Goal: Information Seeking & Learning: Learn about a topic

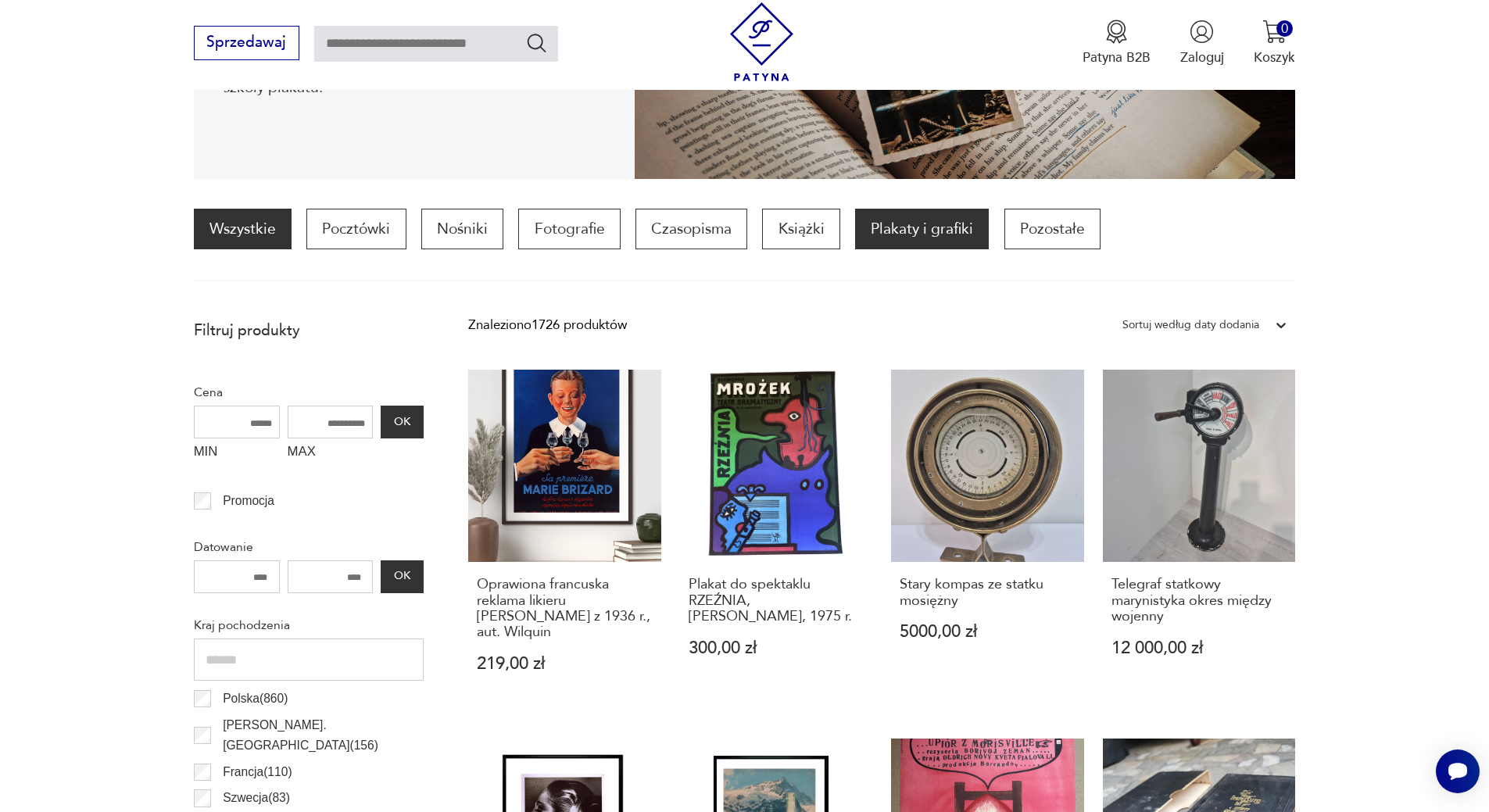
click at [936, 228] on p "Plakaty i grafiki" at bounding box center [922, 228] width 134 height 40
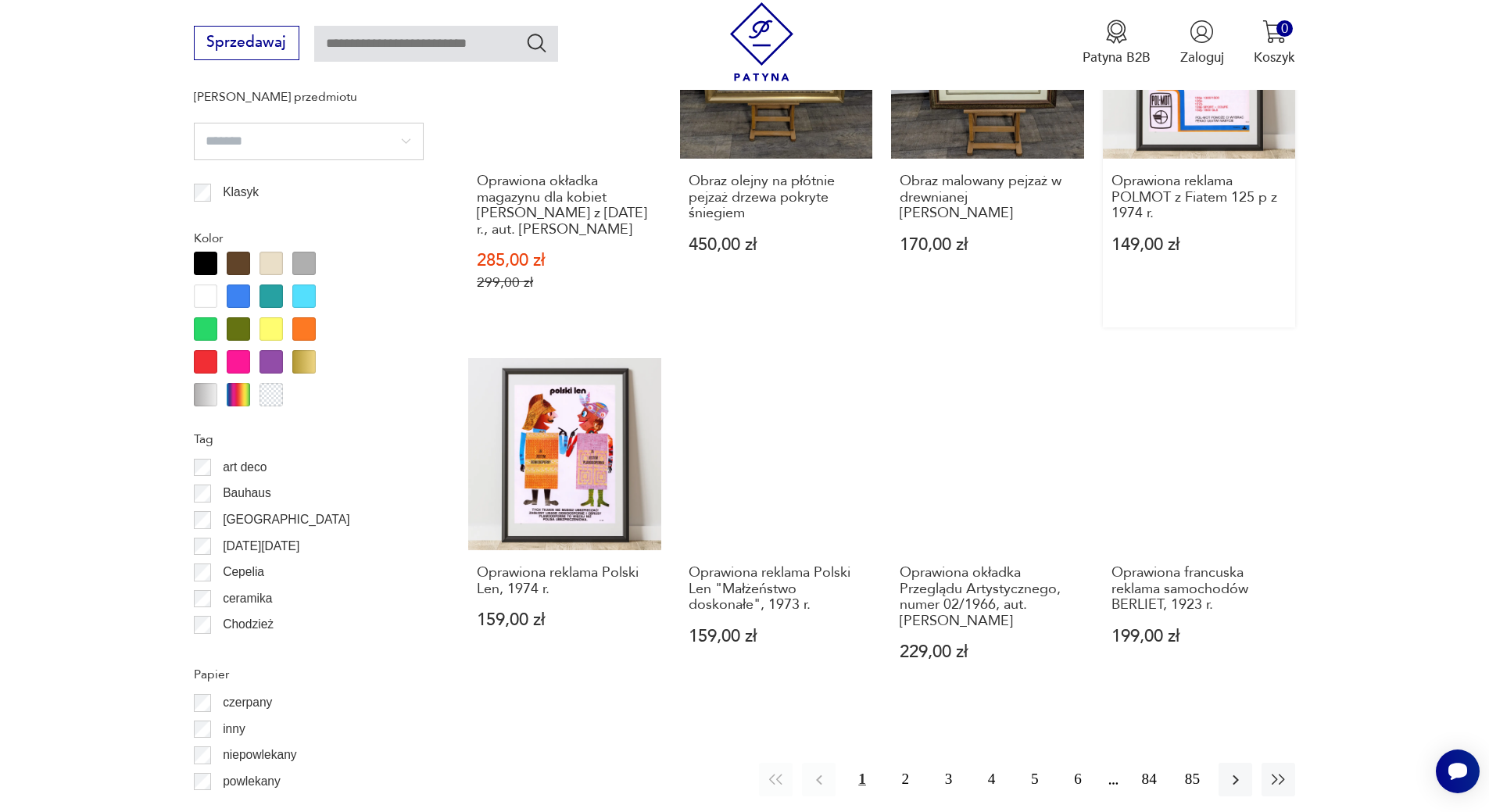
scroll to position [1675, 0]
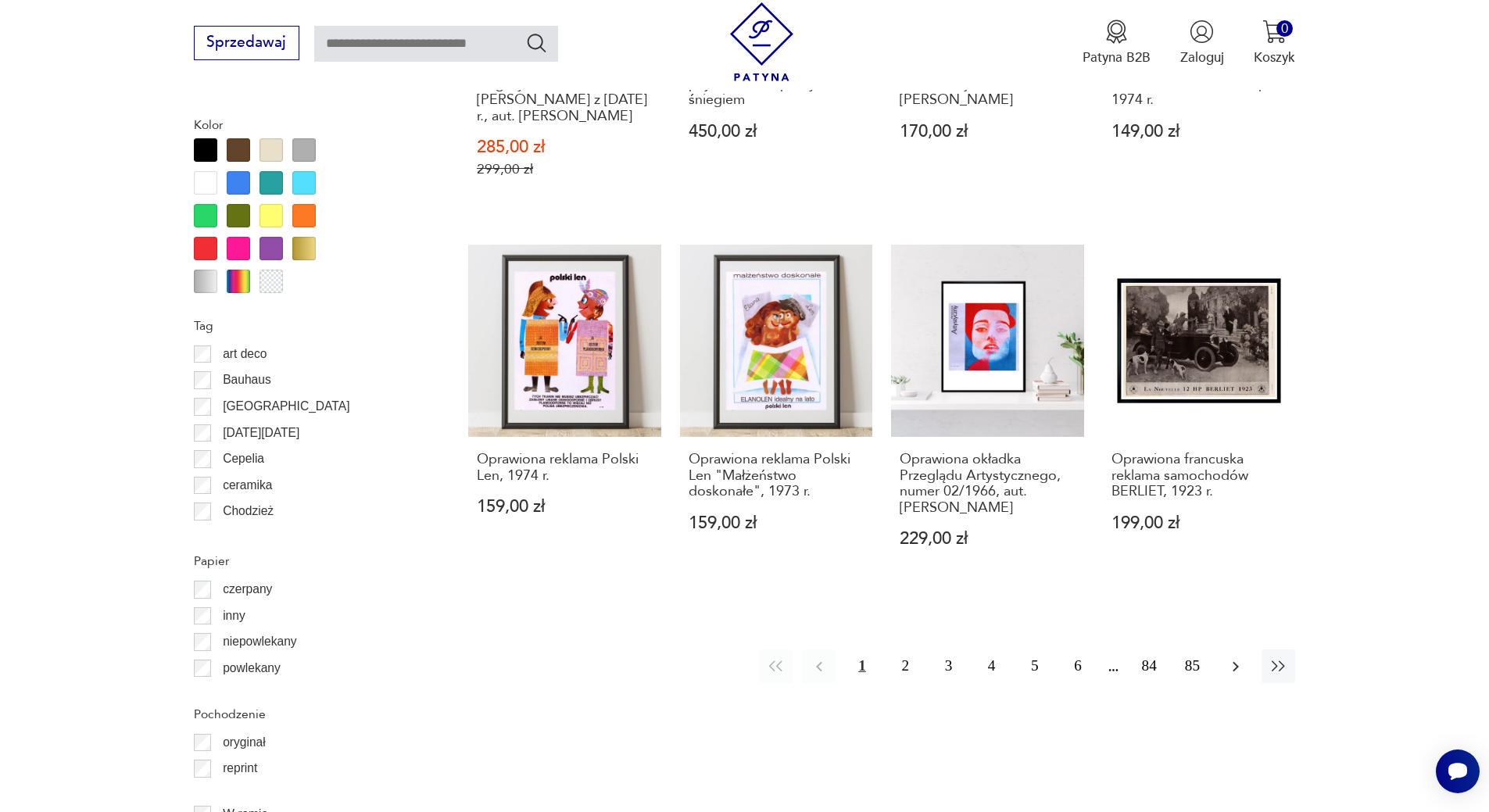
click at [1231, 657] on icon "button" at bounding box center [1235, 666] width 18 height 18
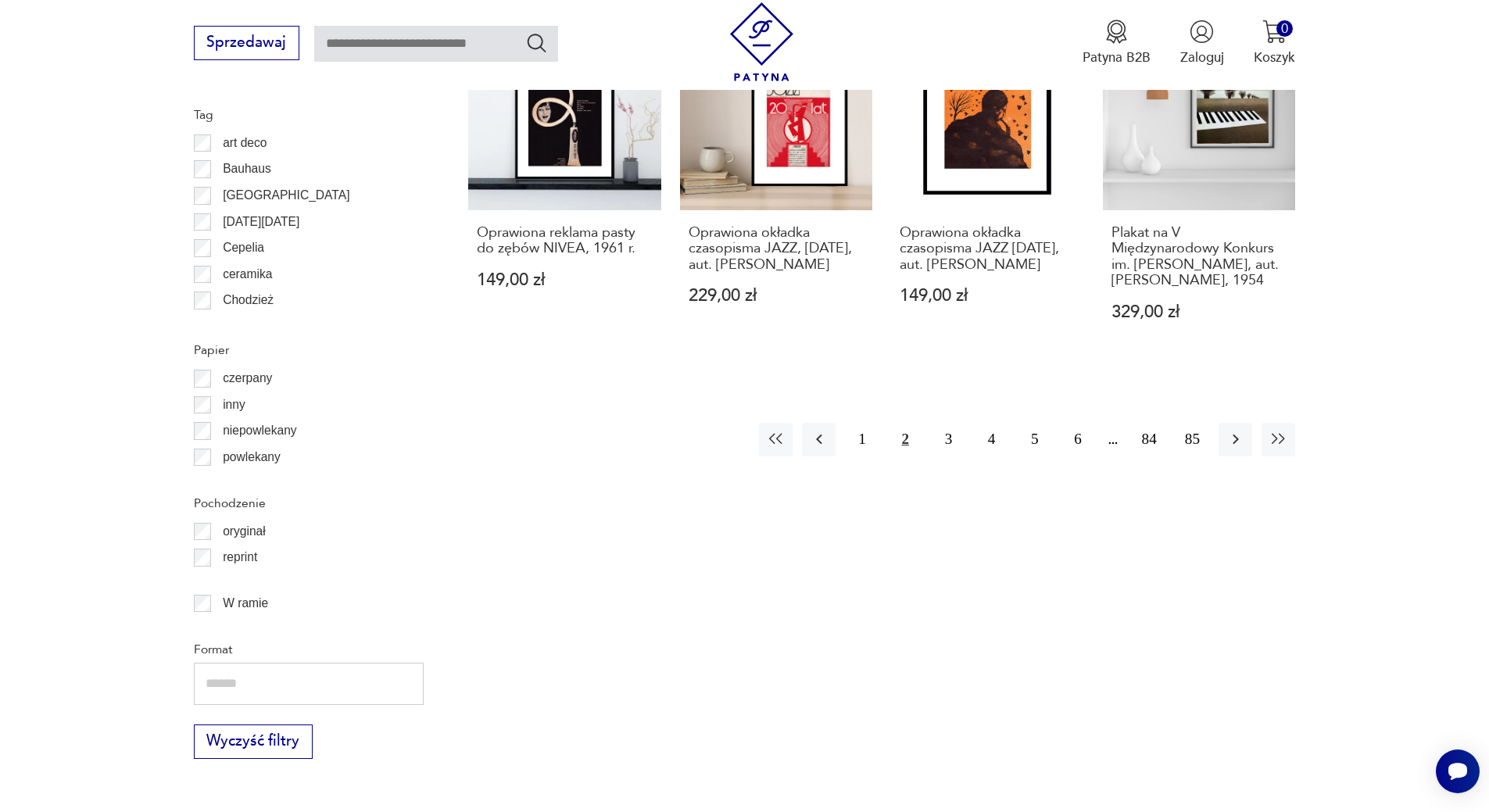
scroll to position [1888, 0]
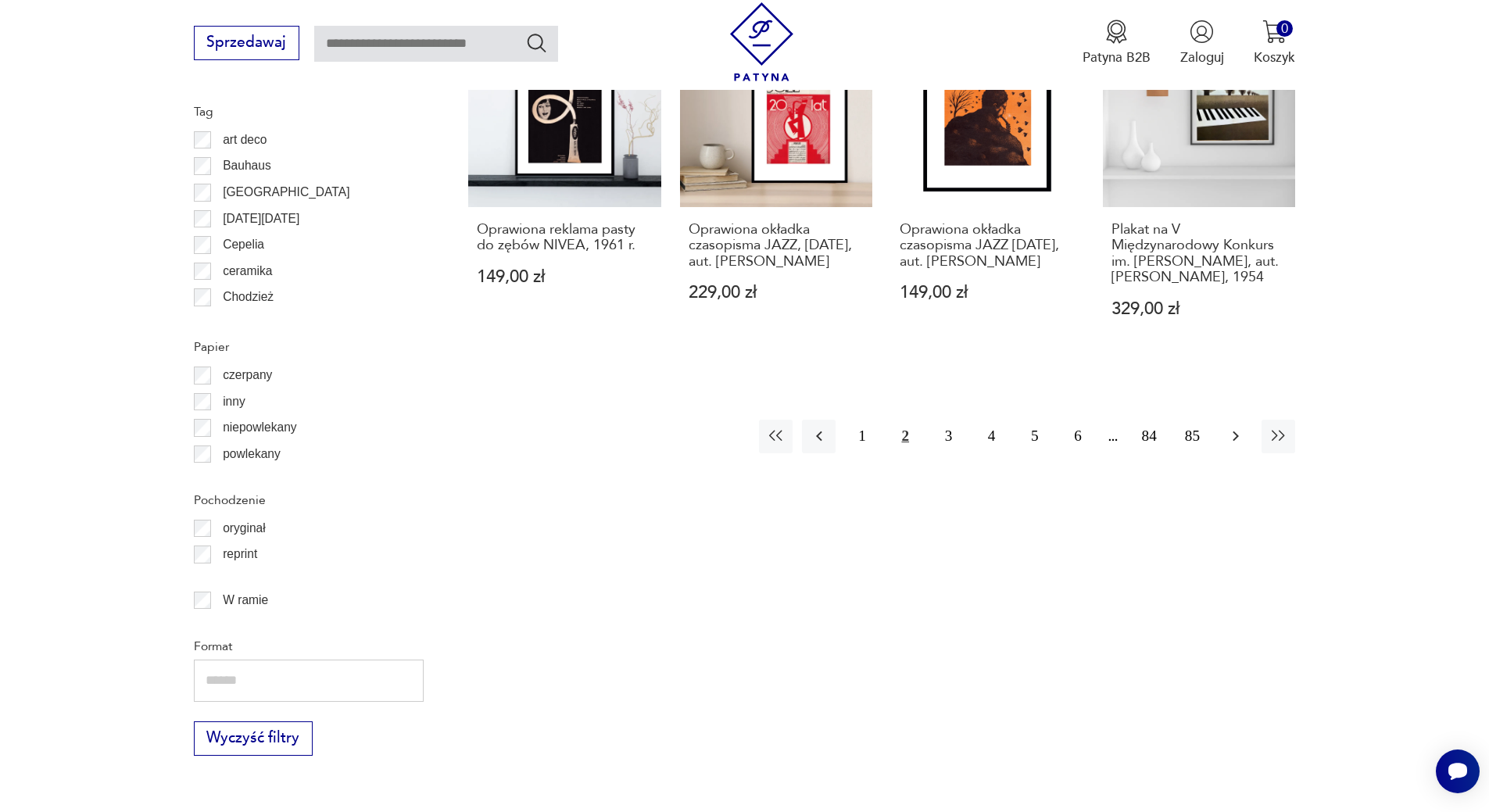
click at [1227, 430] on icon "button" at bounding box center [1235, 436] width 18 height 18
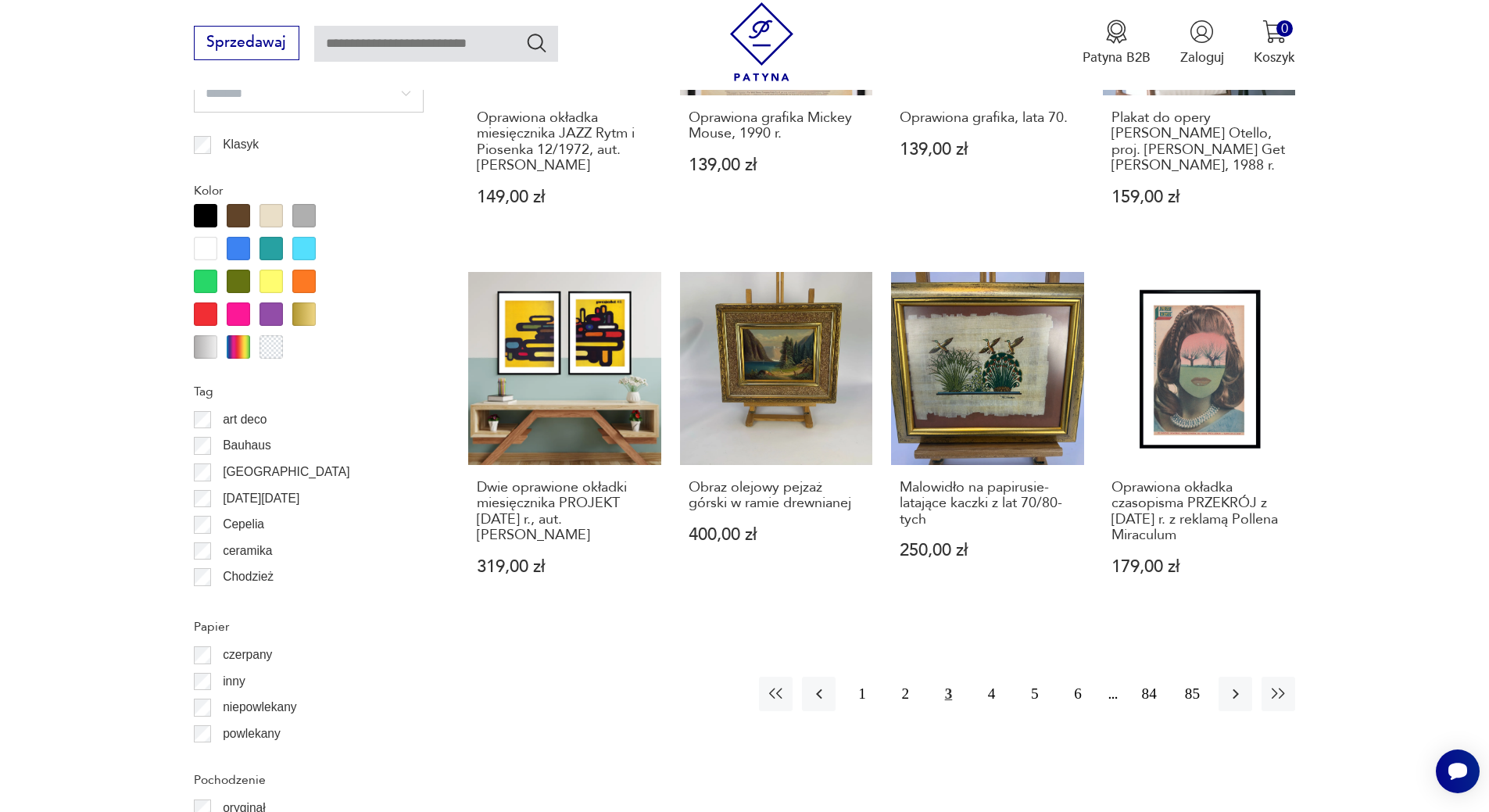
scroll to position [1645, 0]
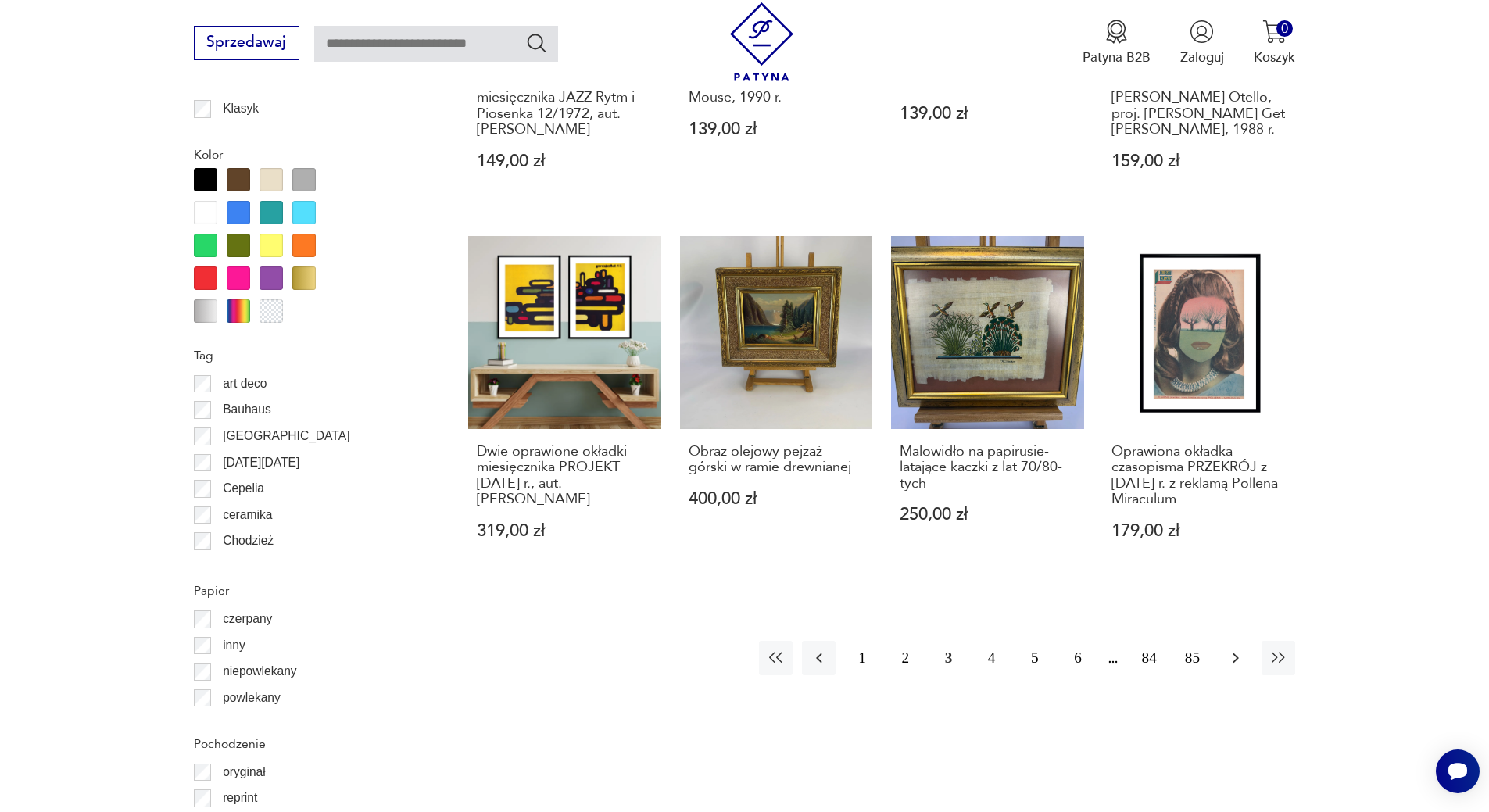
click at [1240, 670] on button "button" at bounding box center [1235, 657] width 33 height 33
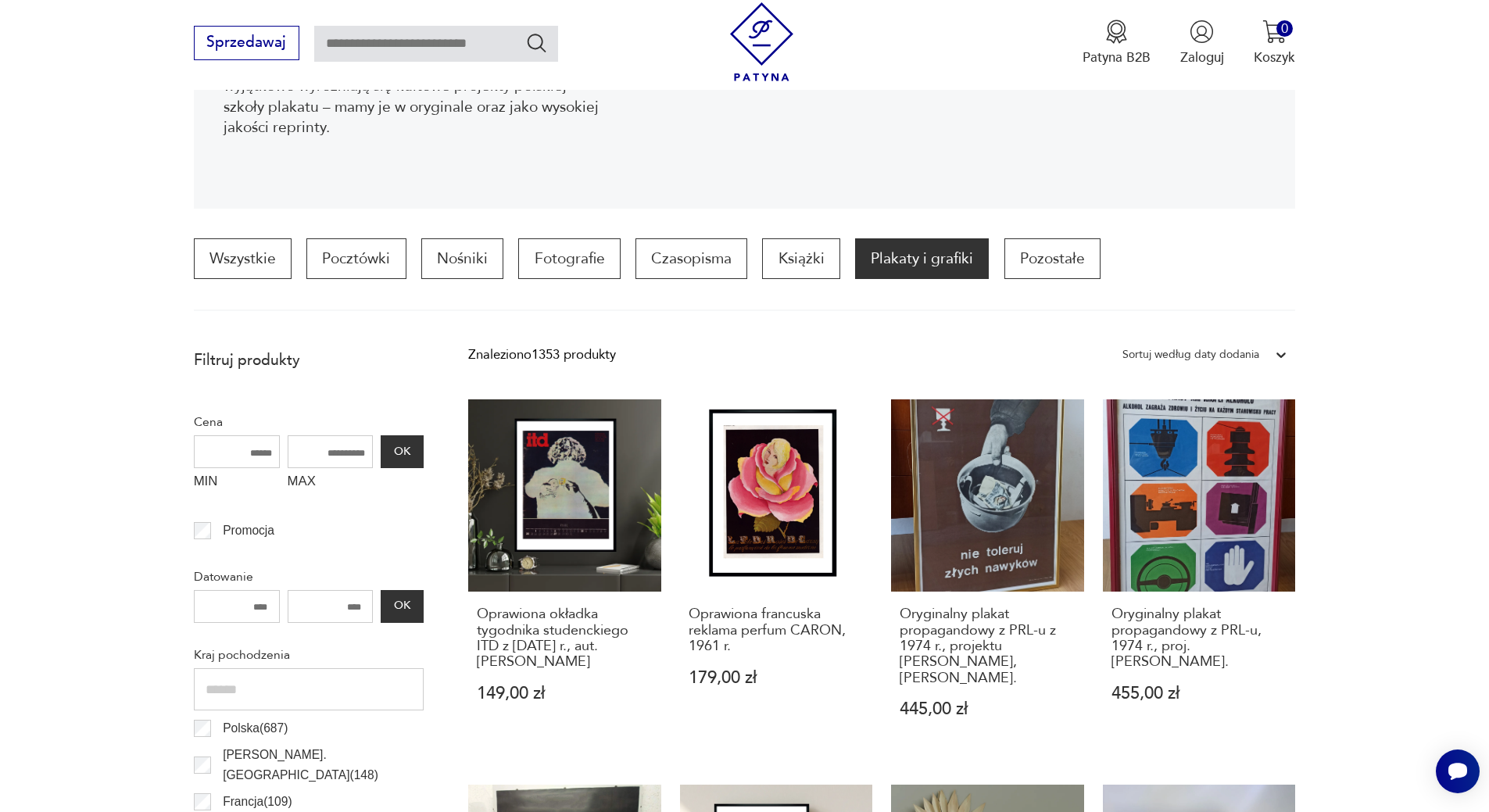
scroll to position [390, 0]
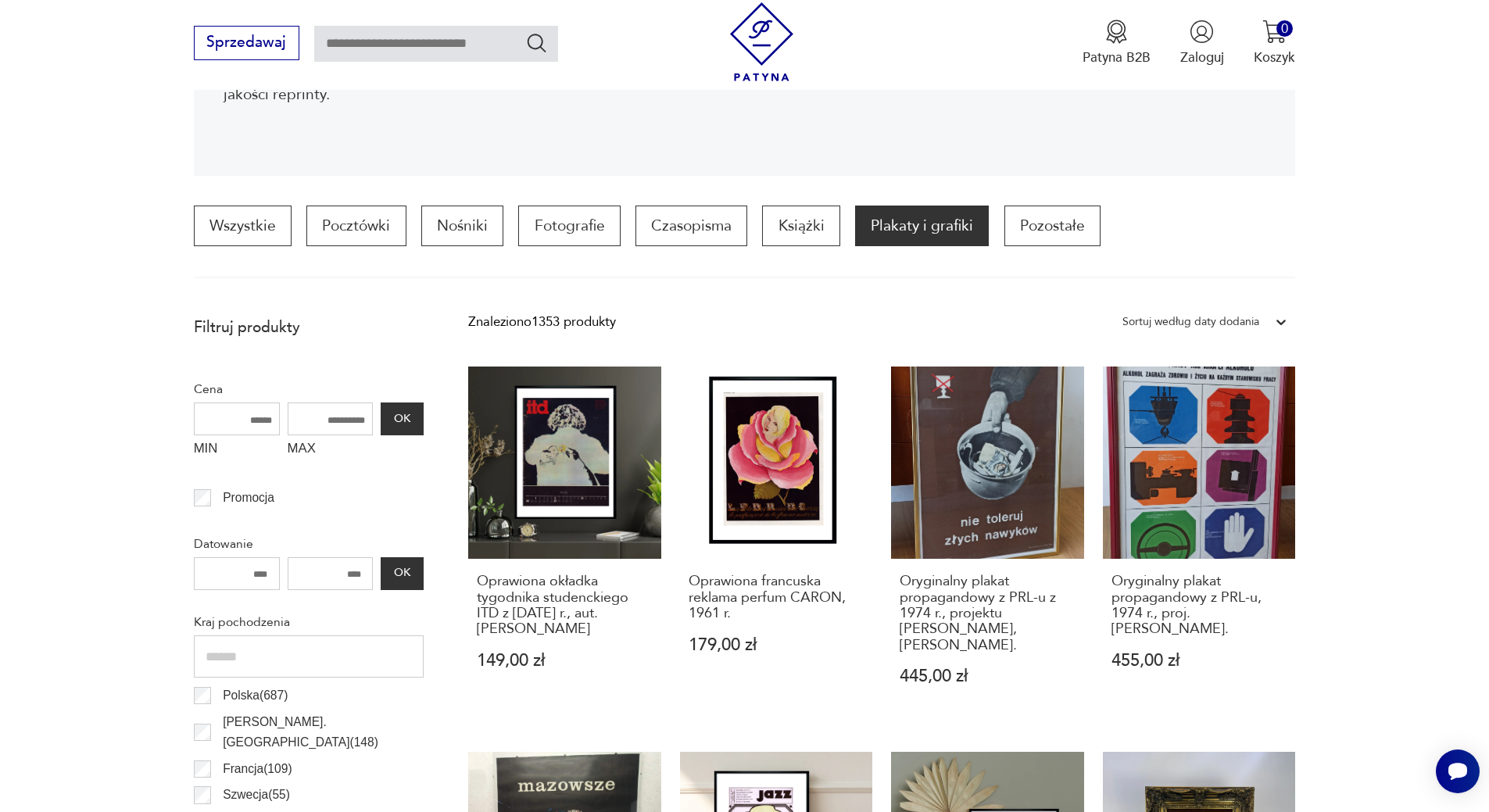
drag, startPoint x: 348, startPoint y: 420, endPoint x: 318, endPoint y: 420, distance: 30.0
click at [318, 420] on input "MAX" at bounding box center [331, 419] width 86 height 33
type input "***"
click at [404, 413] on button "OK" at bounding box center [402, 419] width 42 height 33
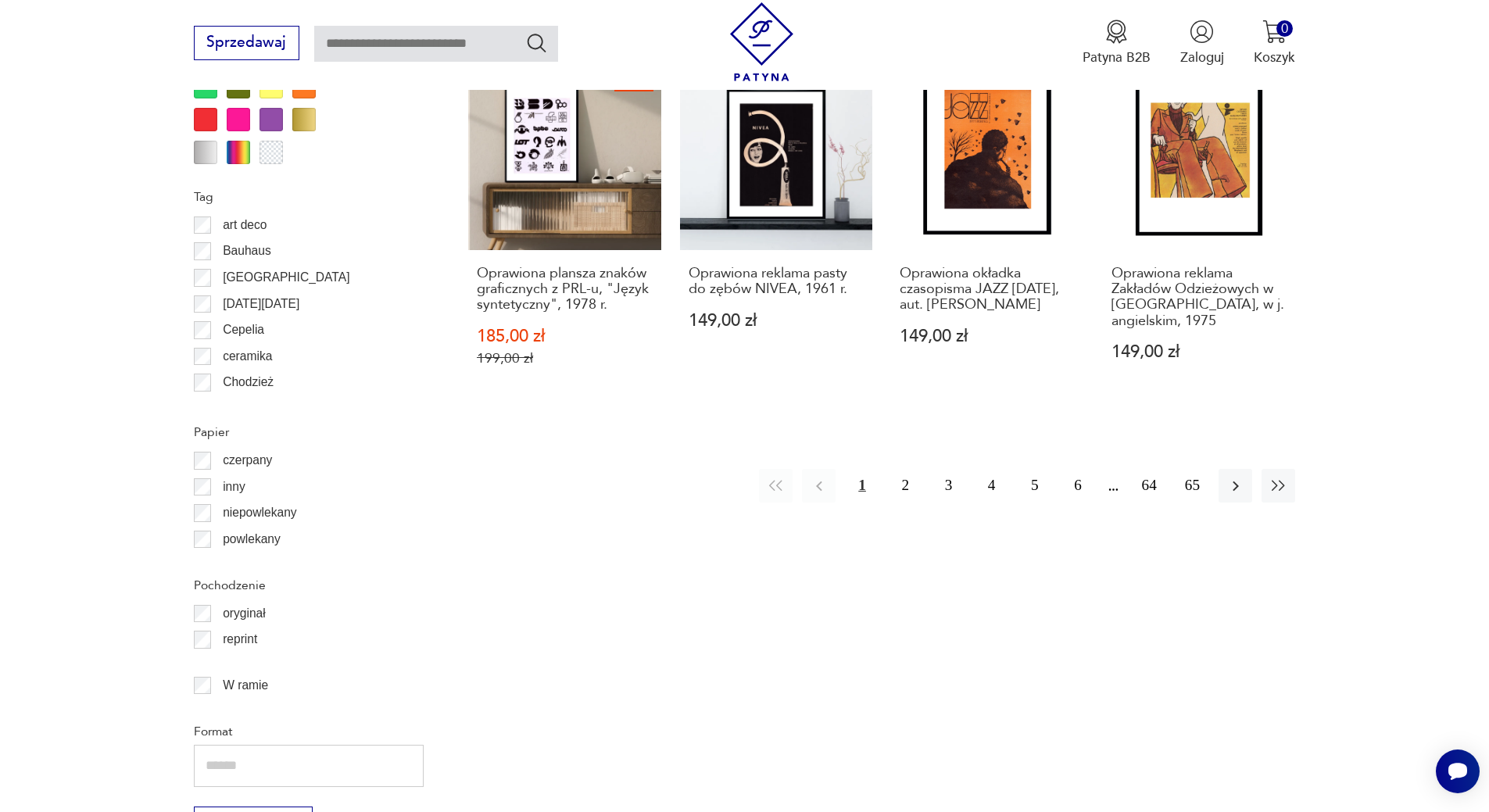
scroll to position [1929, 0]
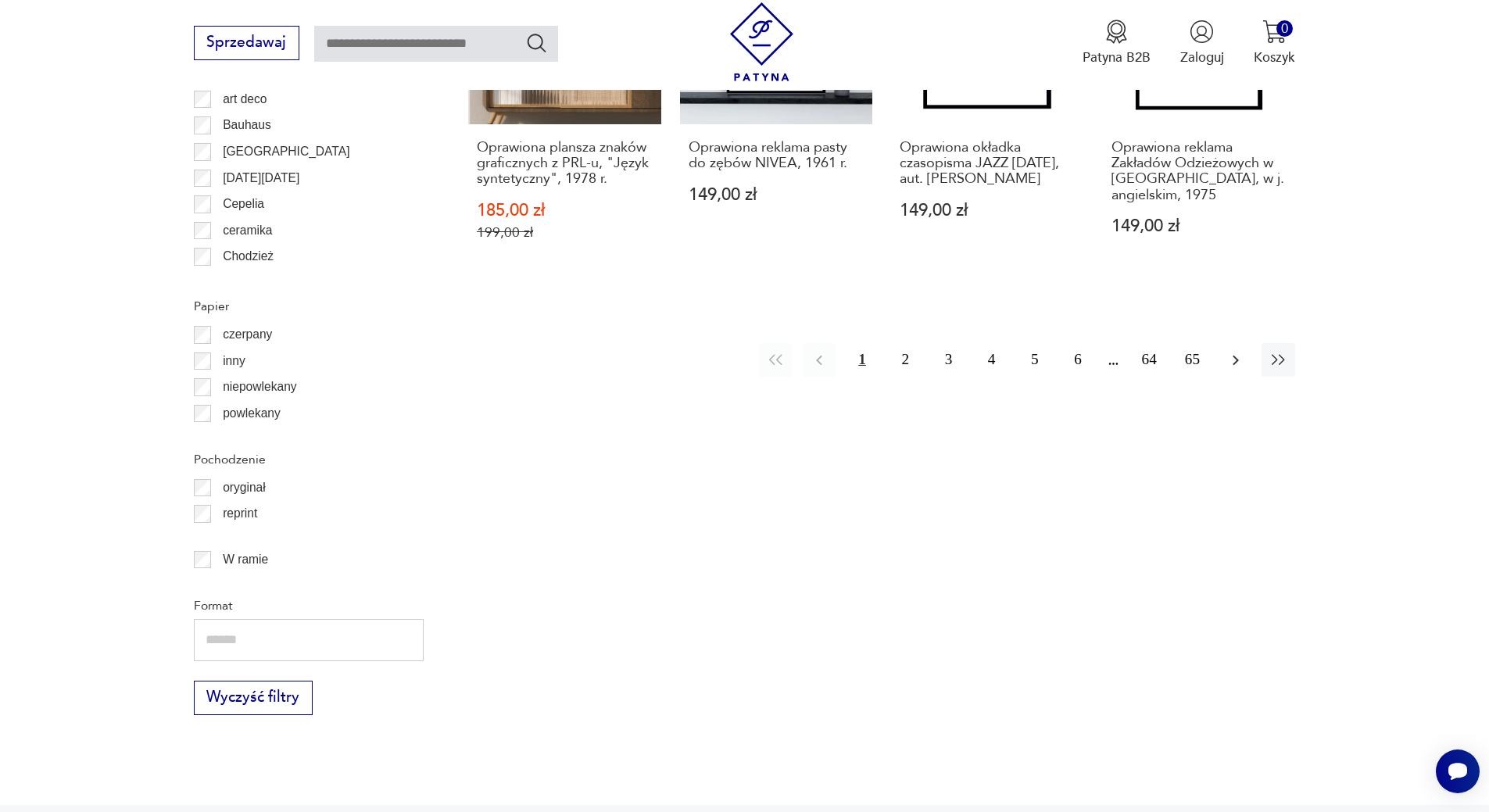
click at [1237, 355] on icon "button" at bounding box center [1235, 360] width 18 height 18
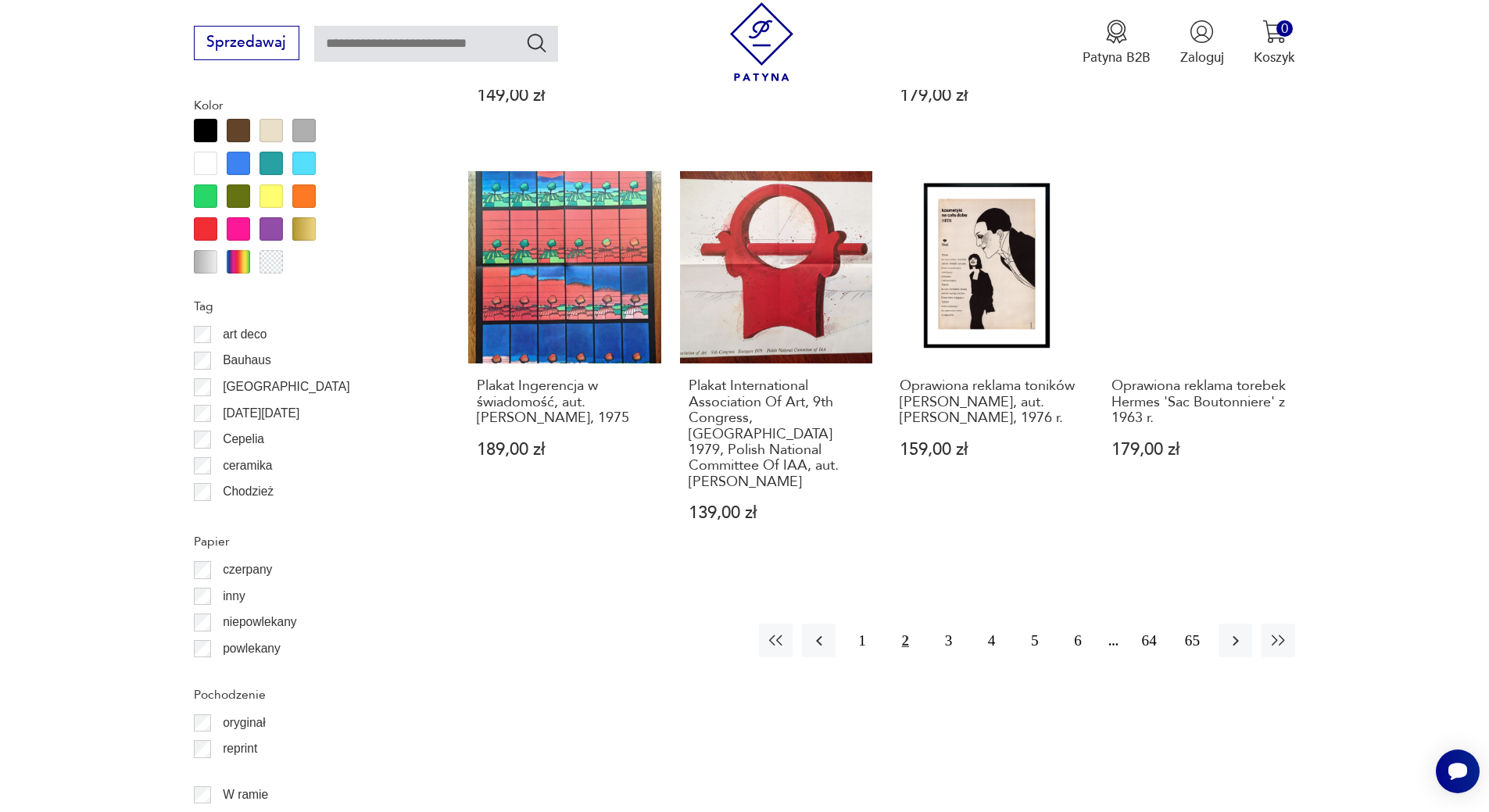
scroll to position [1726, 0]
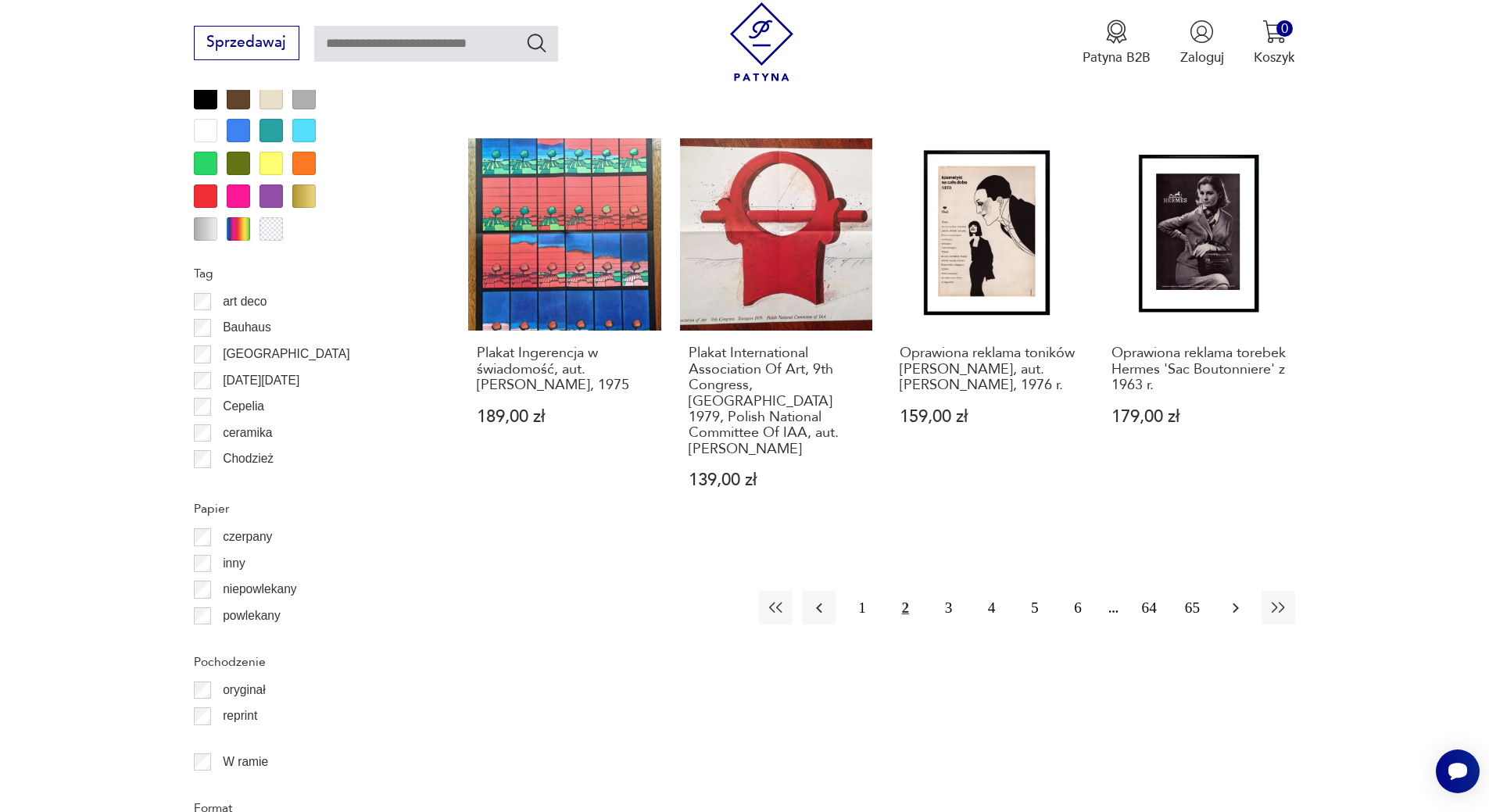
click at [1230, 598] on icon "button" at bounding box center [1235, 607] width 18 height 18
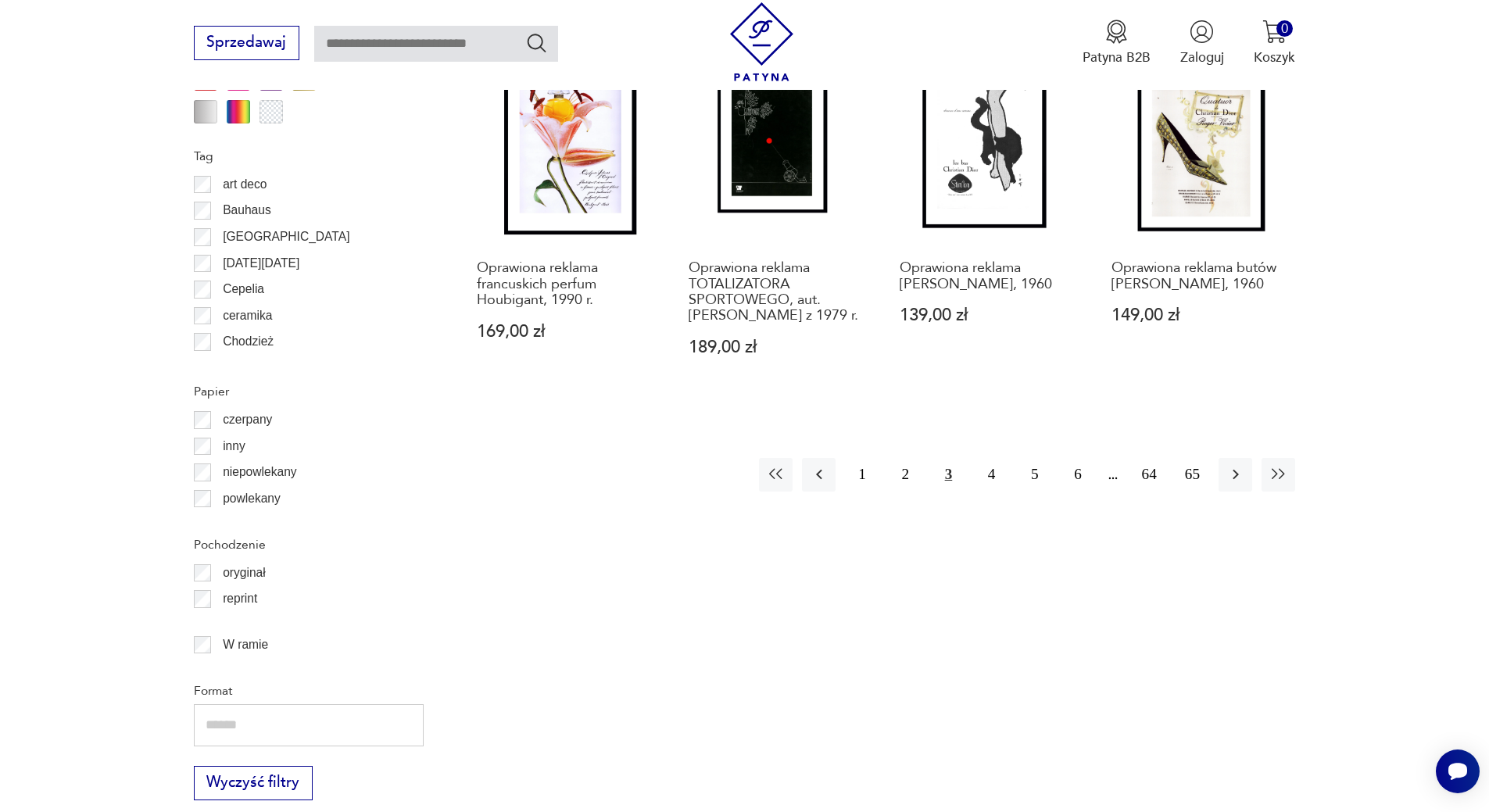
scroll to position [1766, 0]
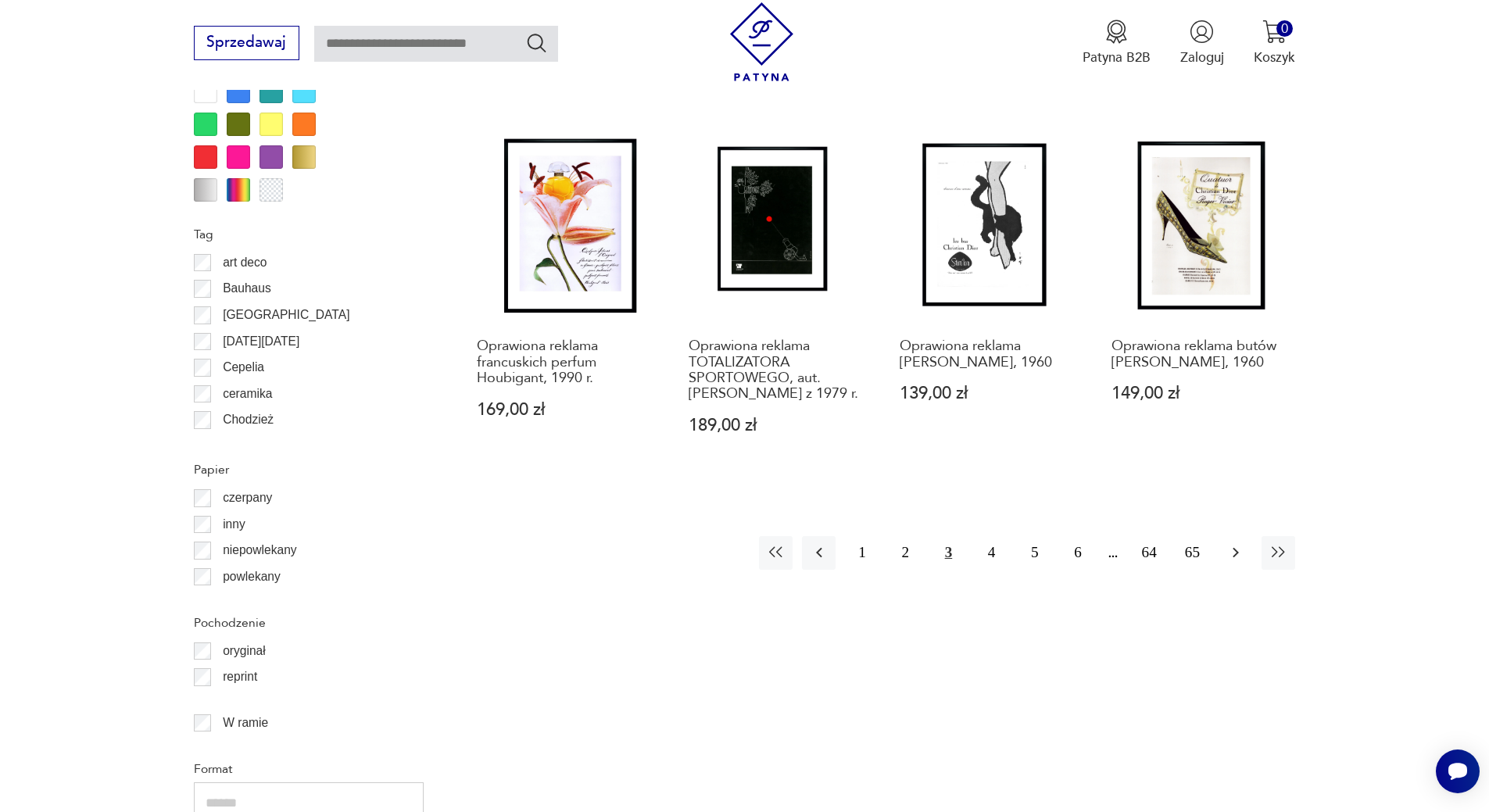
click at [1229, 556] on icon "button" at bounding box center [1235, 552] width 18 height 18
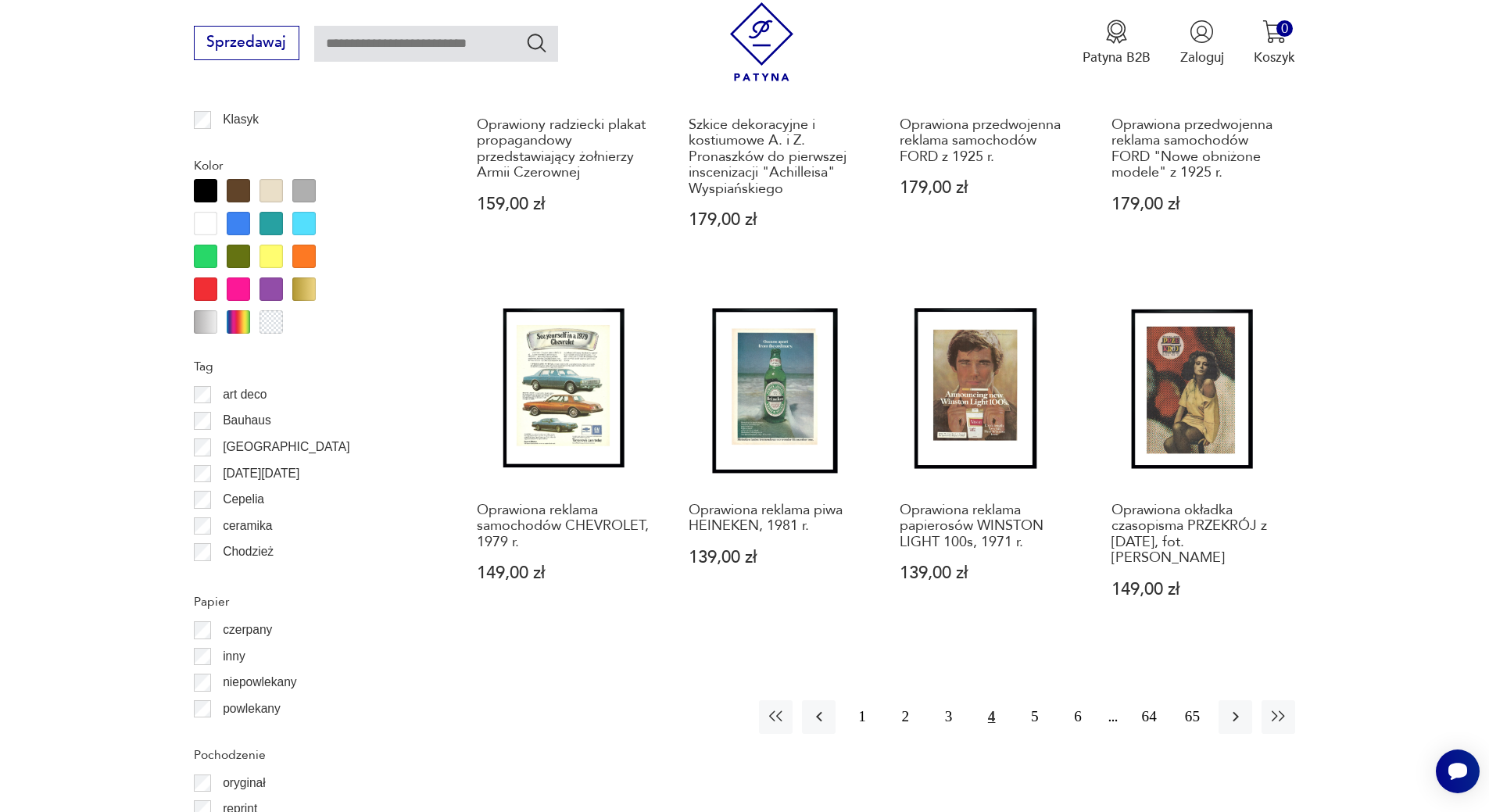
scroll to position [1665, 0]
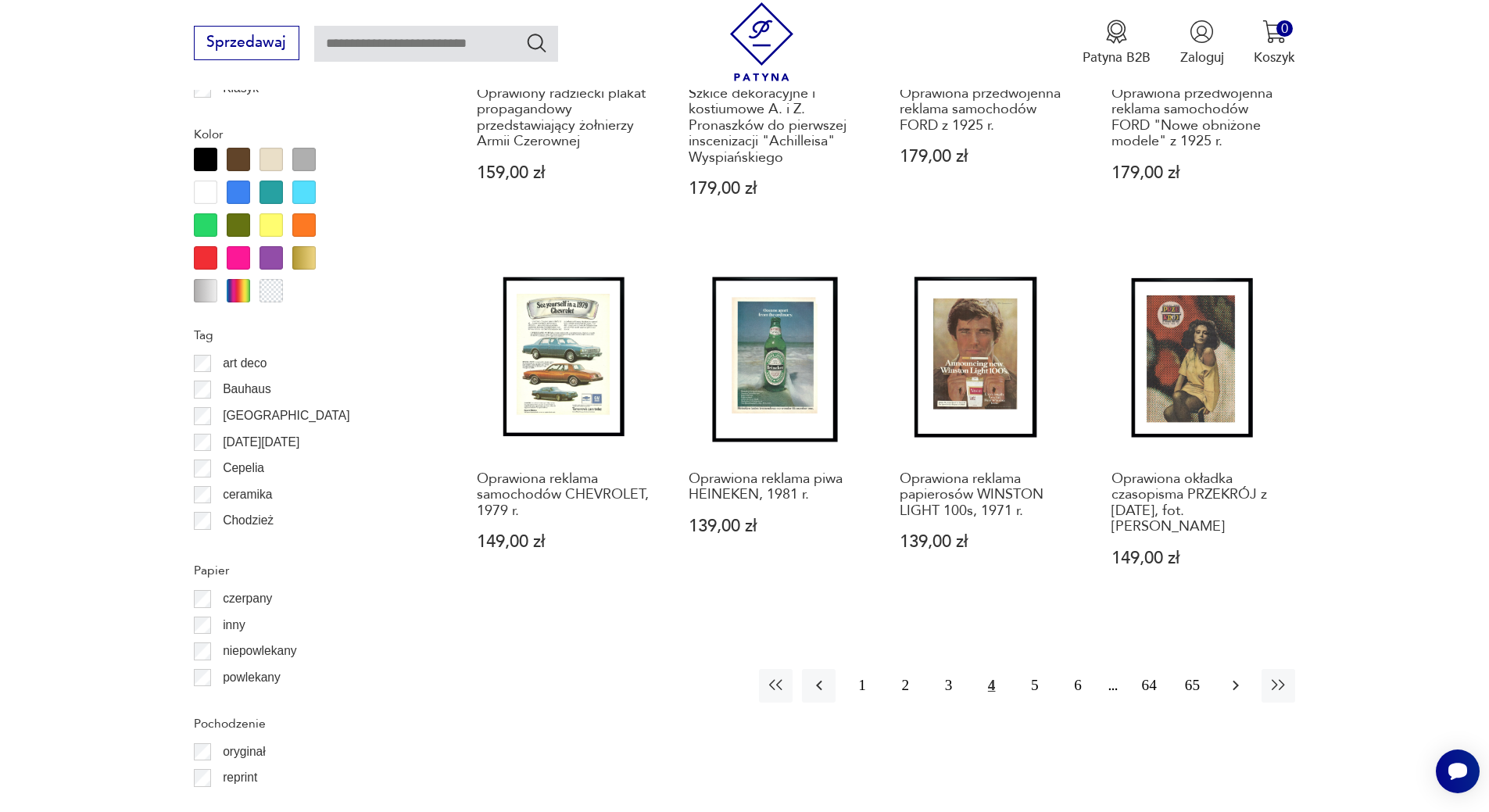
click at [1234, 676] on icon "button" at bounding box center [1235, 684] width 18 height 18
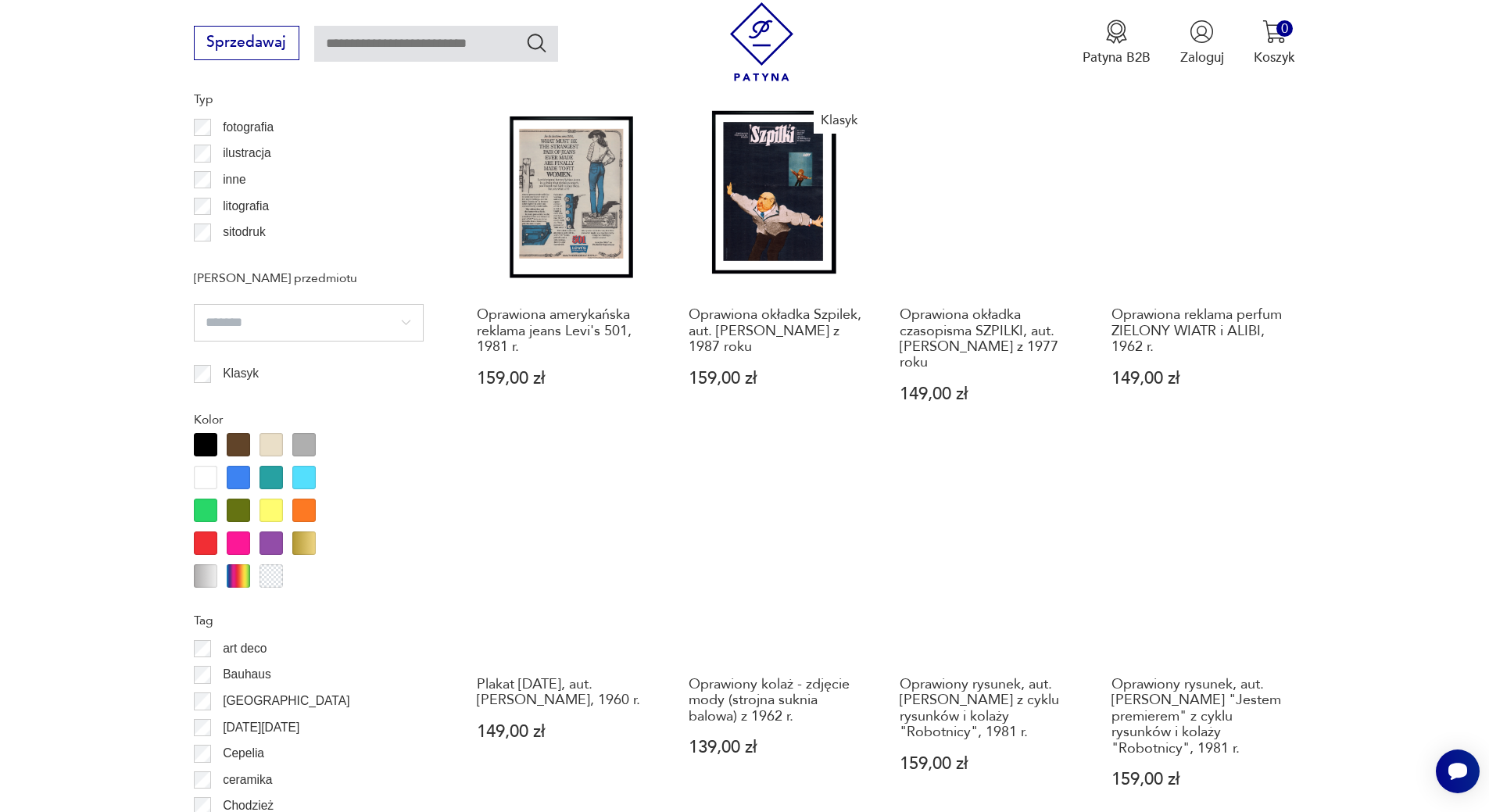
scroll to position [1560, 0]
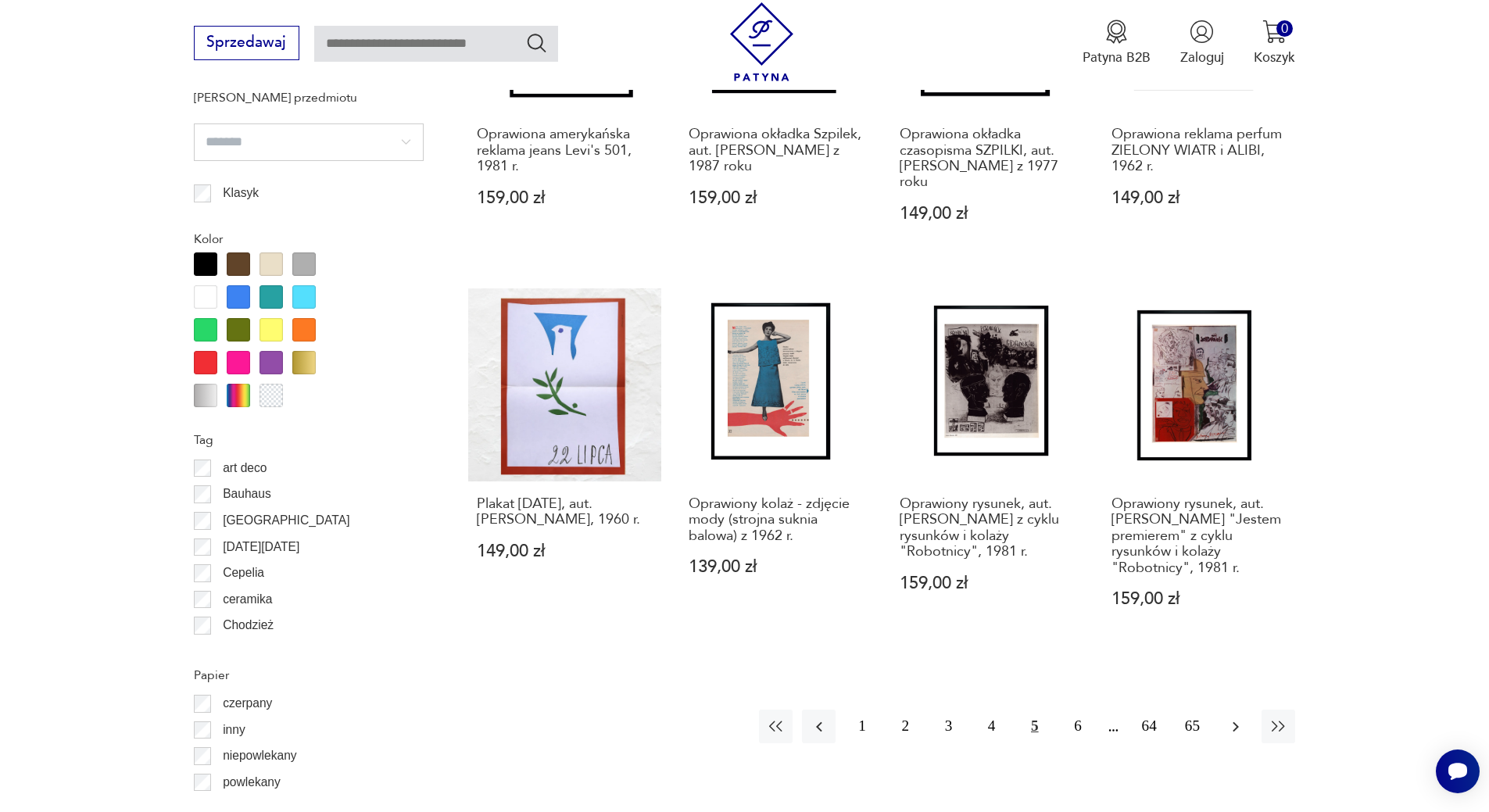
click at [1234, 722] on button "button" at bounding box center [1235, 726] width 33 height 33
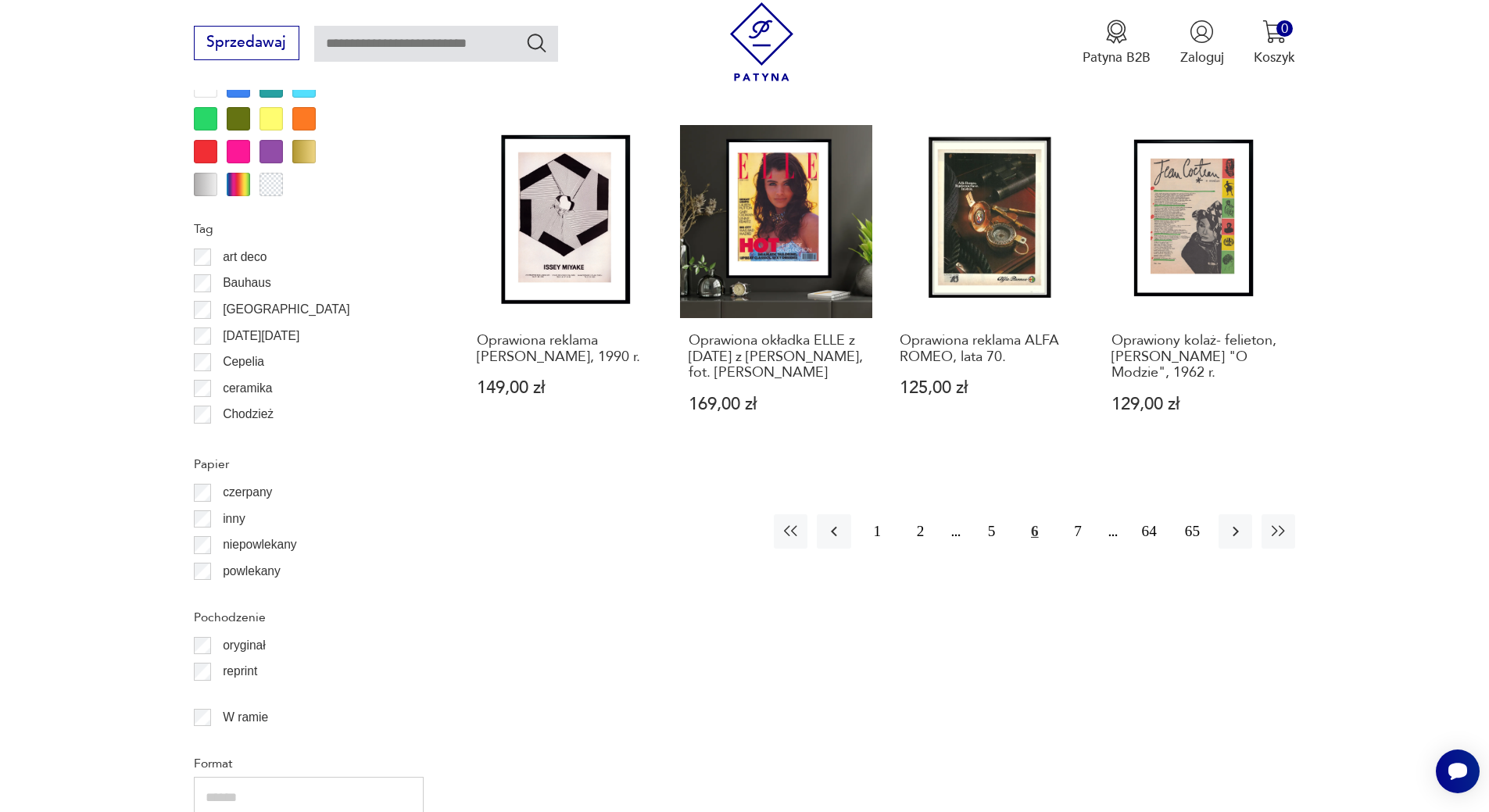
scroll to position [1745, 0]
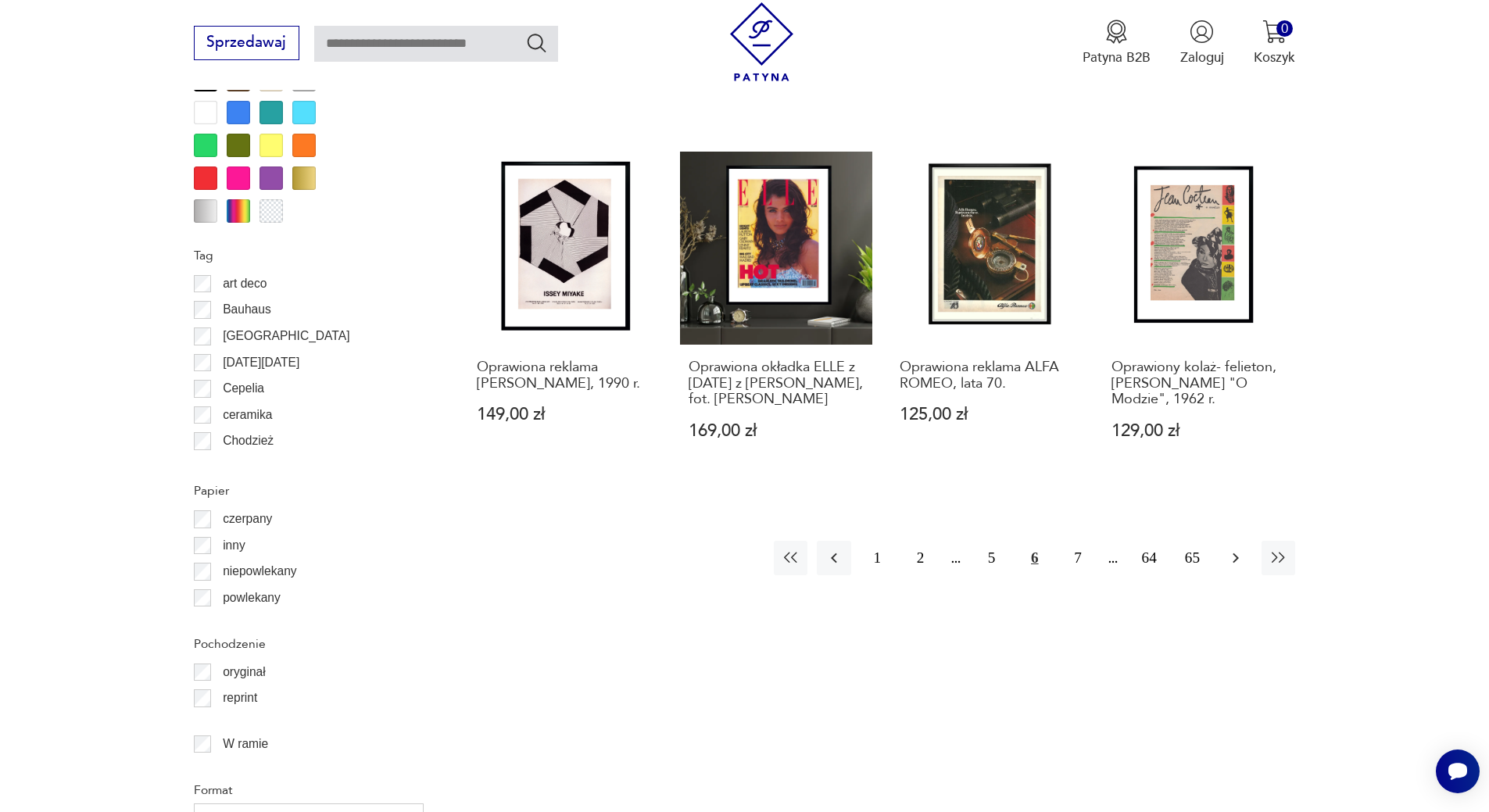
click at [1231, 567] on icon "button" at bounding box center [1235, 557] width 18 height 18
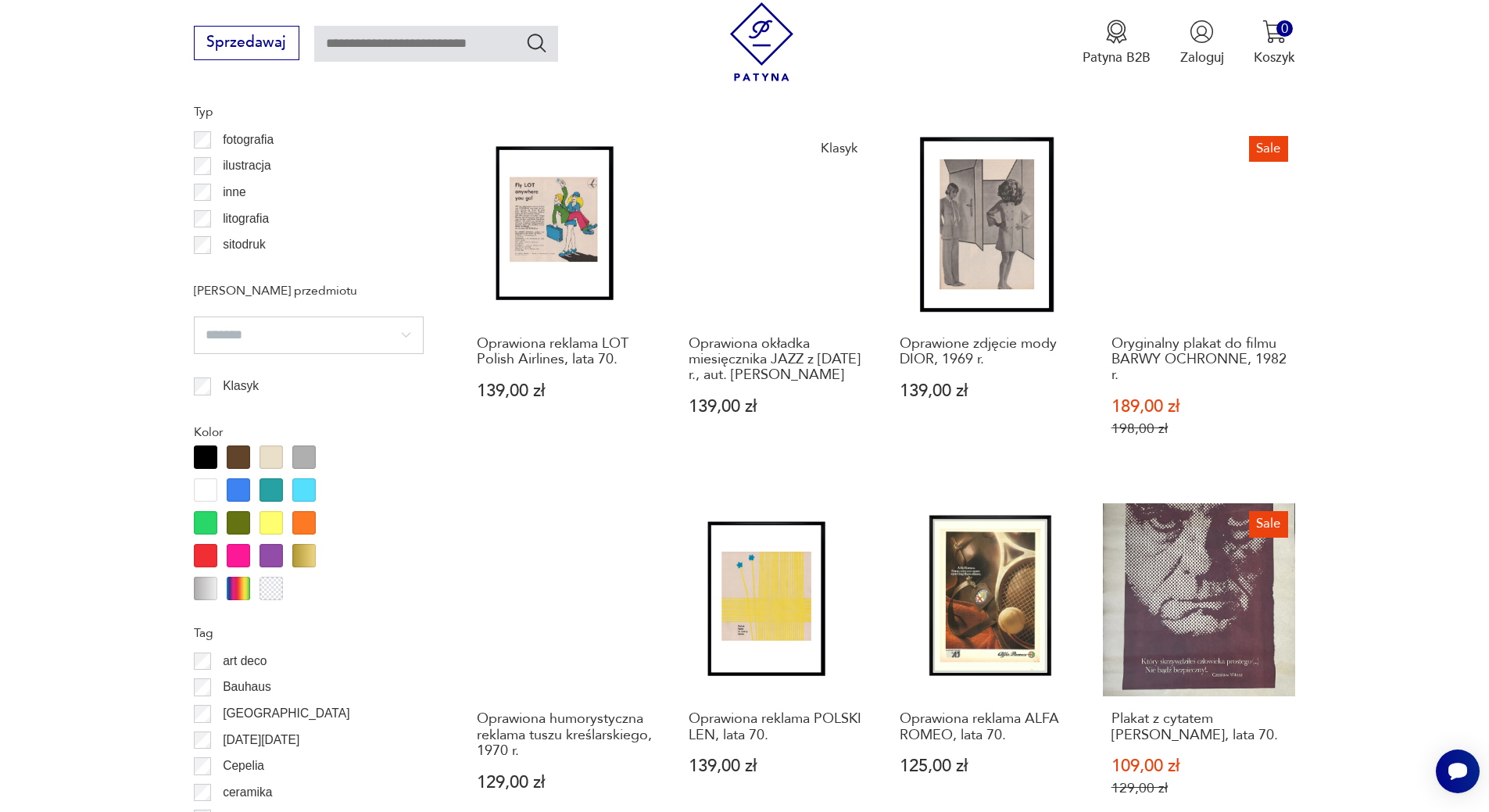
scroll to position [1959, 0]
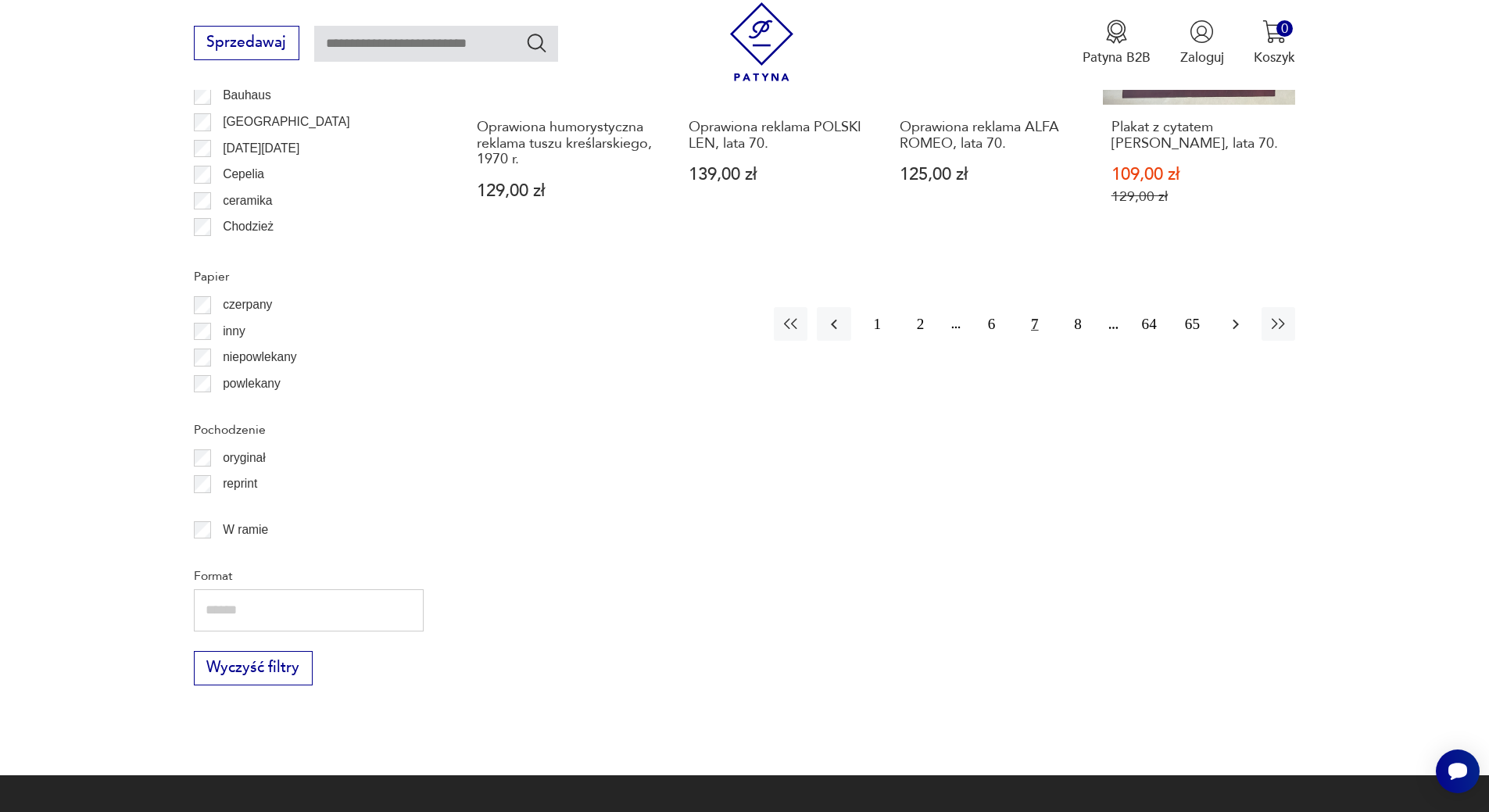
click at [1240, 315] on icon "button" at bounding box center [1235, 324] width 18 height 18
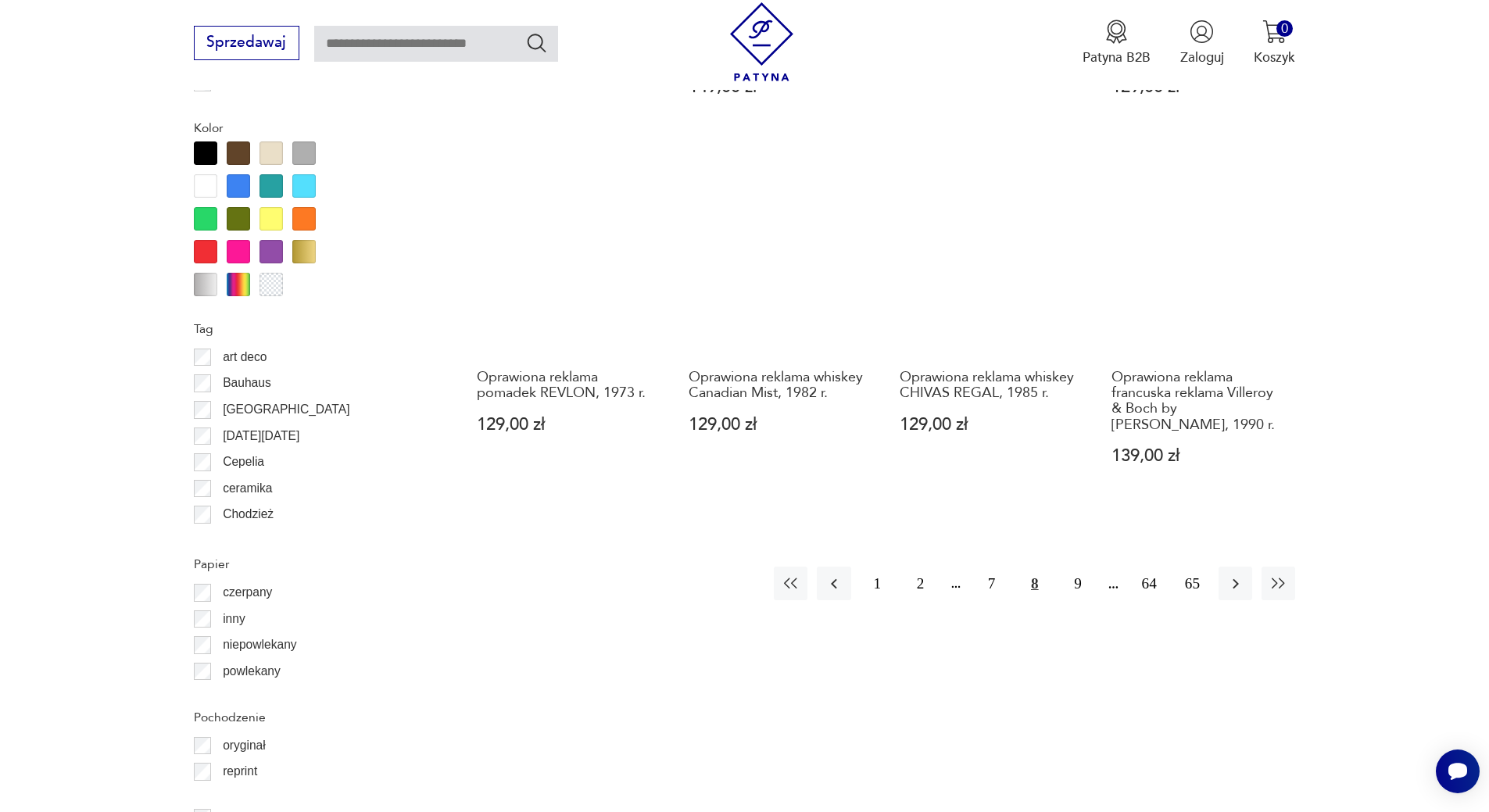
scroll to position [1668, 0]
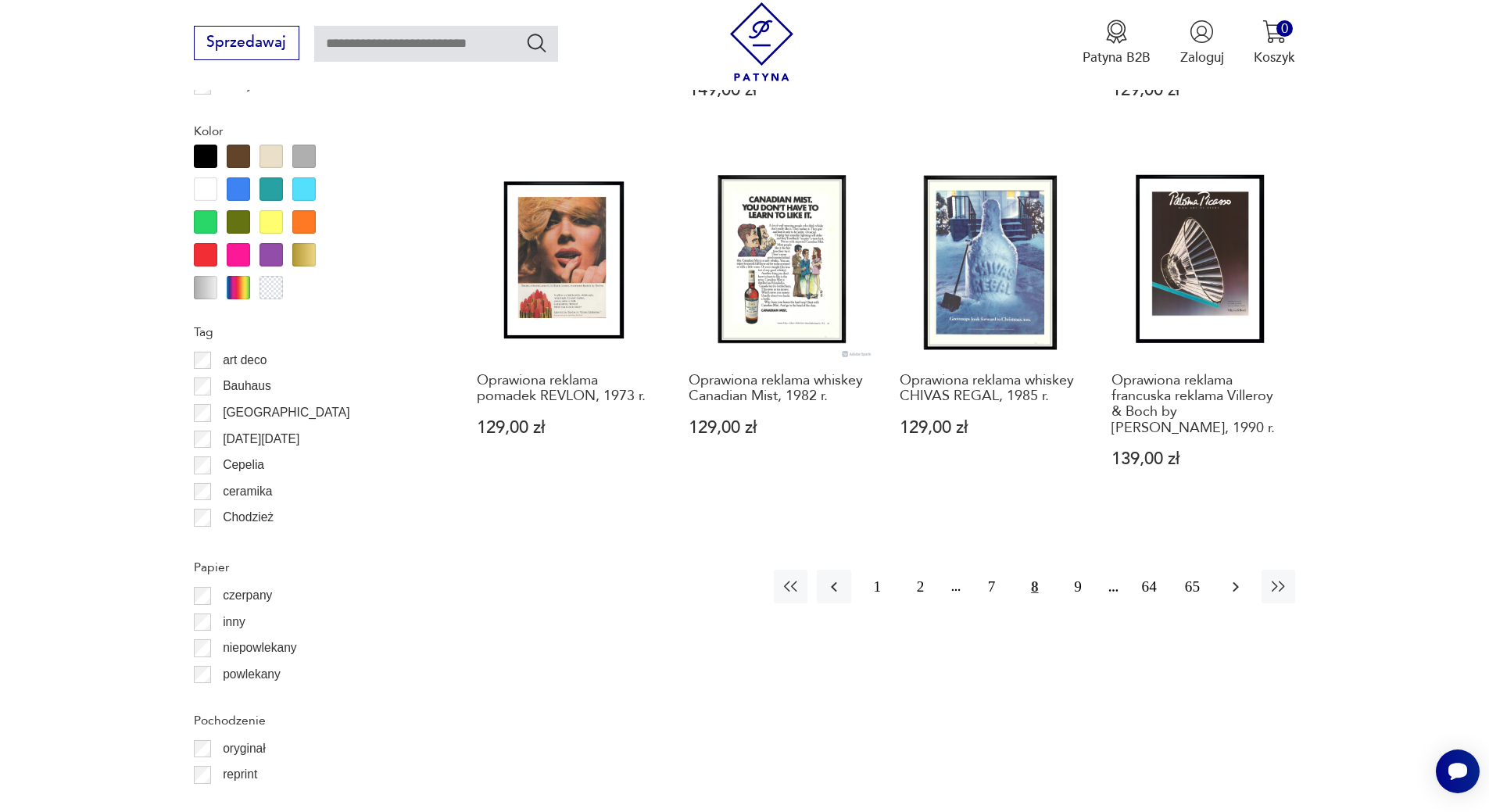
click at [1231, 578] on icon "button" at bounding box center [1235, 586] width 18 height 18
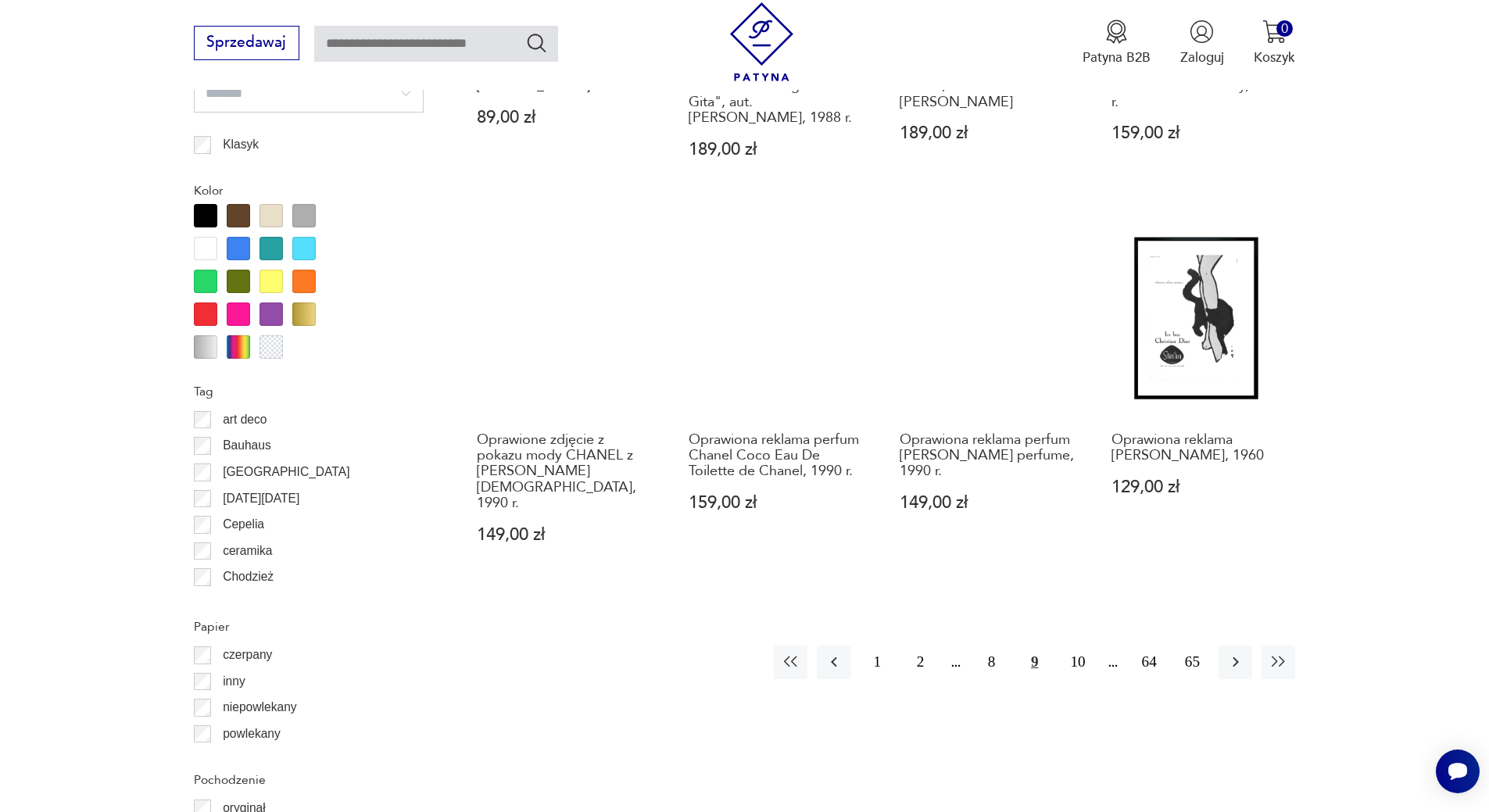
scroll to position [1636, 0]
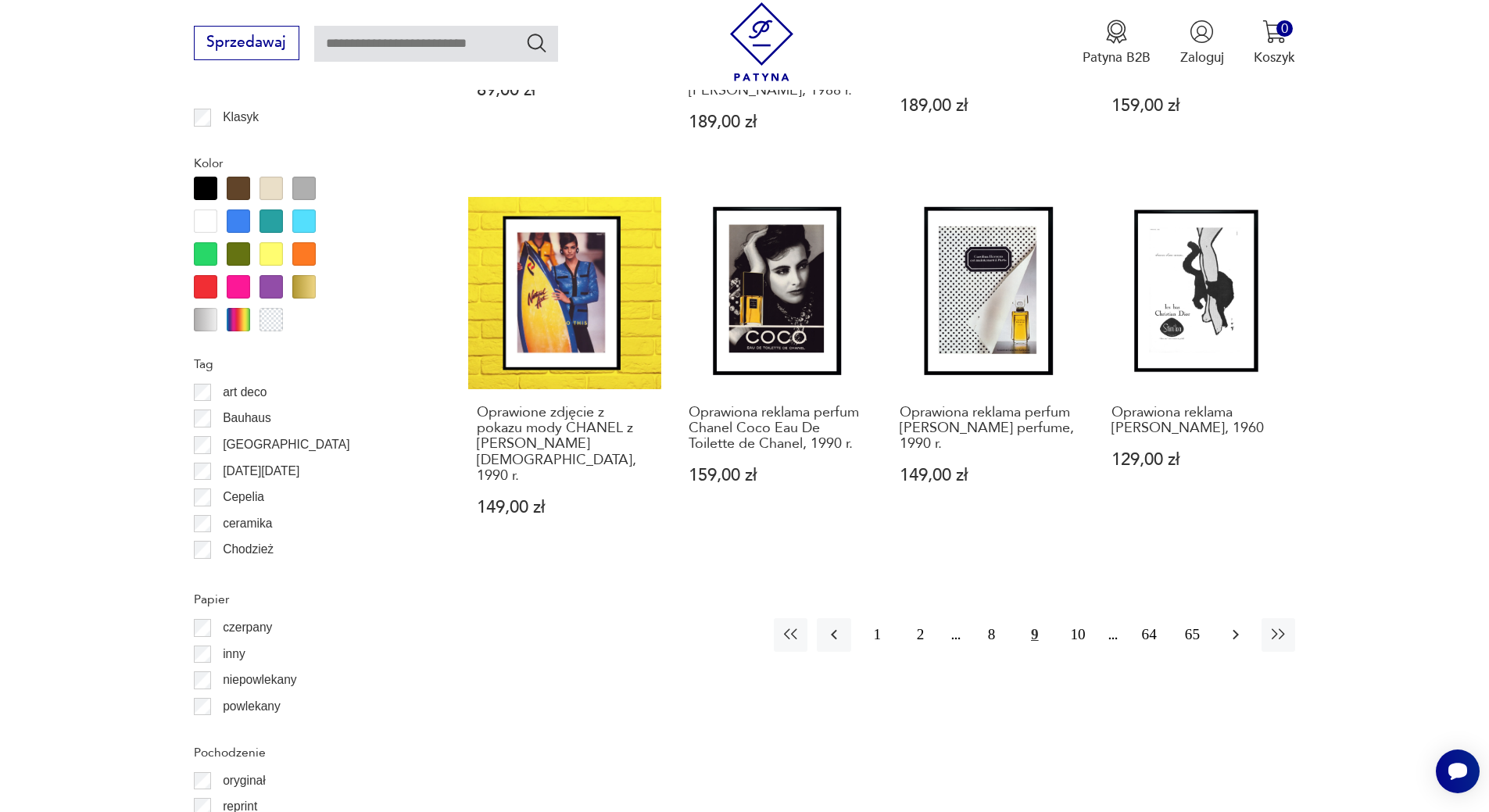
click at [1234, 625] on icon "button" at bounding box center [1235, 634] width 18 height 18
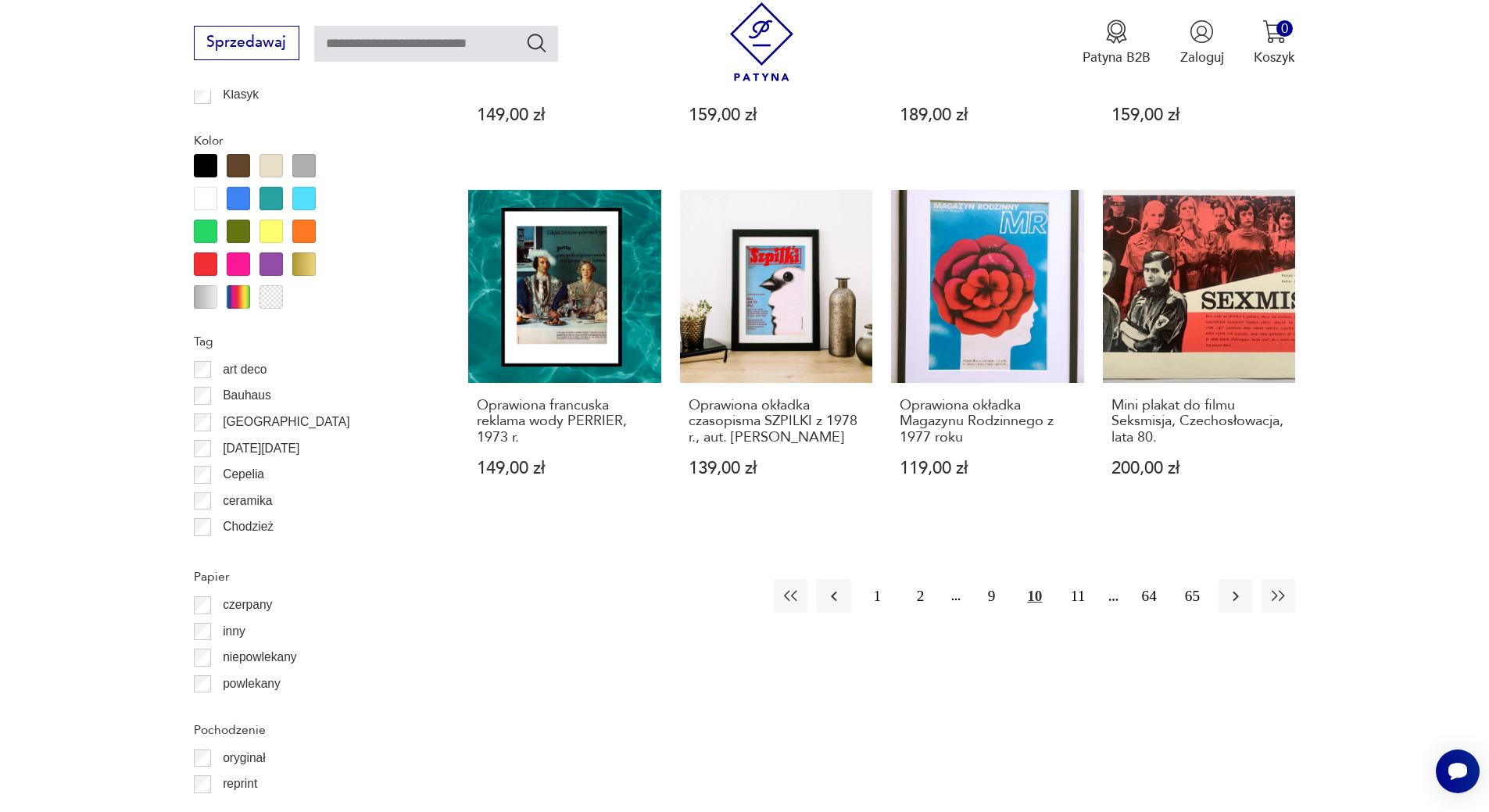
scroll to position [1686, 0]
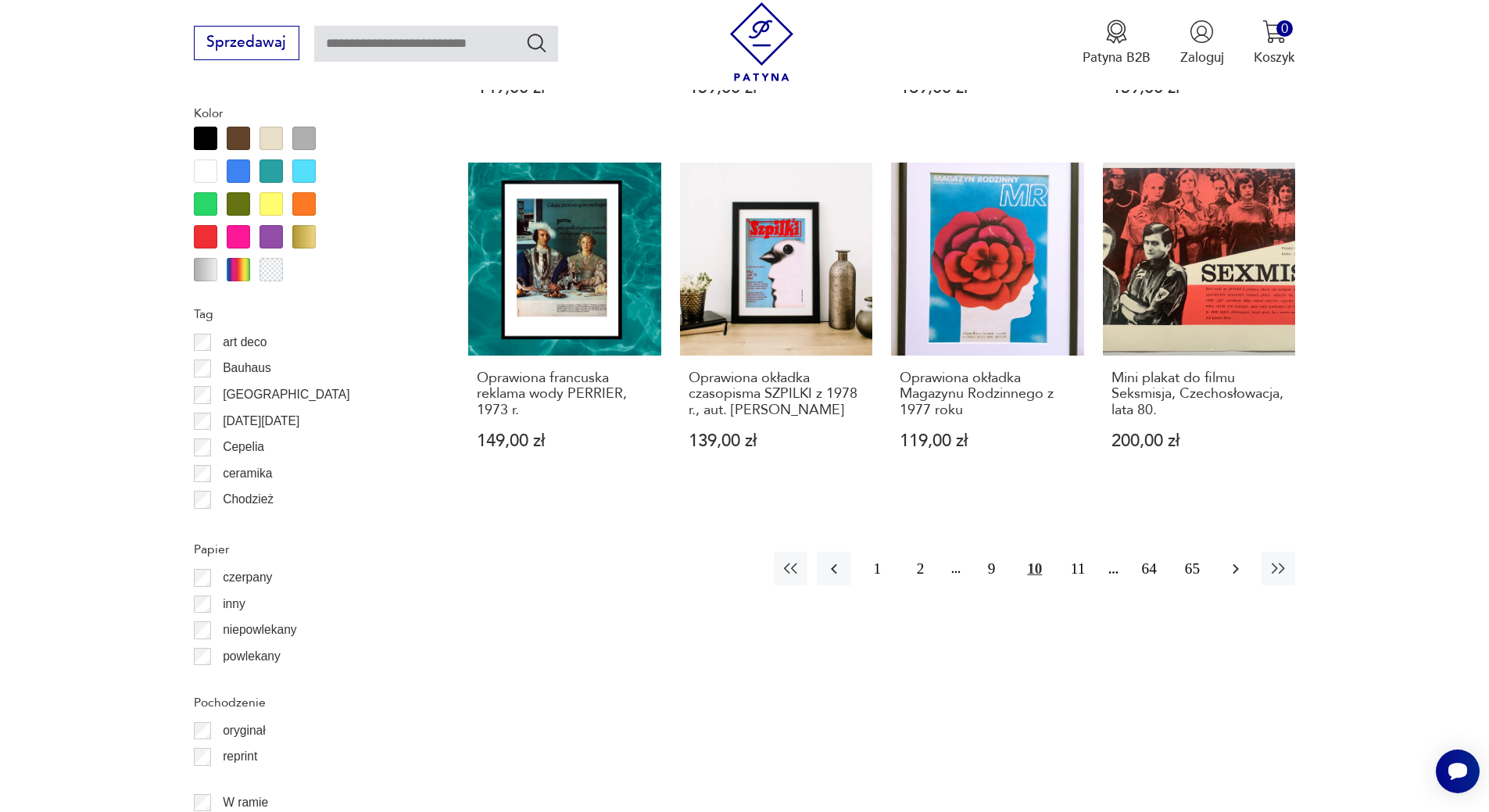
click at [1236, 568] on icon "button" at bounding box center [1235, 569] width 6 height 10
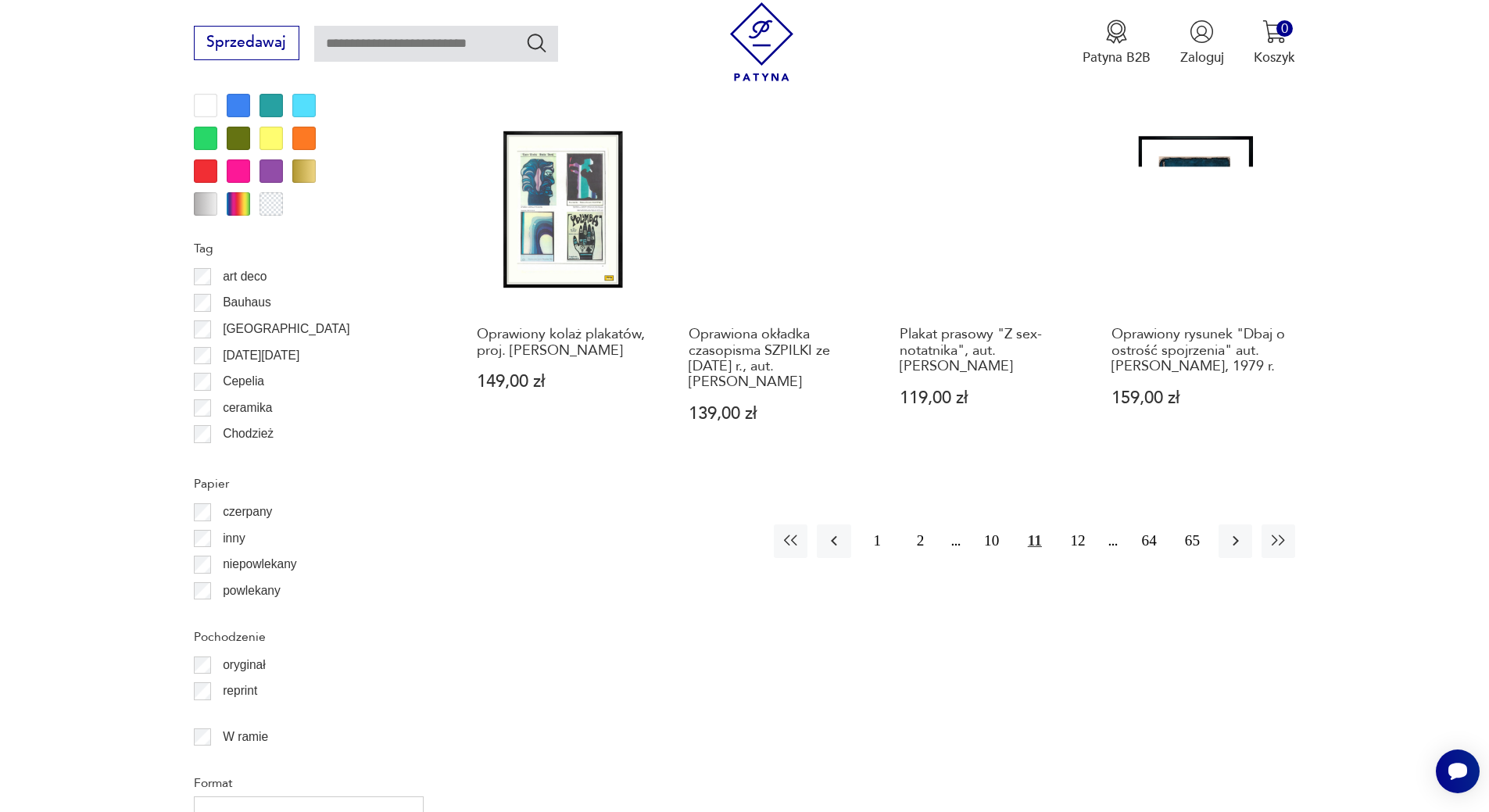
scroll to position [1863, 0]
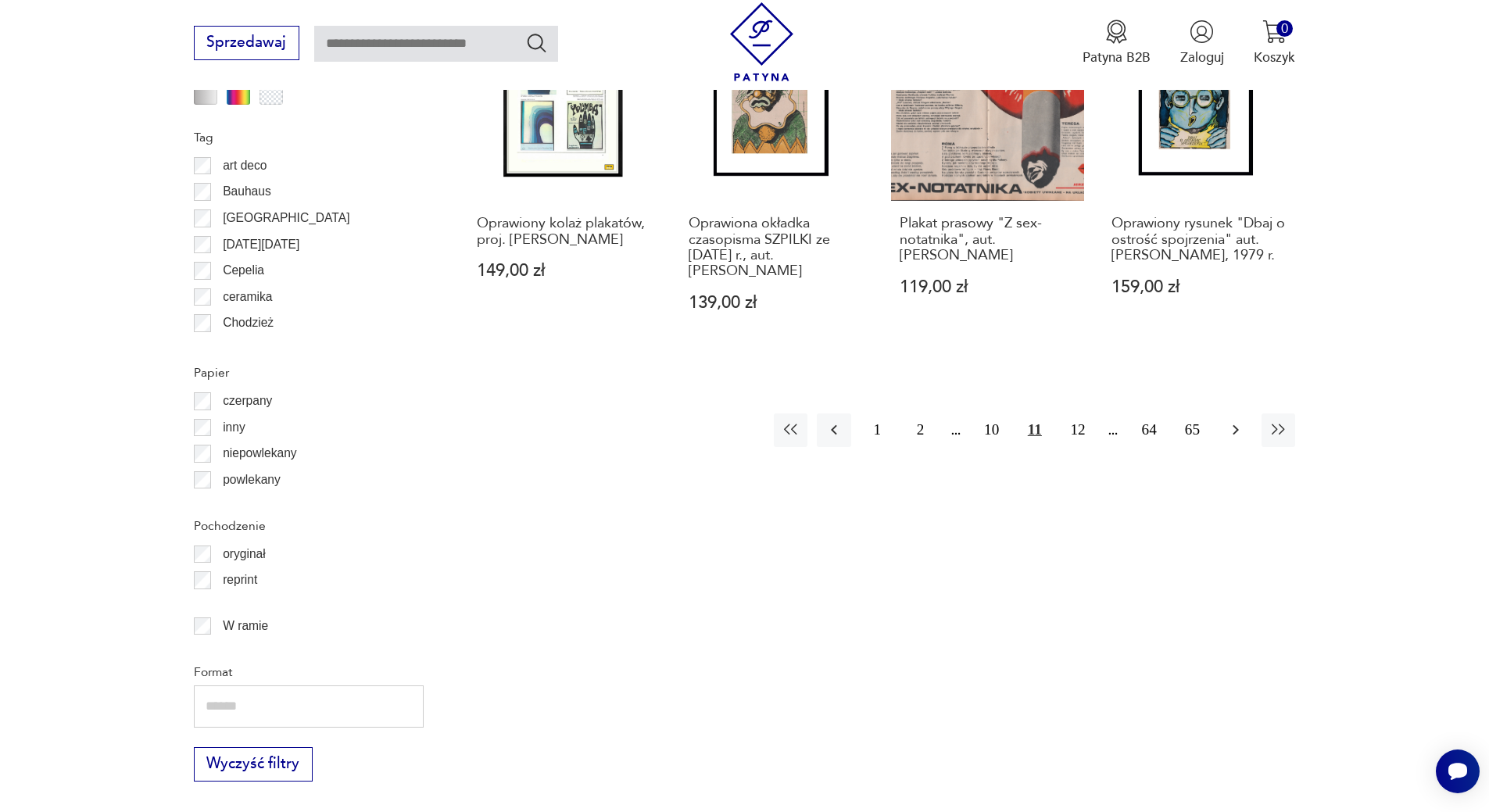
click at [1228, 420] on icon "button" at bounding box center [1235, 429] width 18 height 18
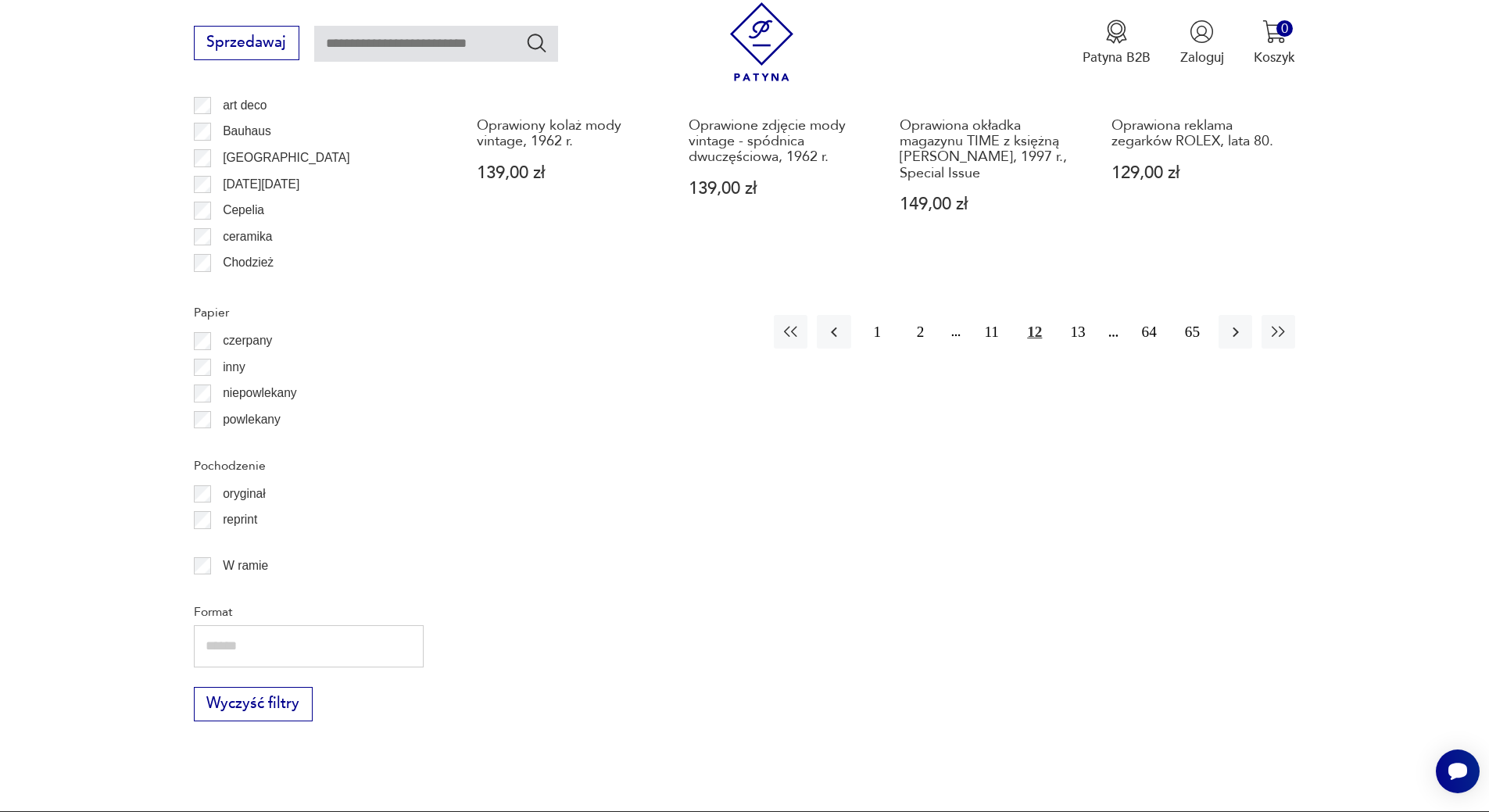
scroll to position [1975, 0]
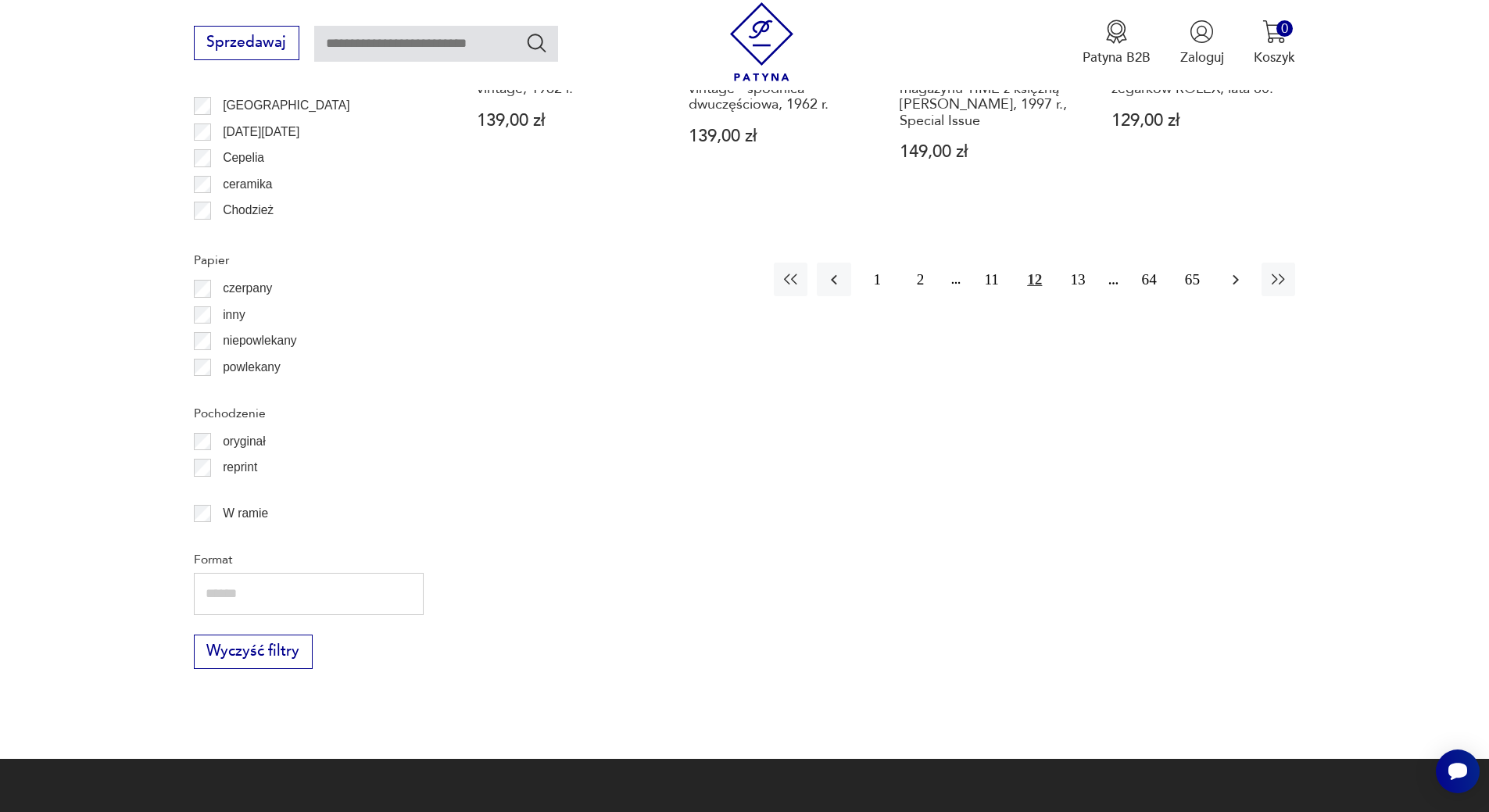
click at [1235, 289] on icon "button" at bounding box center [1235, 279] width 18 height 18
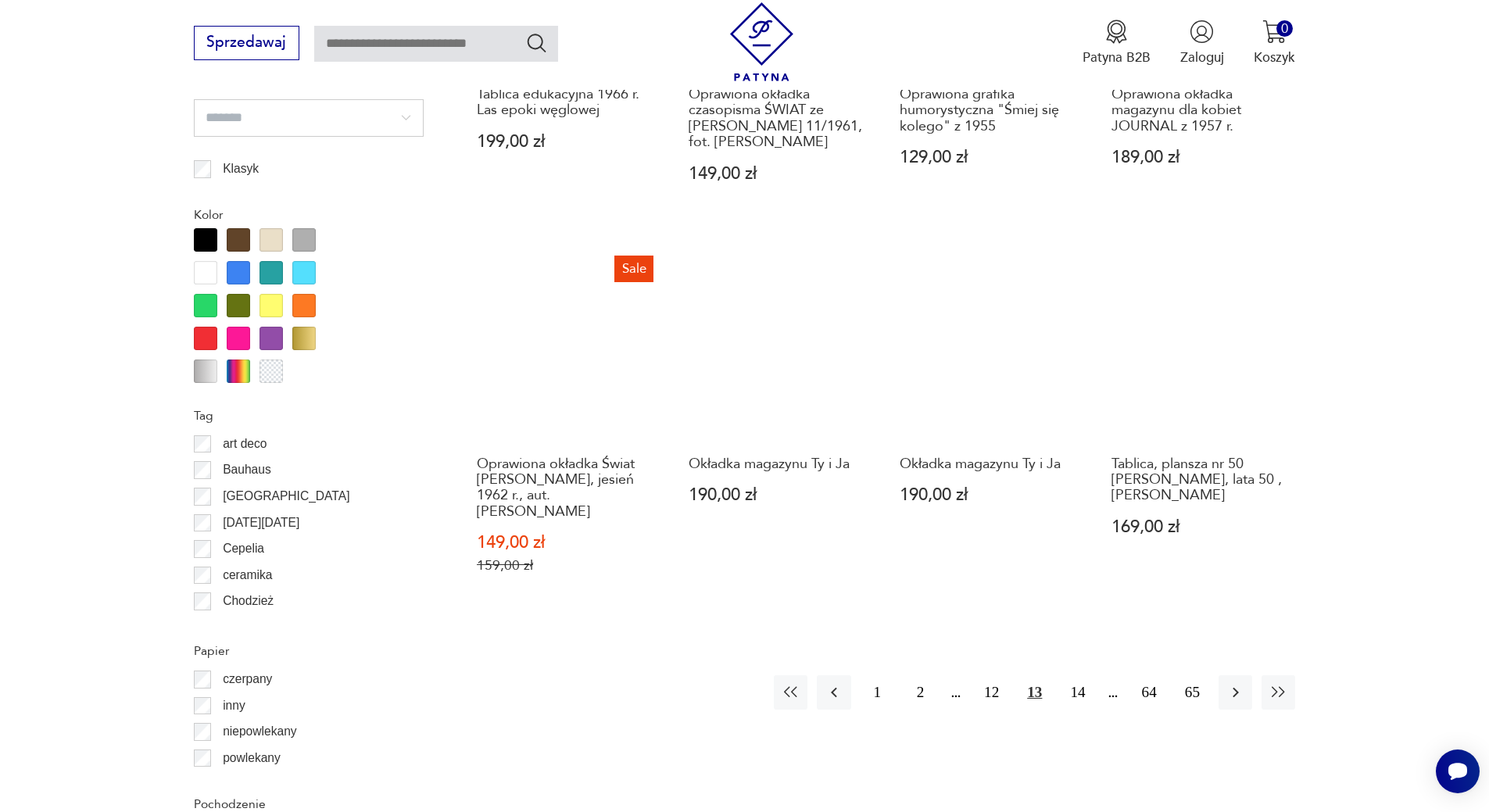
scroll to position [1699, 0]
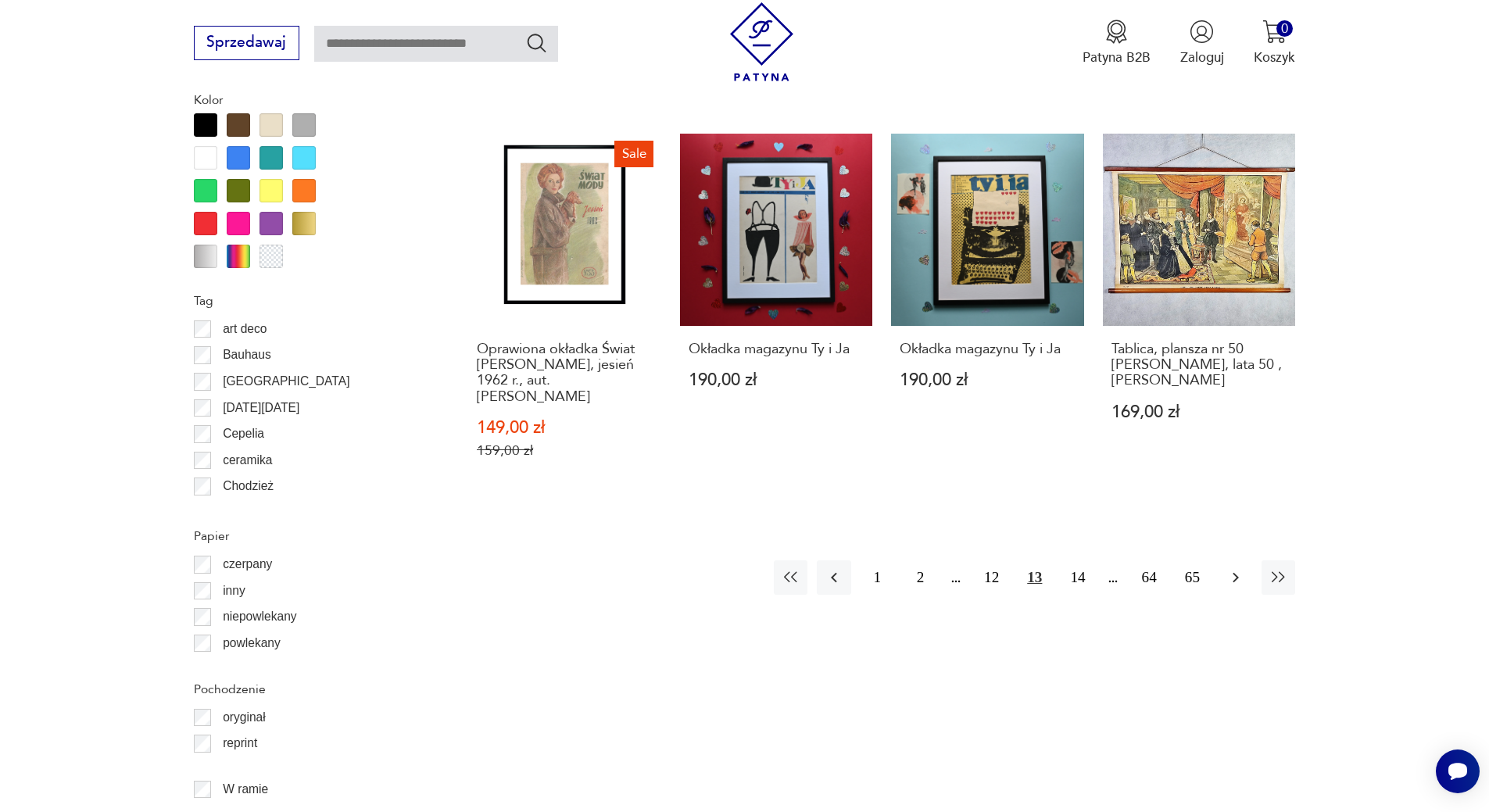
click at [1242, 576] on icon "button" at bounding box center [1235, 577] width 18 height 18
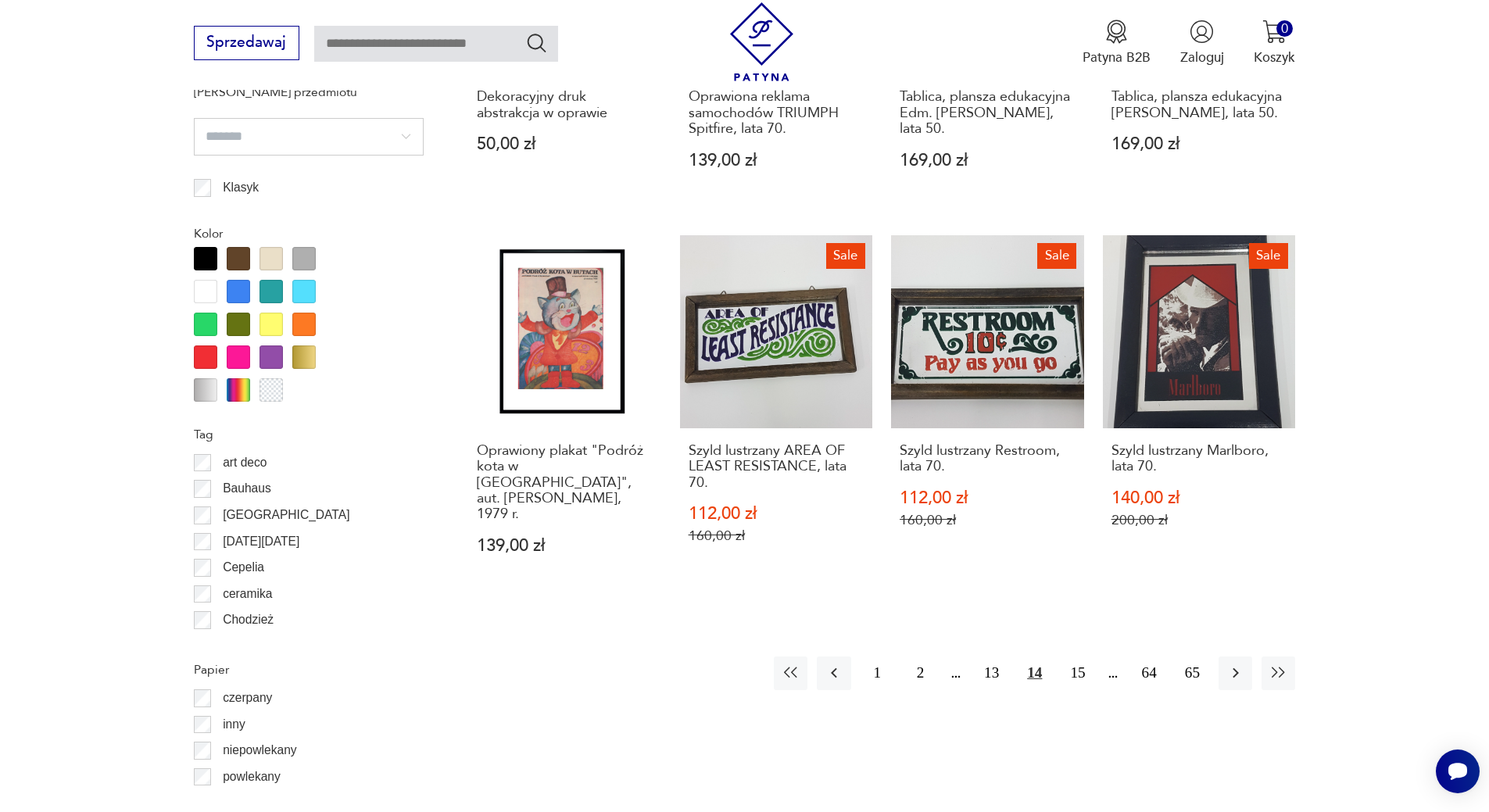
scroll to position [1563, 0]
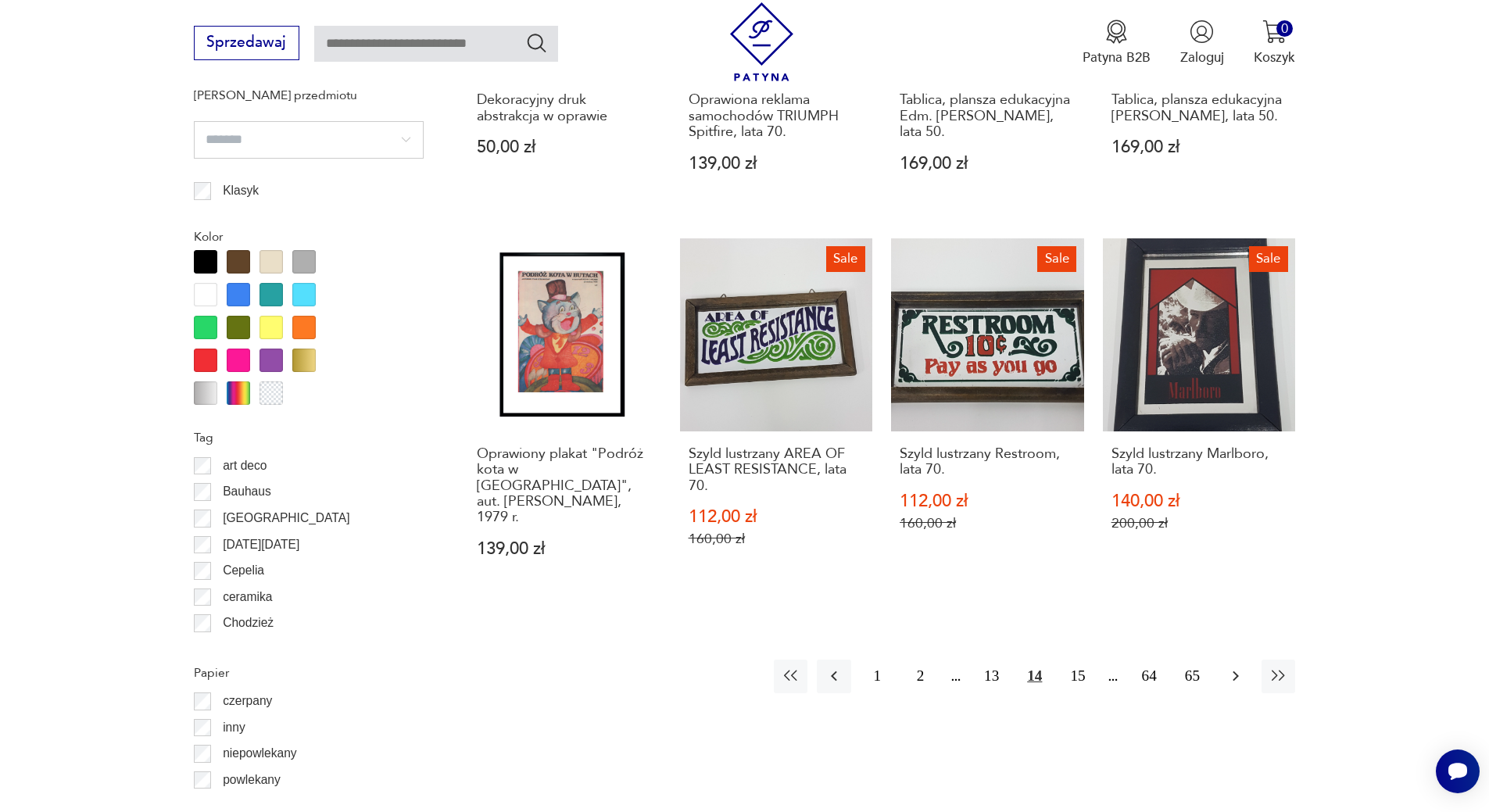
click at [1235, 671] on icon "button" at bounding box center [1235, 676] width 6 height 10
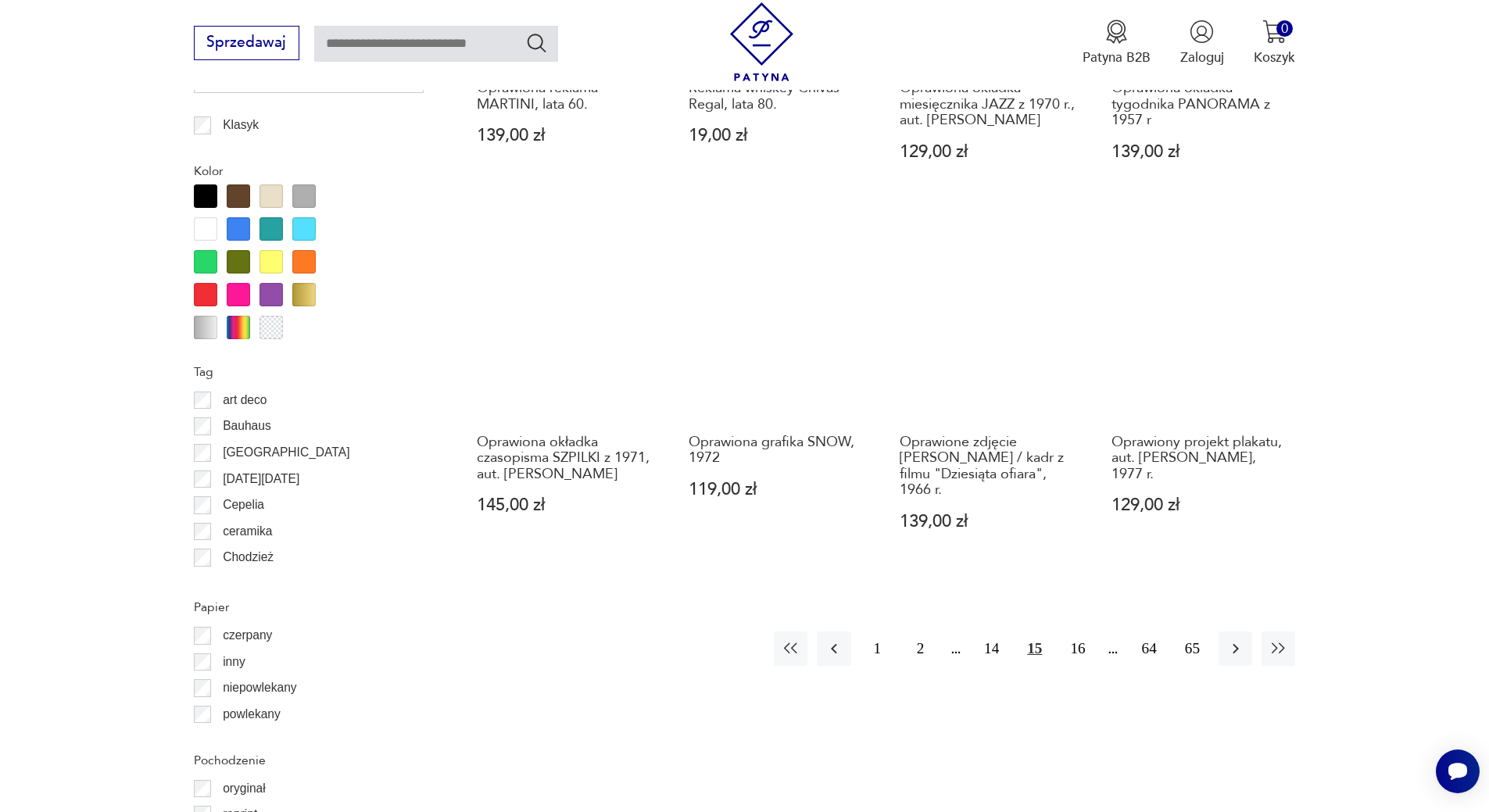
scroll to position [1638, 0]
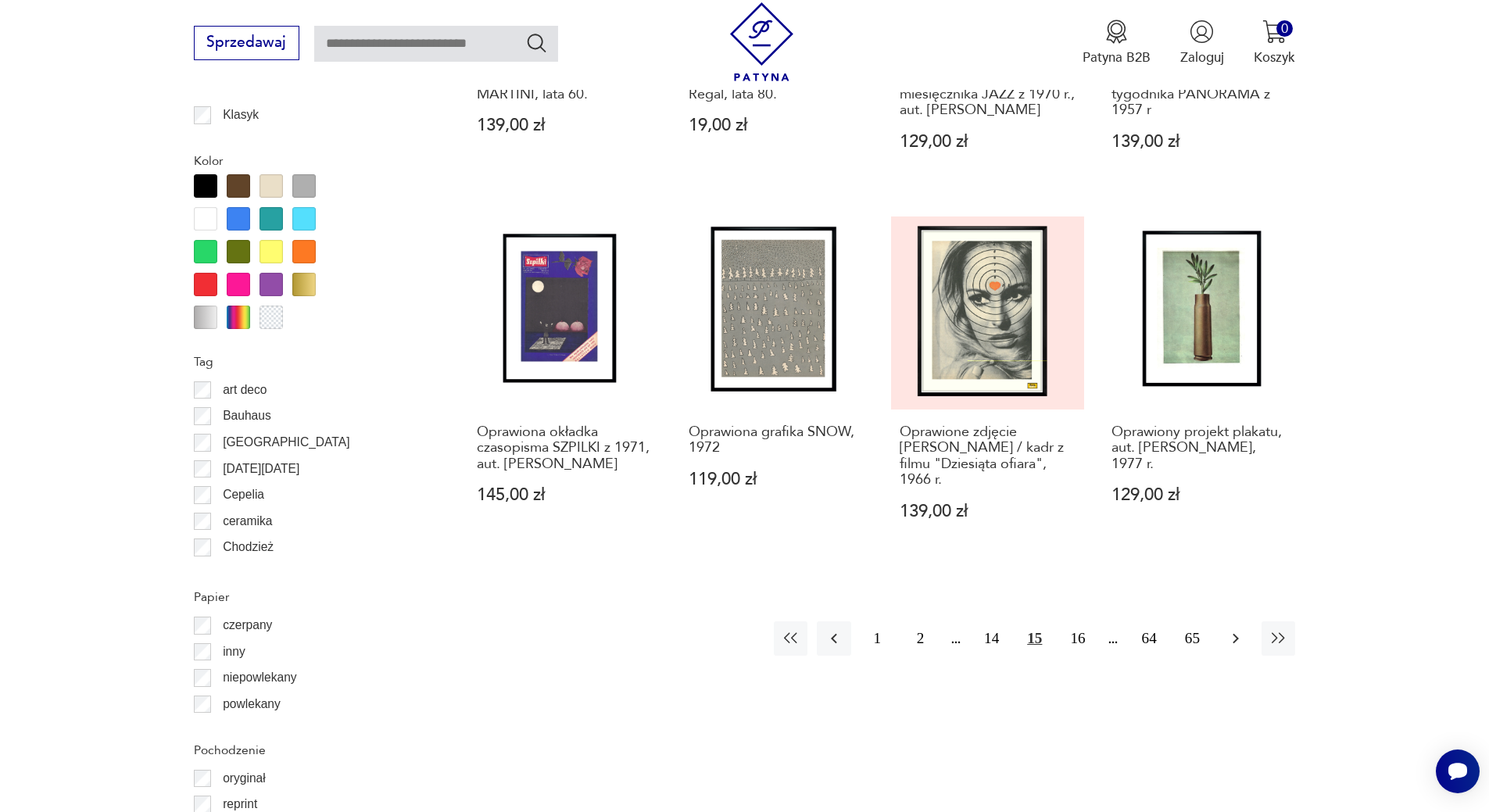
click at [1237, 630] on icon "button" at bounding box center [1235, 638] width 18 height 18
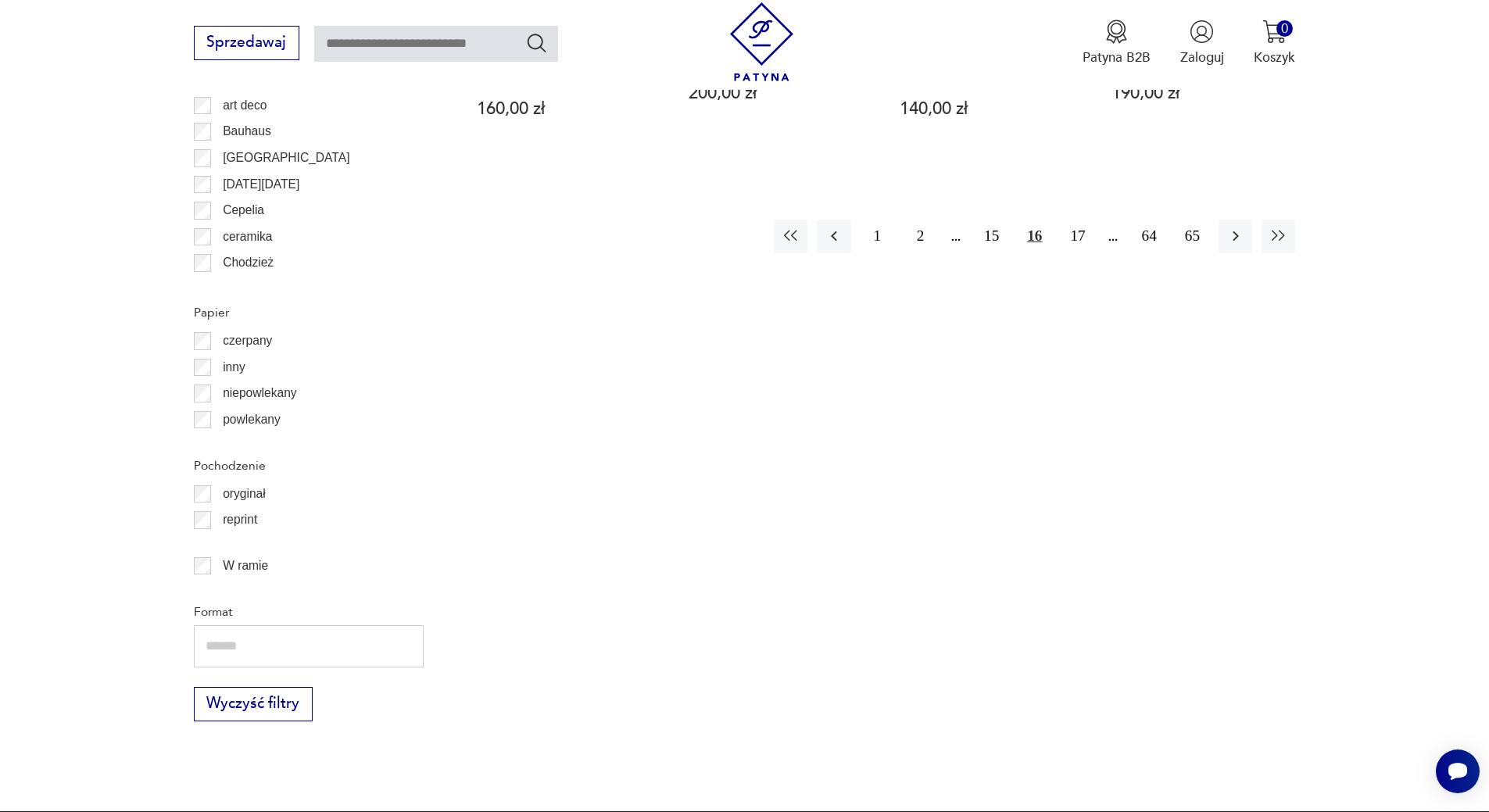
scroll to position [1900, 0]
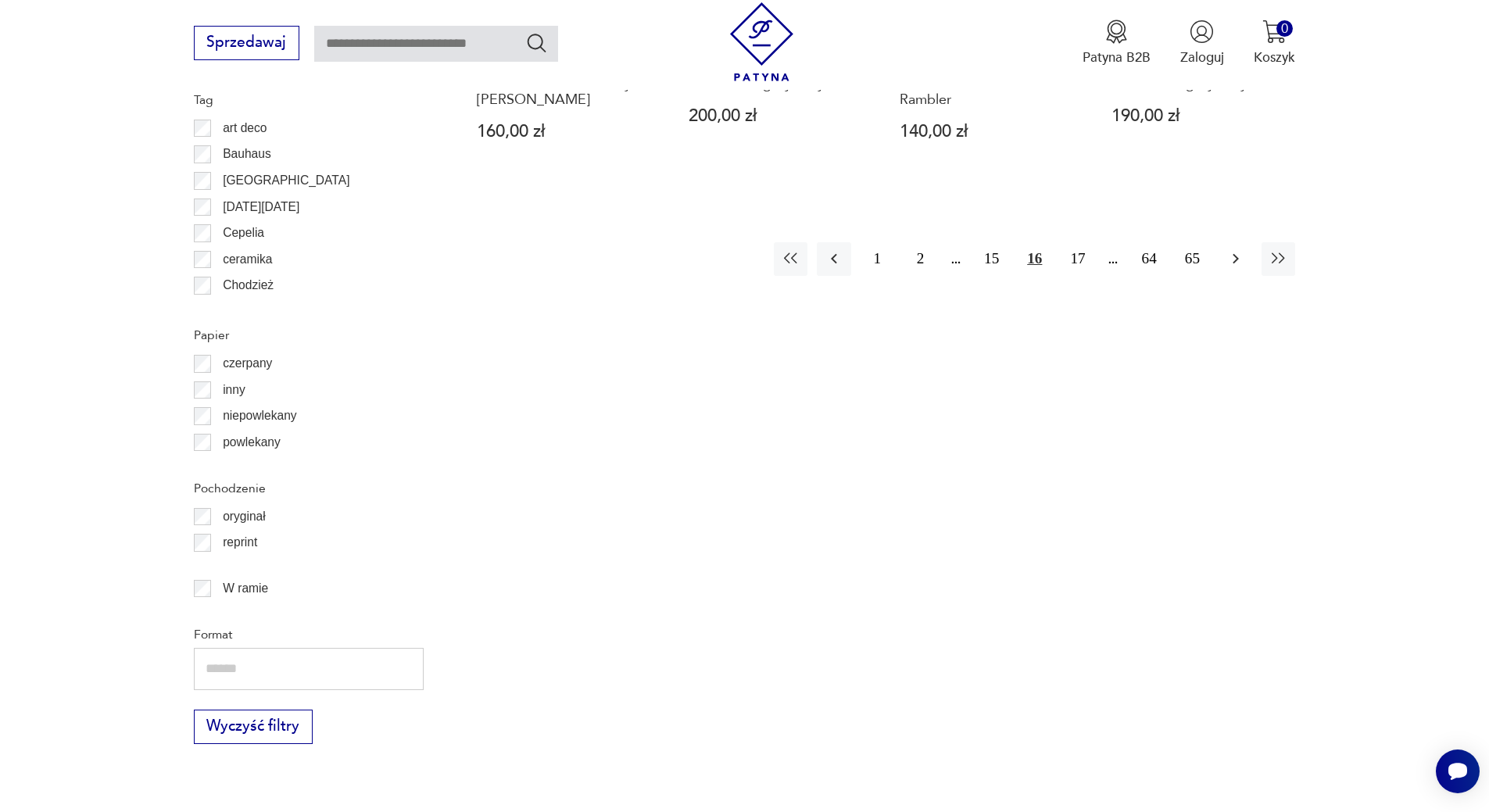
click at [1233, 268] on icon "button" at bounding box center [1235, 258] width 18 height 18
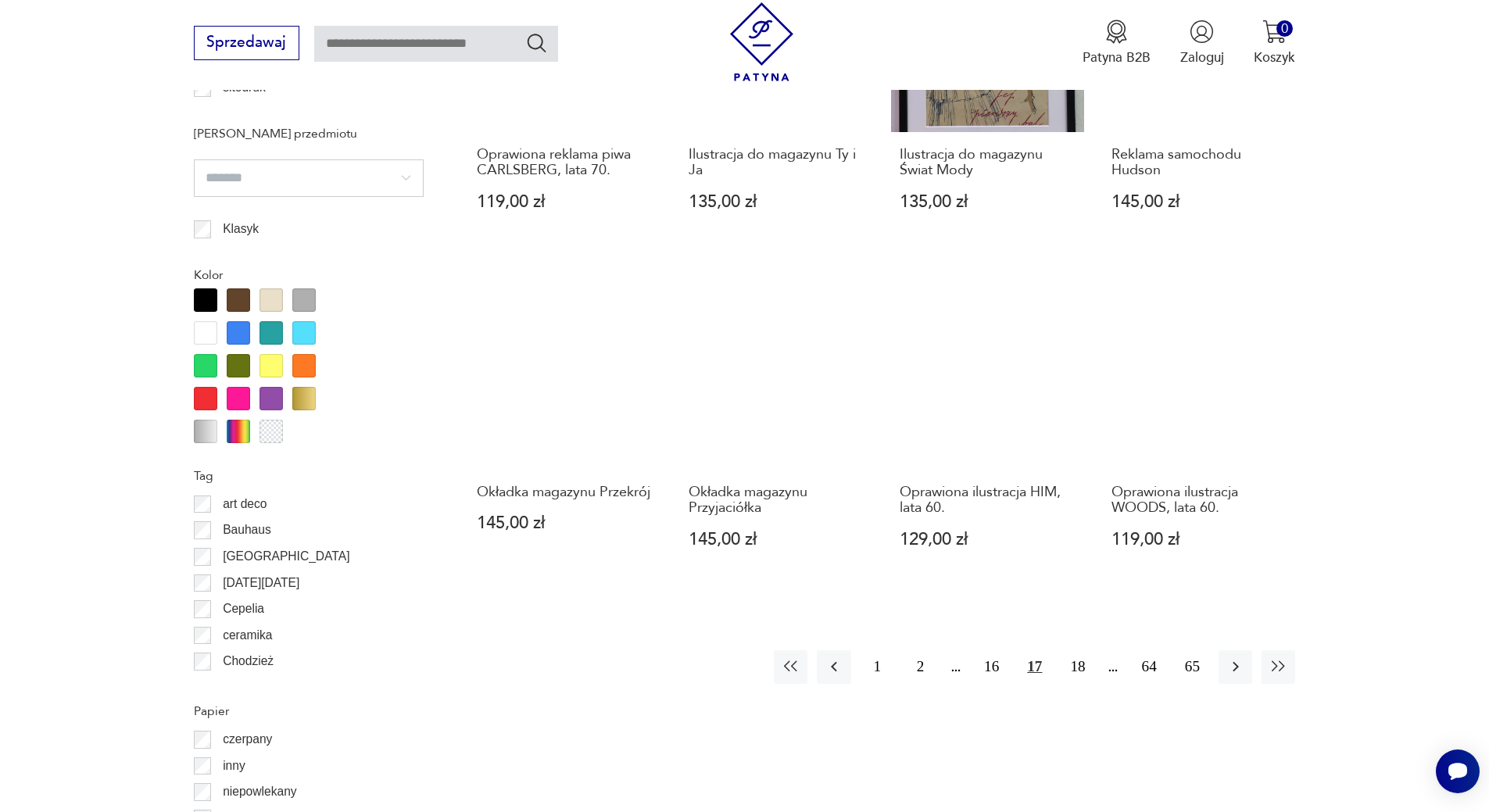
scroll to position [1552, 0]
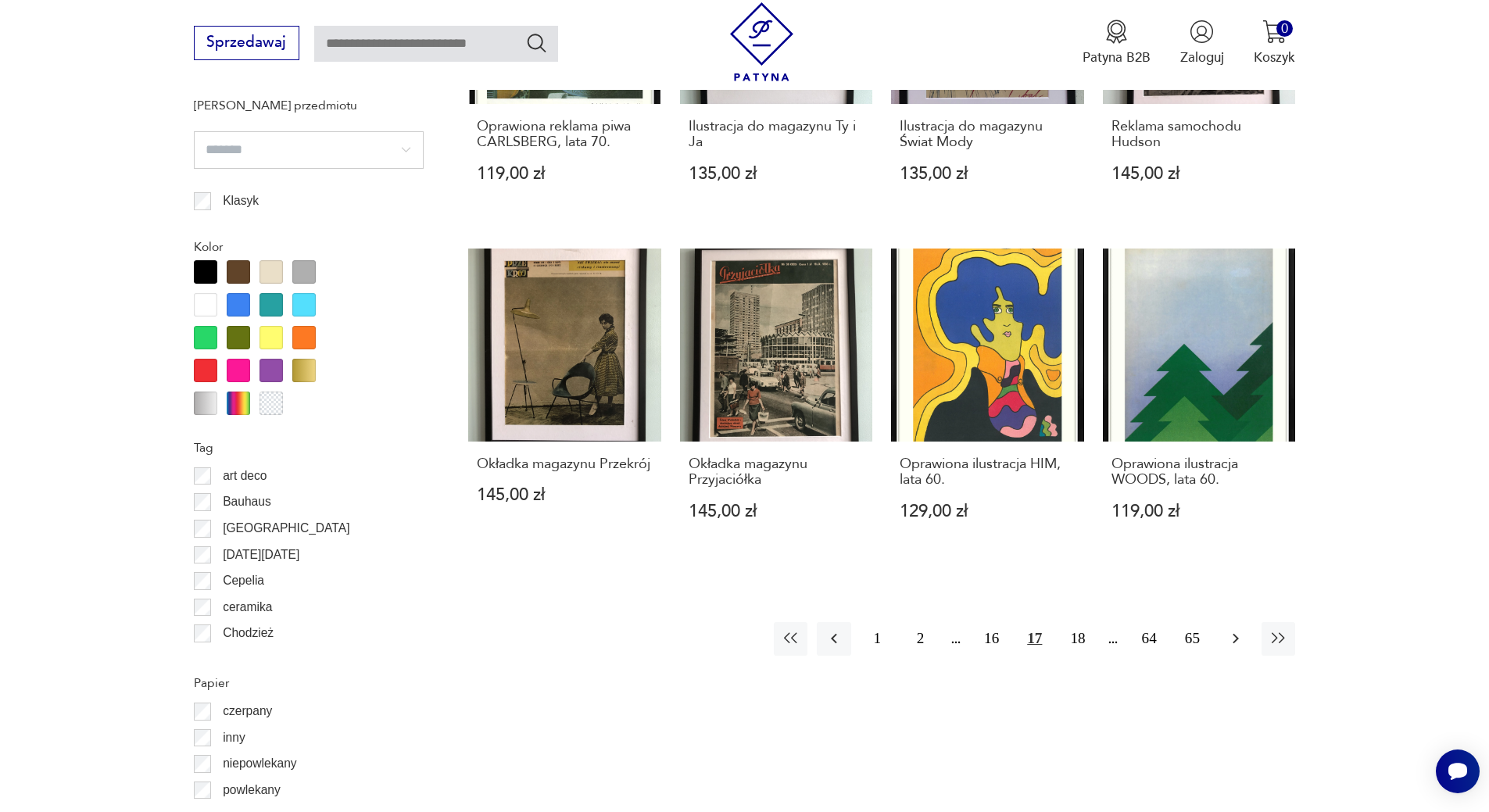
click at [1234, 648] on icon "button" at bounding box center [1235, 638] width 18 height 18
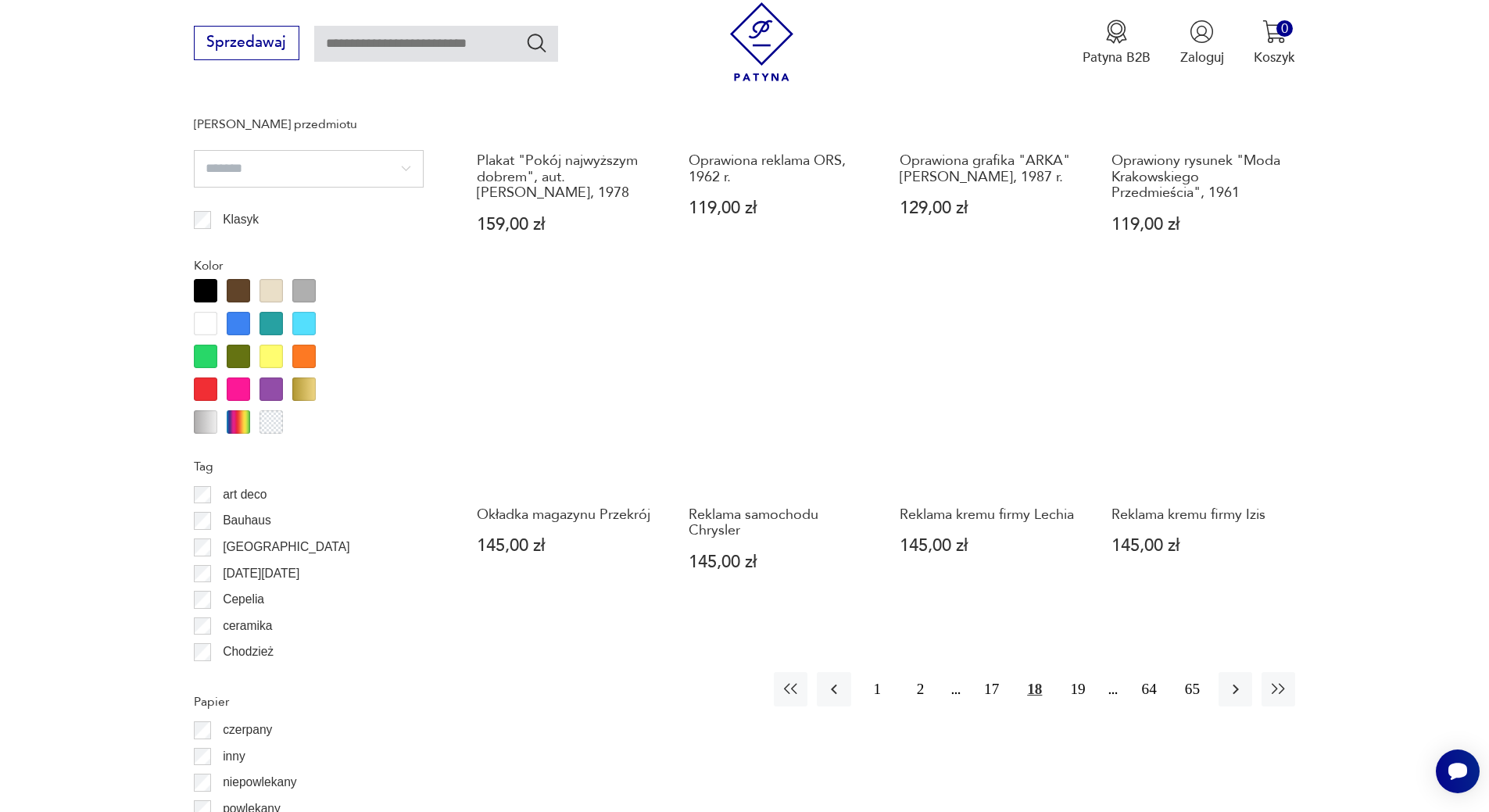
scroll to position [1589, 0]
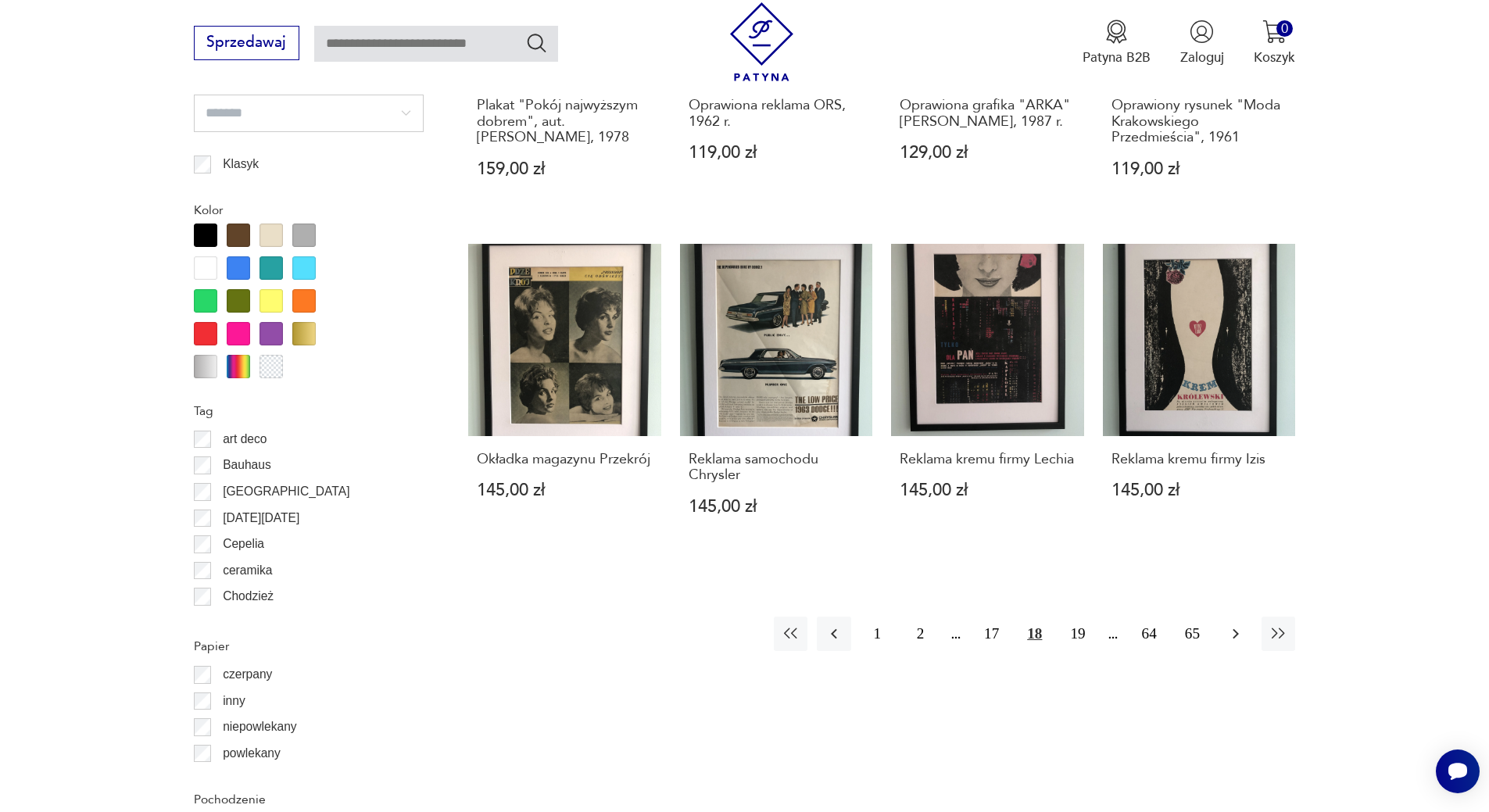
click at [1238, 636] on icon "button" at bounding box center [1235, 633] width 18 height 18
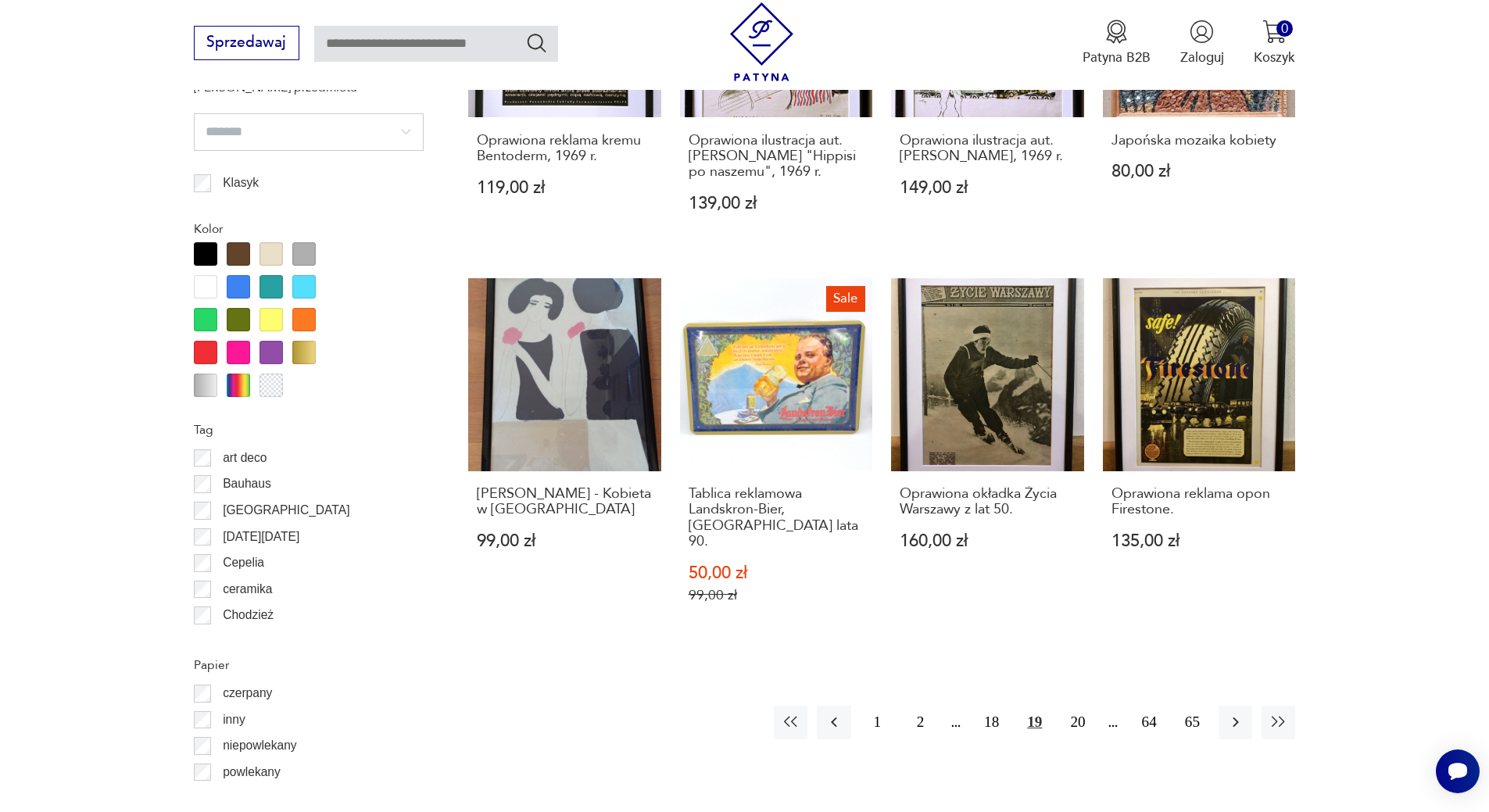
scroll to position [1587, 0]
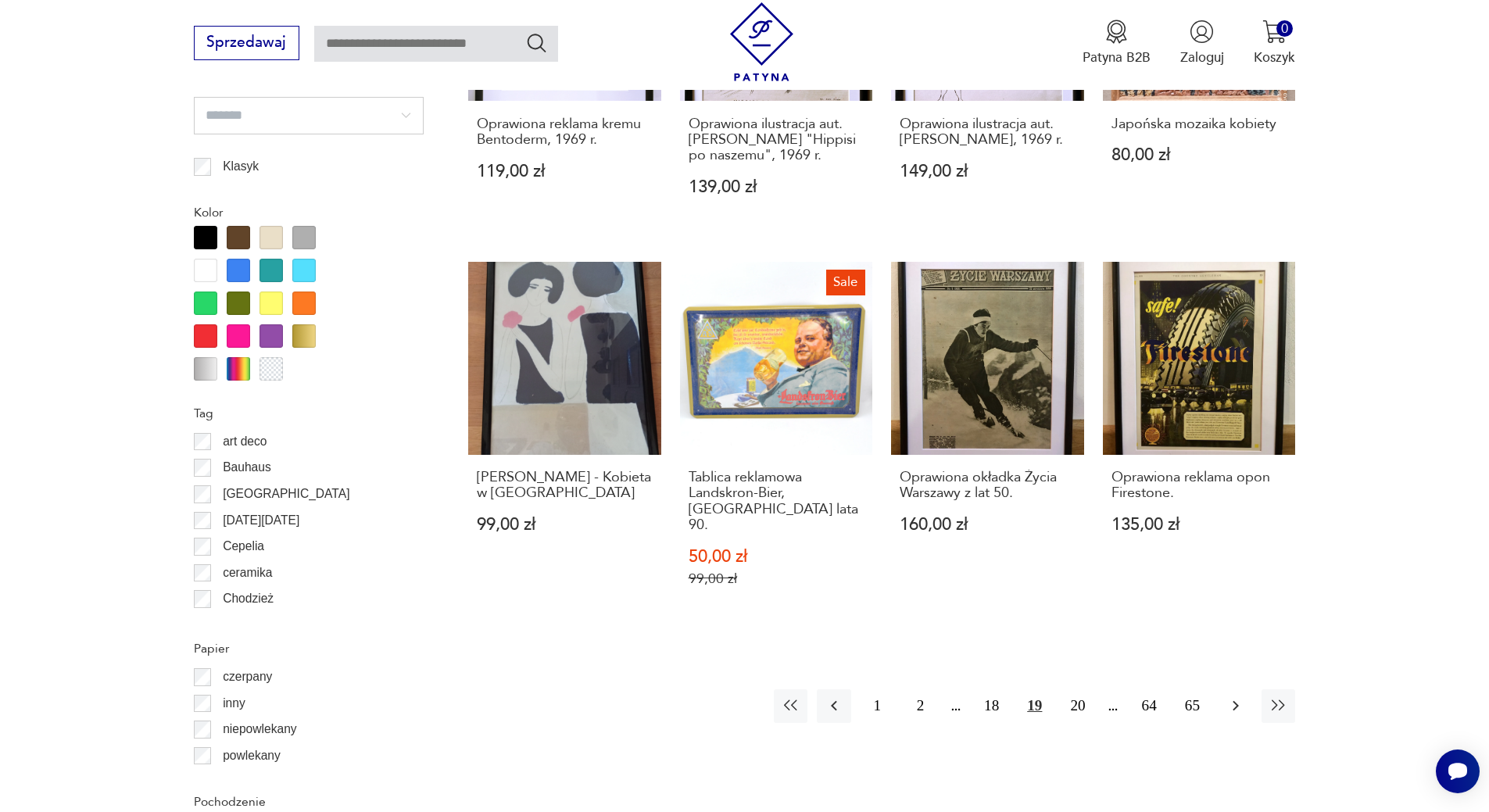
click at [1230, 698] on icon "button" at bounding box center [1235, 705] width 18 height 18
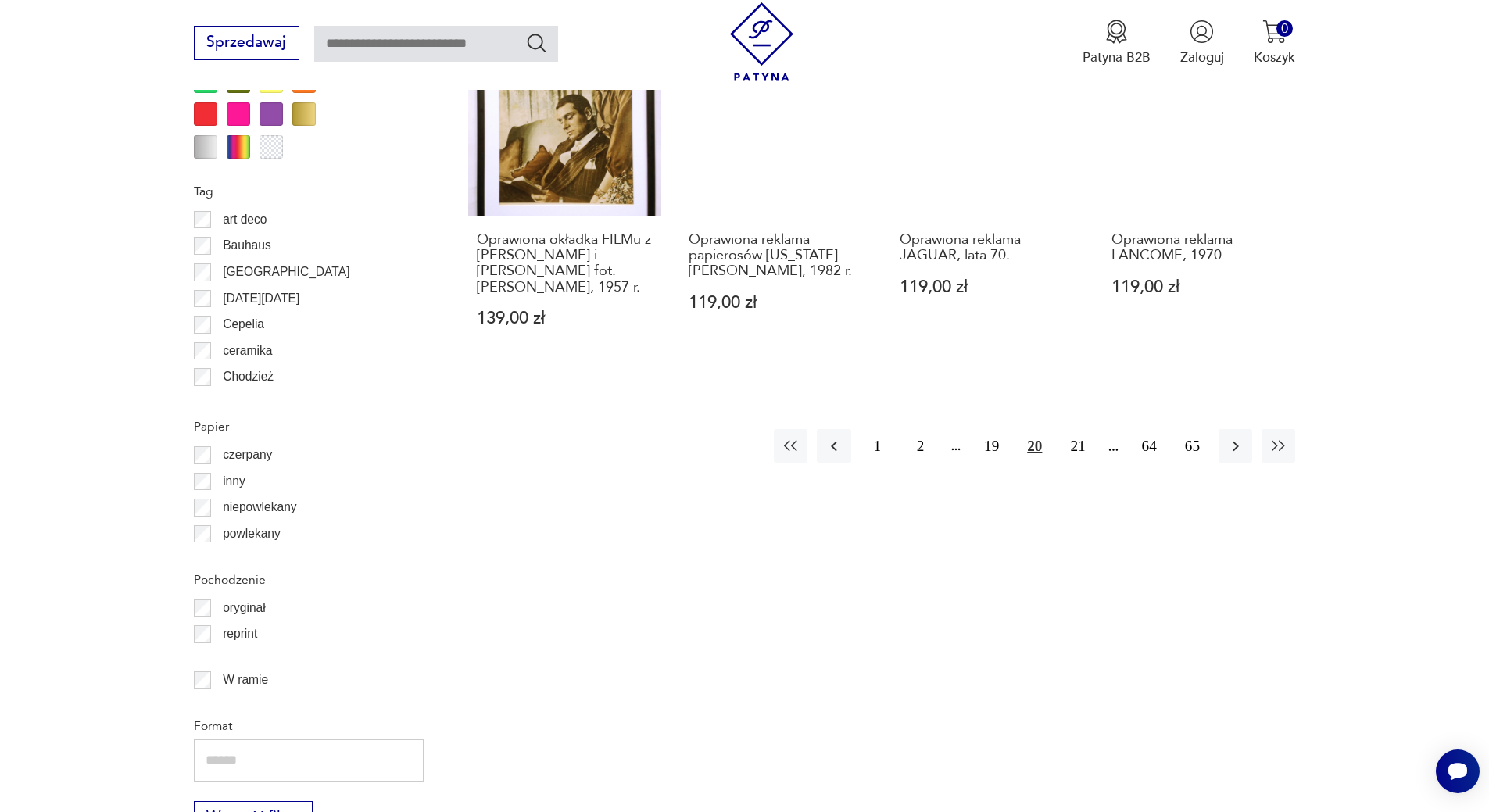
scroll to position [1756, 0]
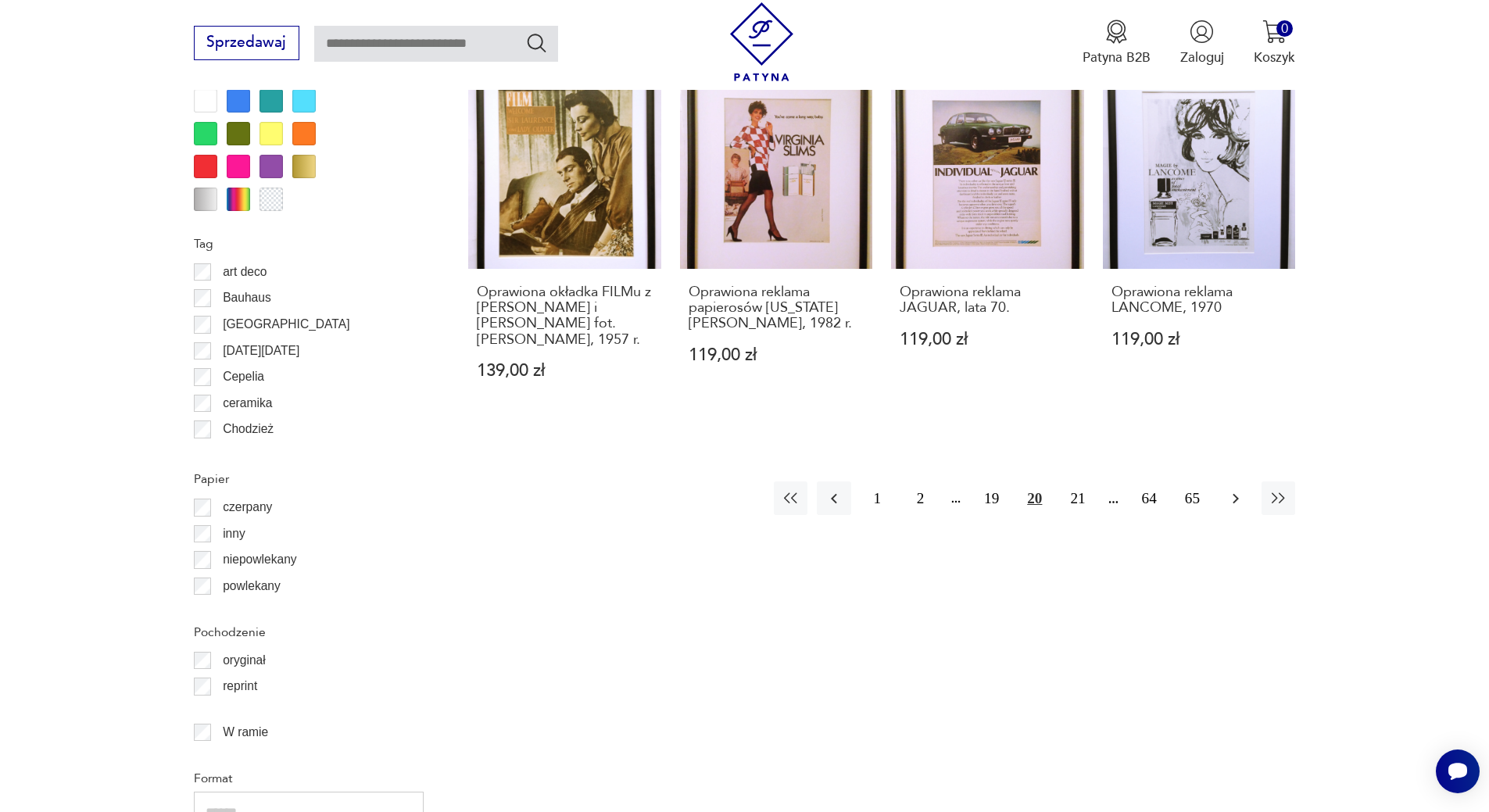
click at [1240, 500] on icon "button" at bounding box center [1235, 498] width 18 height 18
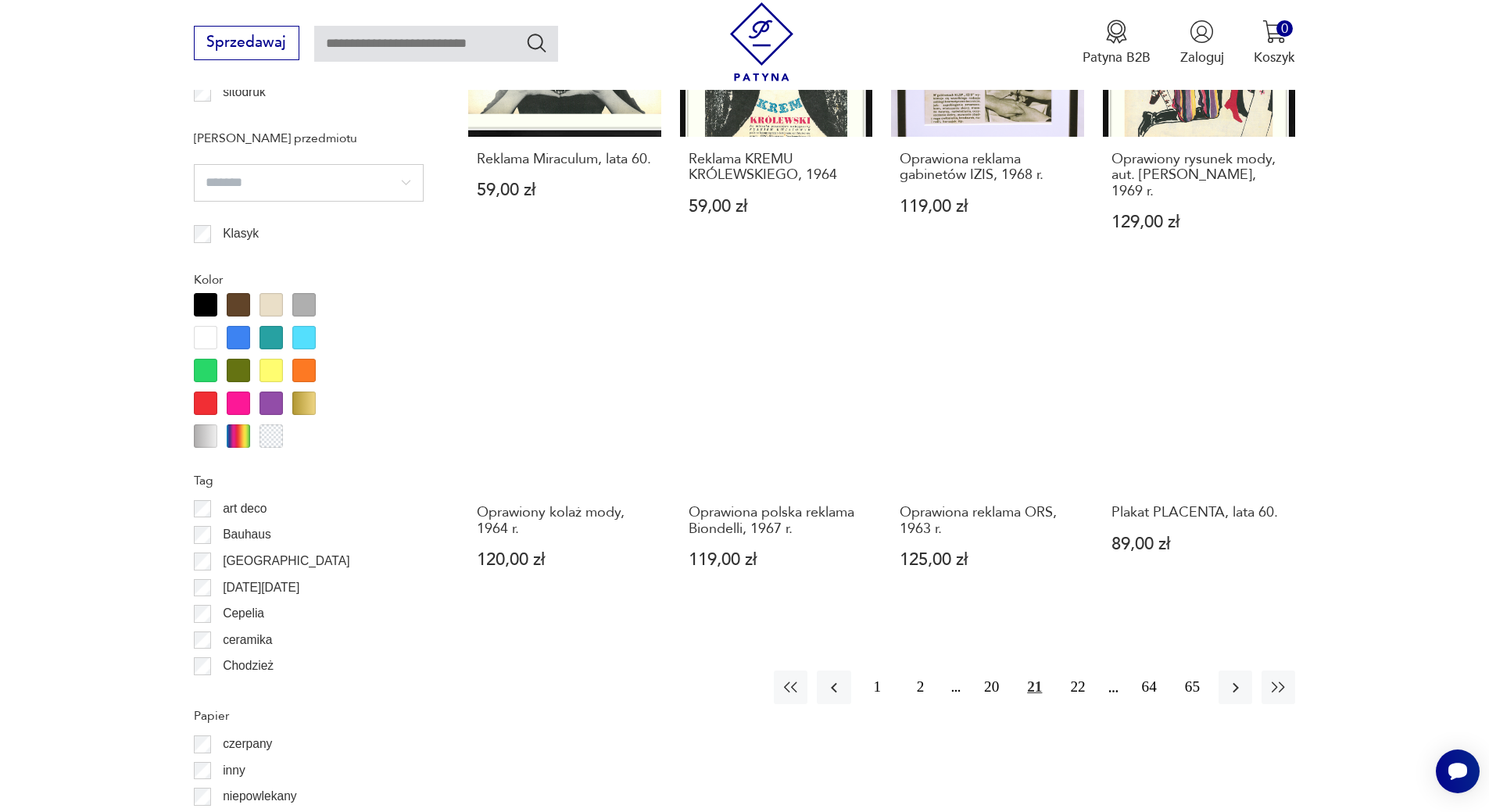
scroll to position [1670, 0]
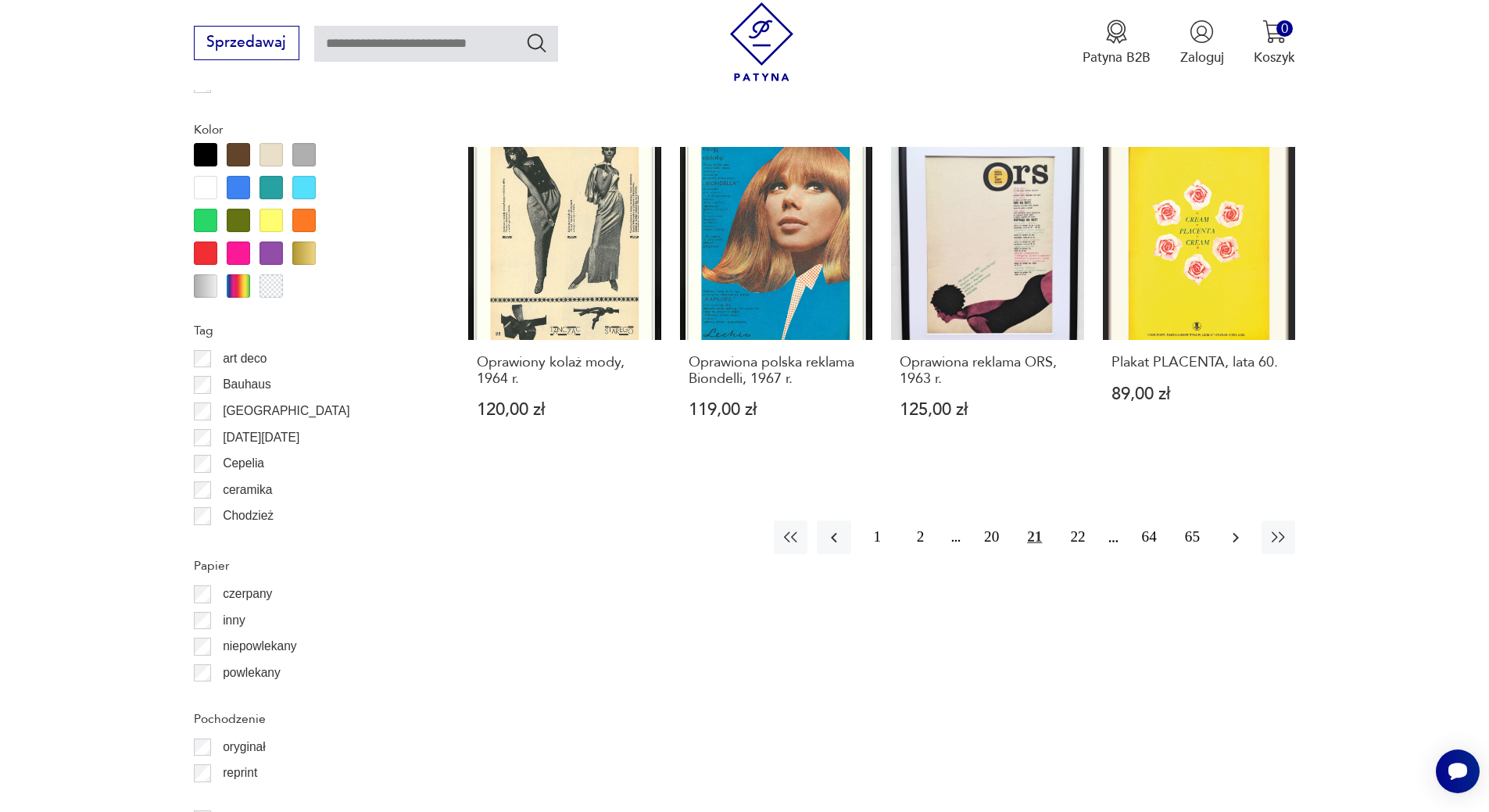
click at [1224, 521] on button "button" at bounding box center [1235, 537] width 33 height 33
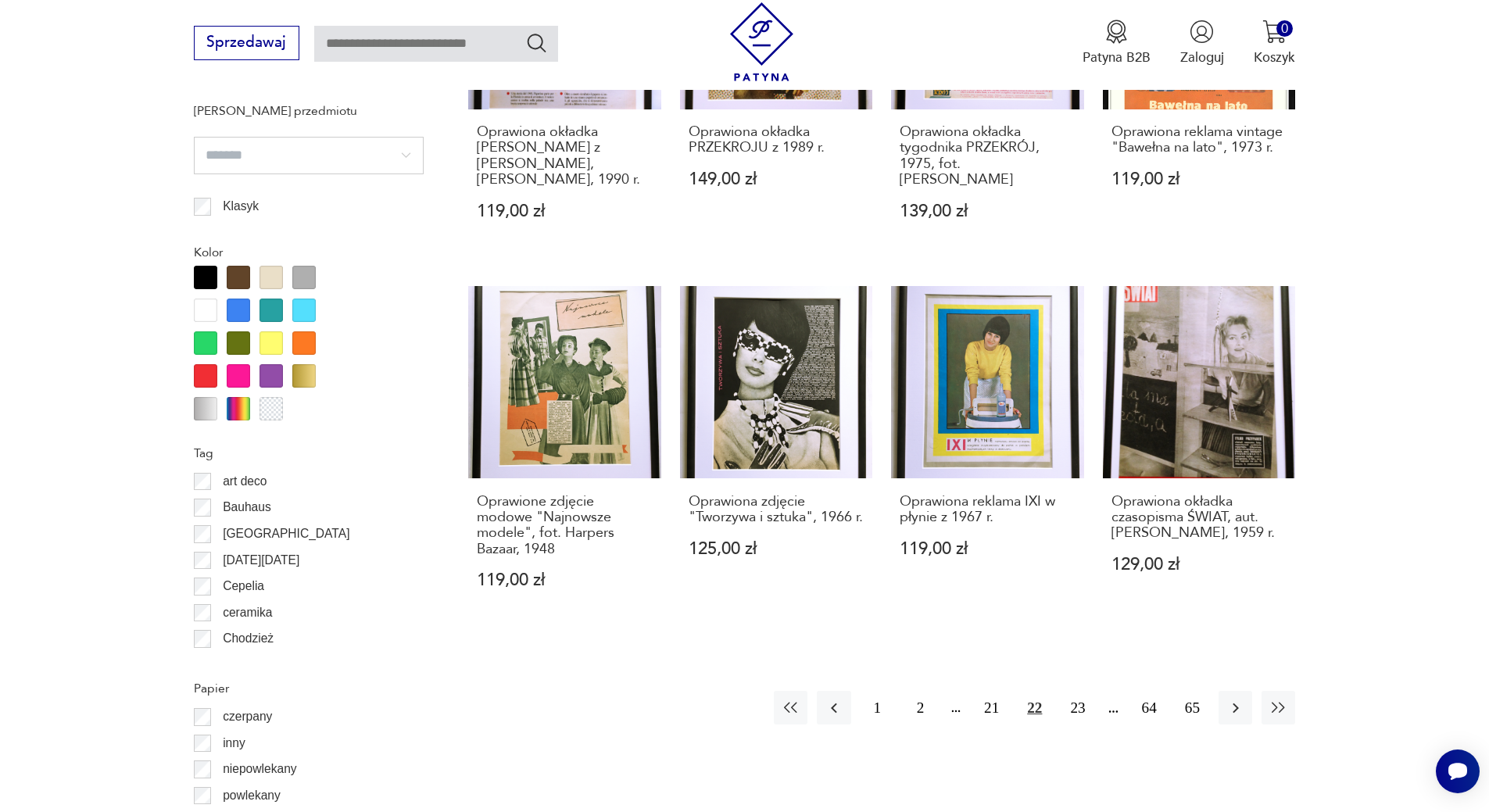
scroll to position [1522, 0]
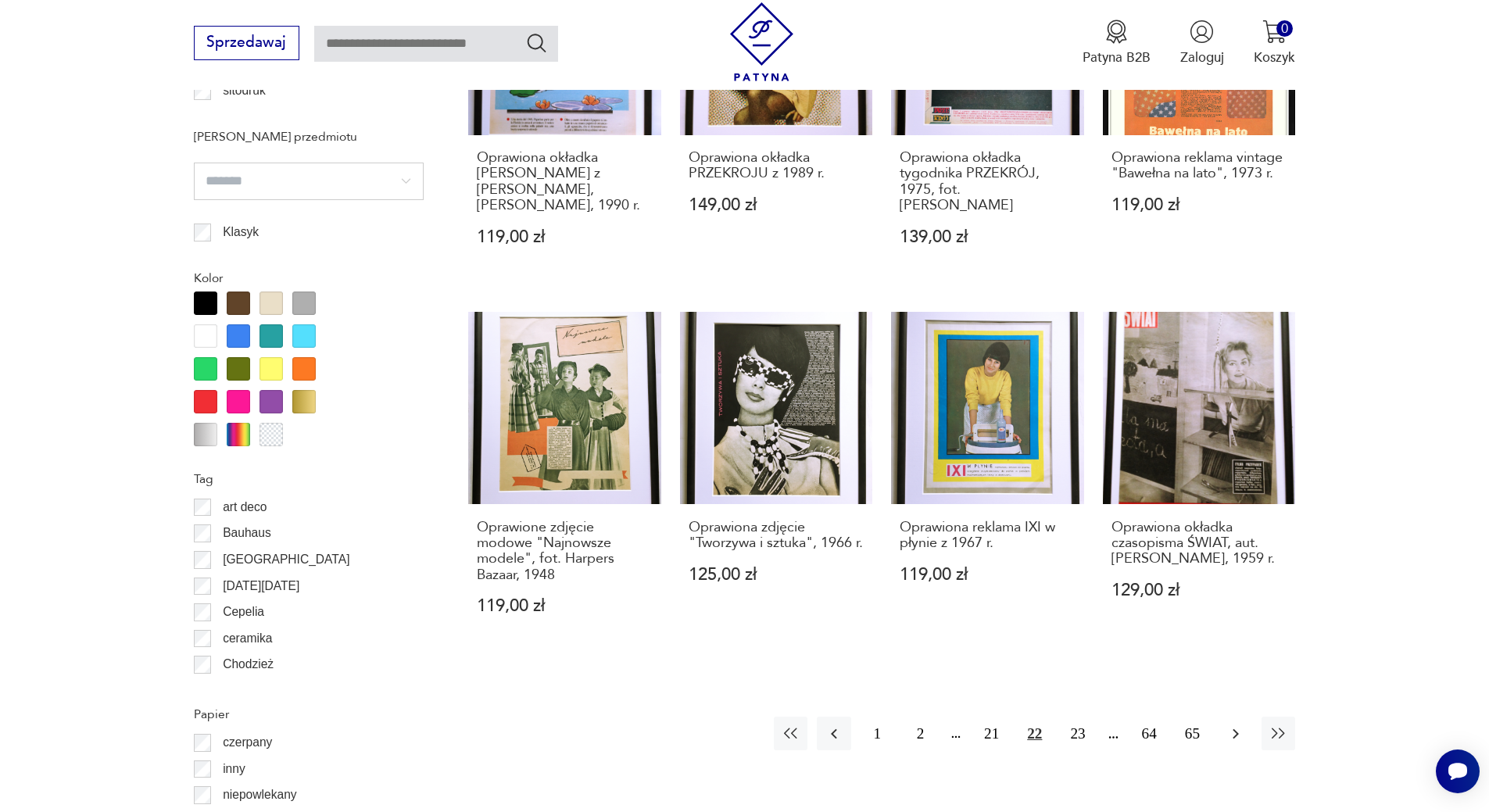
click at [1232, 738] on icon "button" at bounding box center [1235, 733] width 18 height 18
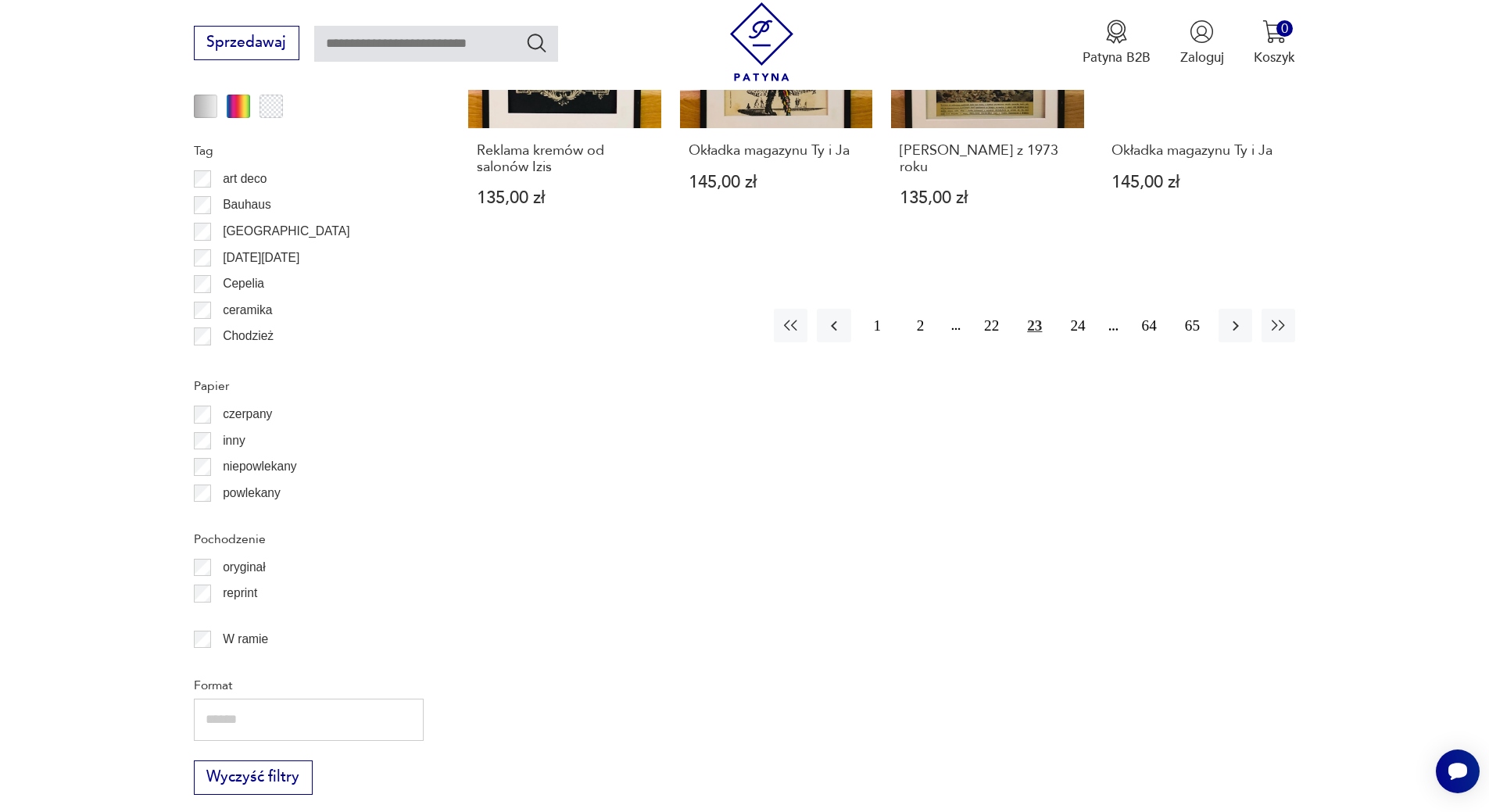
scroll to position [1871, 0]
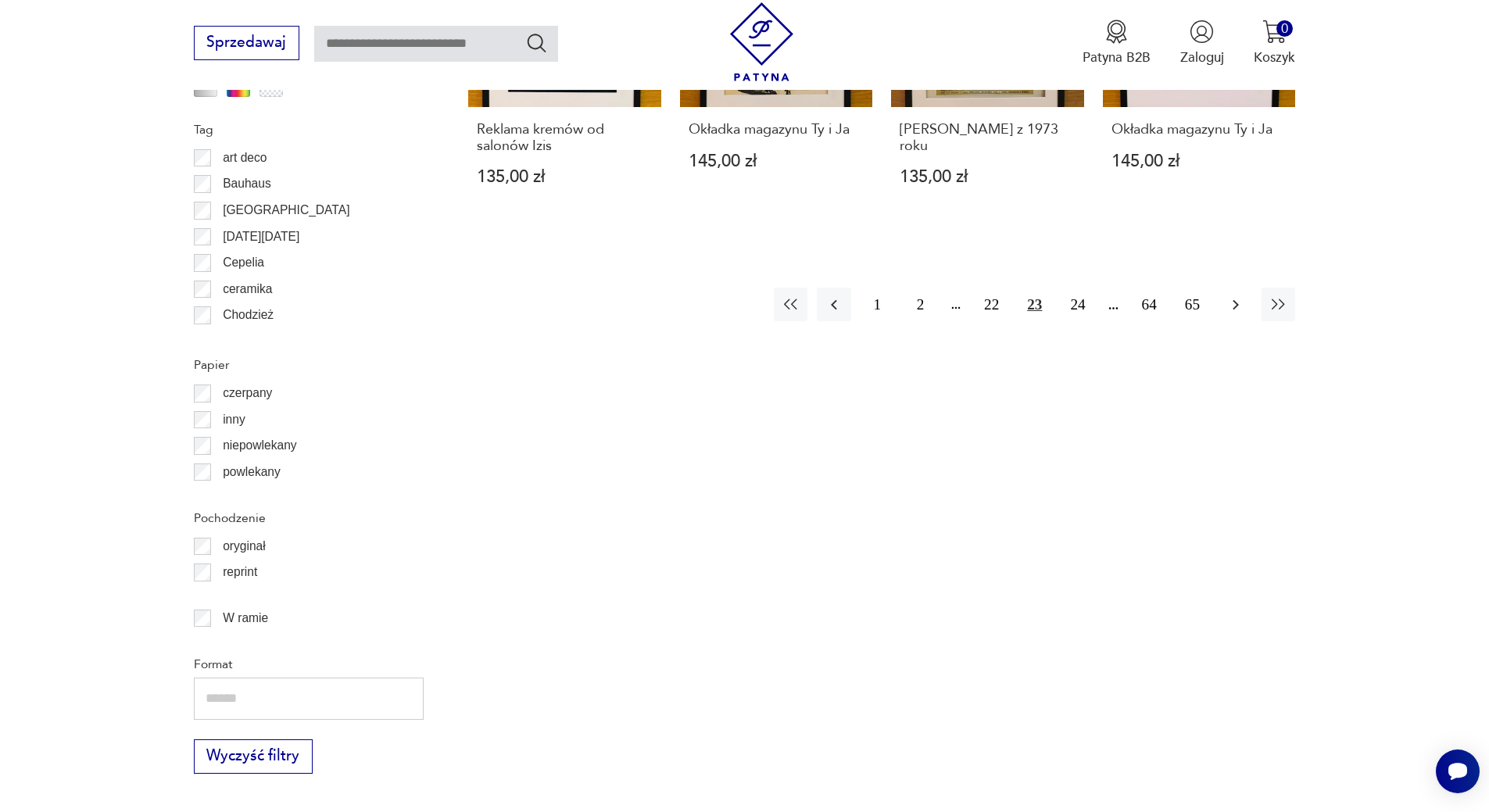
click at [1240, 308] on icon "button" at bounding box center [1235, 304] width 18 height 18
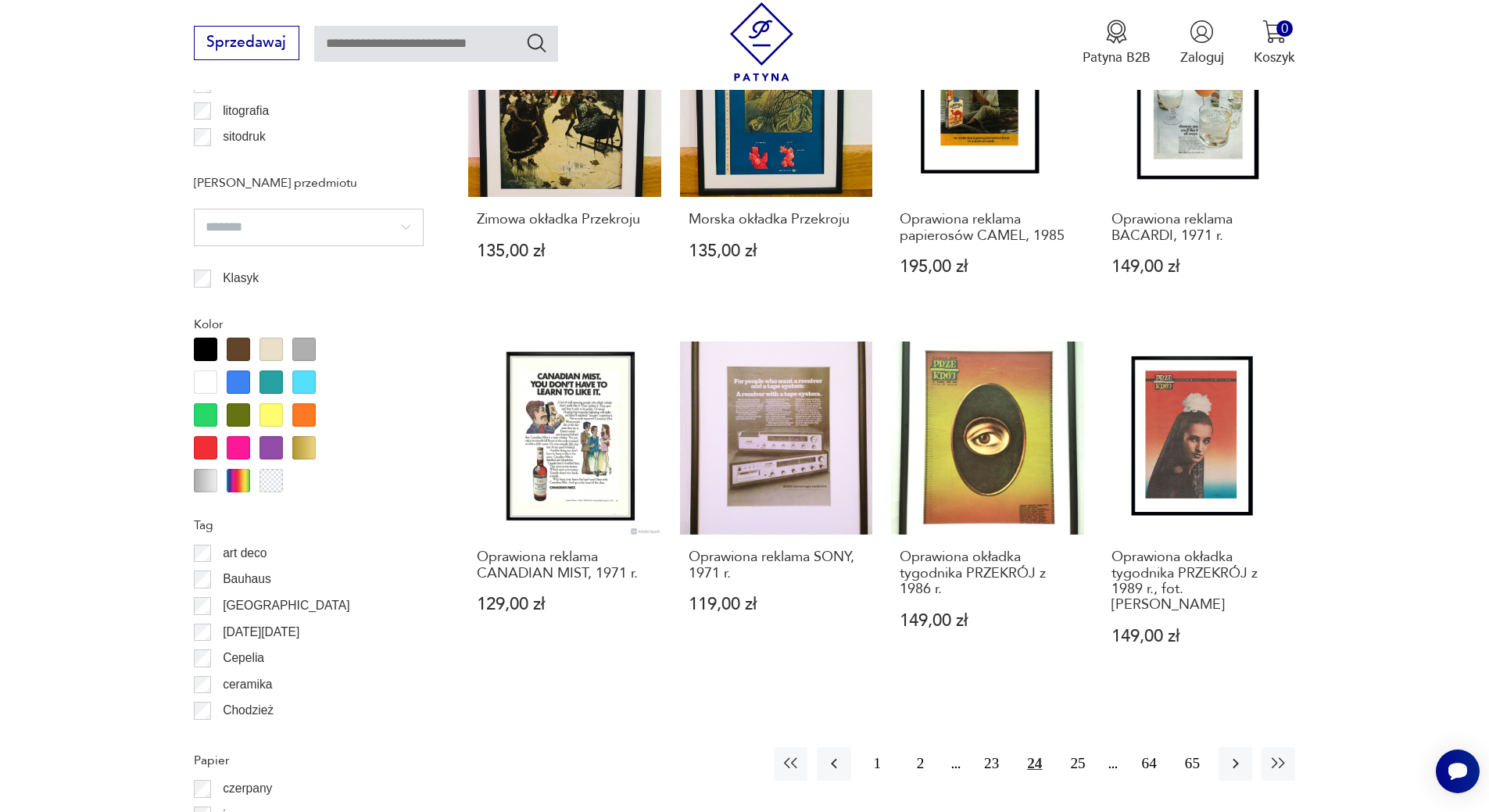
scroll to position [1517, 0]
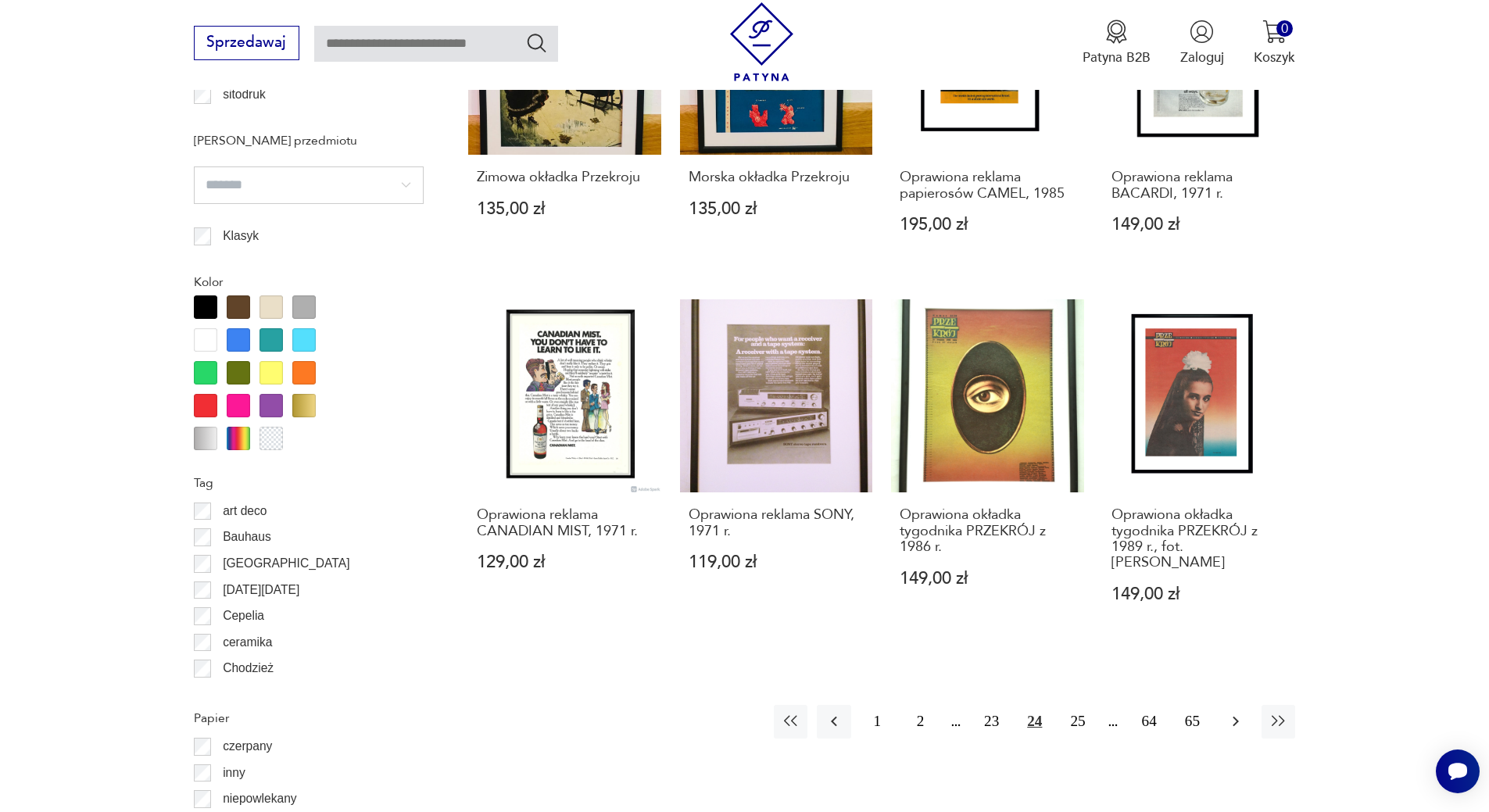
click at [1245, 711] on icon "button" at bounding box center [1235, 720] width 18 height 18
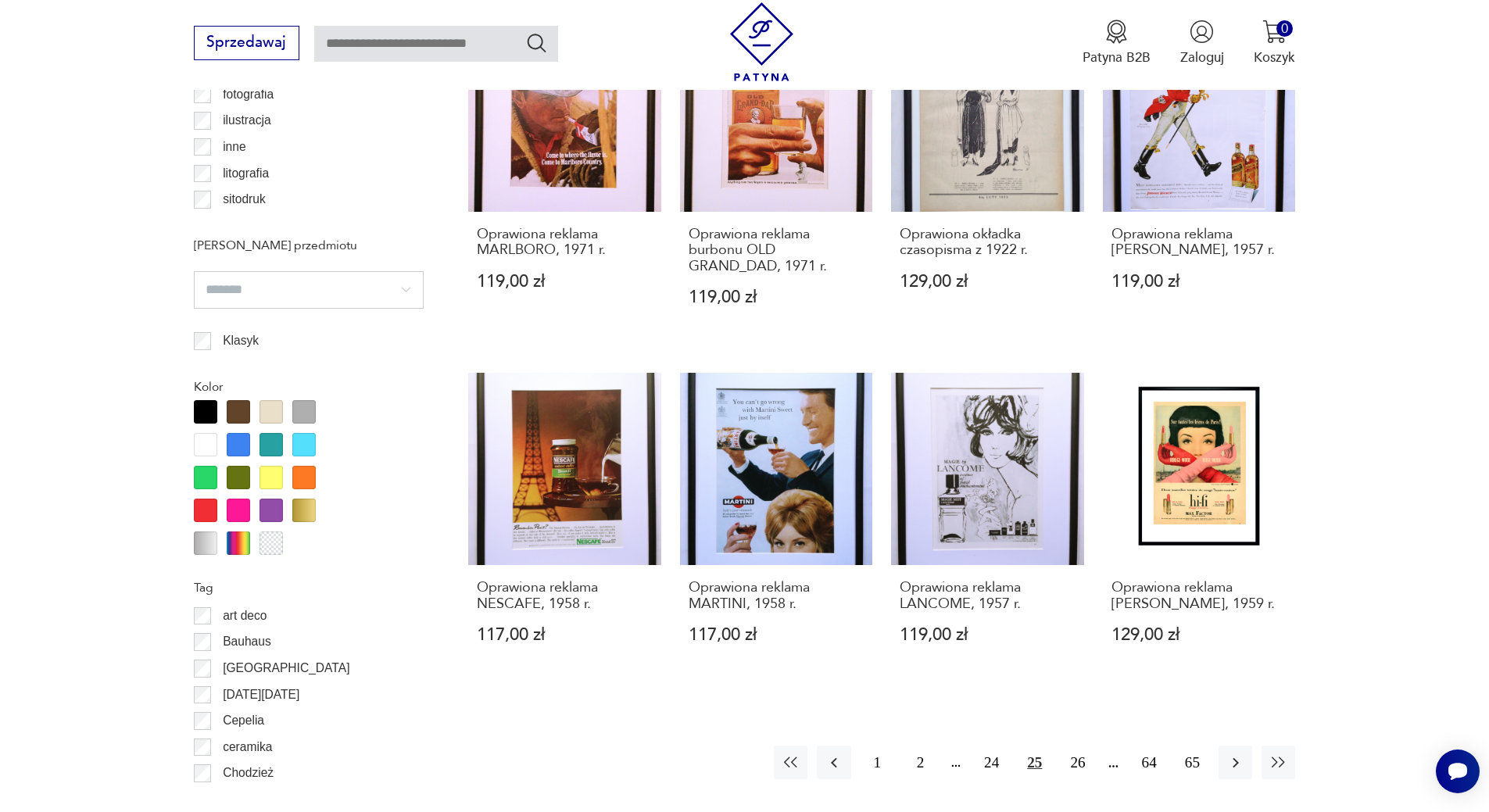
scroll to position [1616, 0]
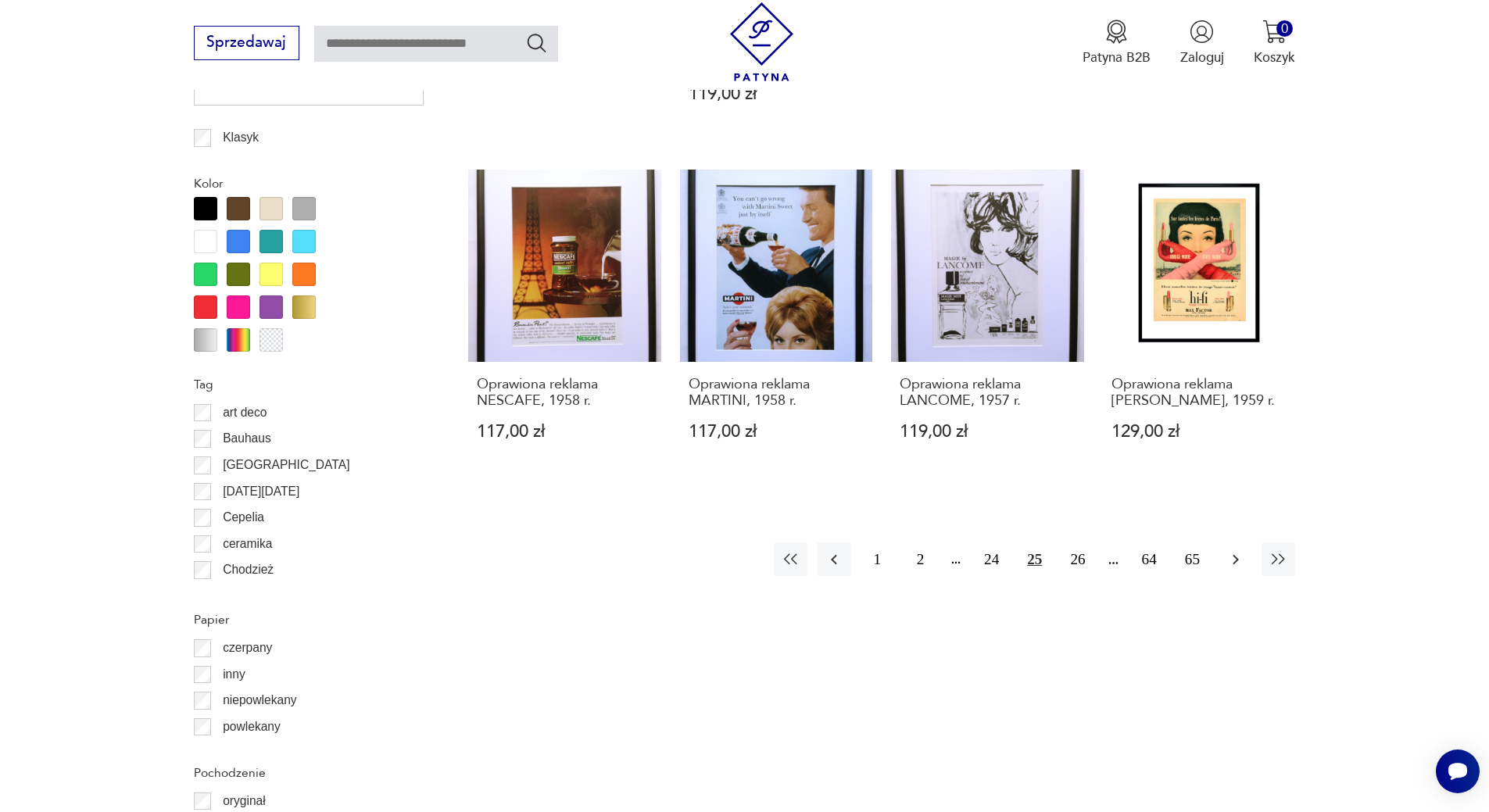
click at [1232, 569] on icon "button" at bounding box center [1235, 559] width 18 height 18
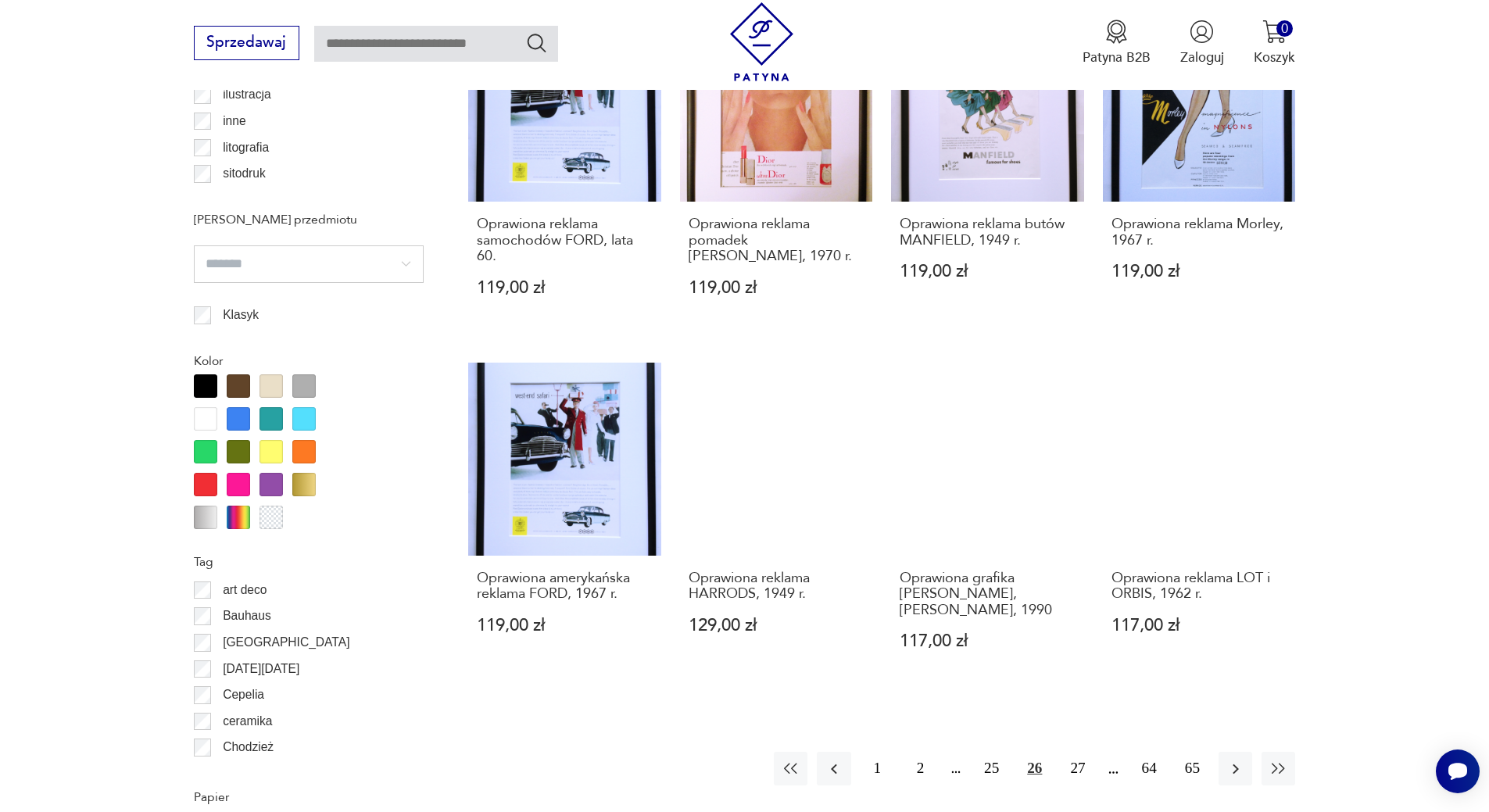
scroll to position [1466, 0]
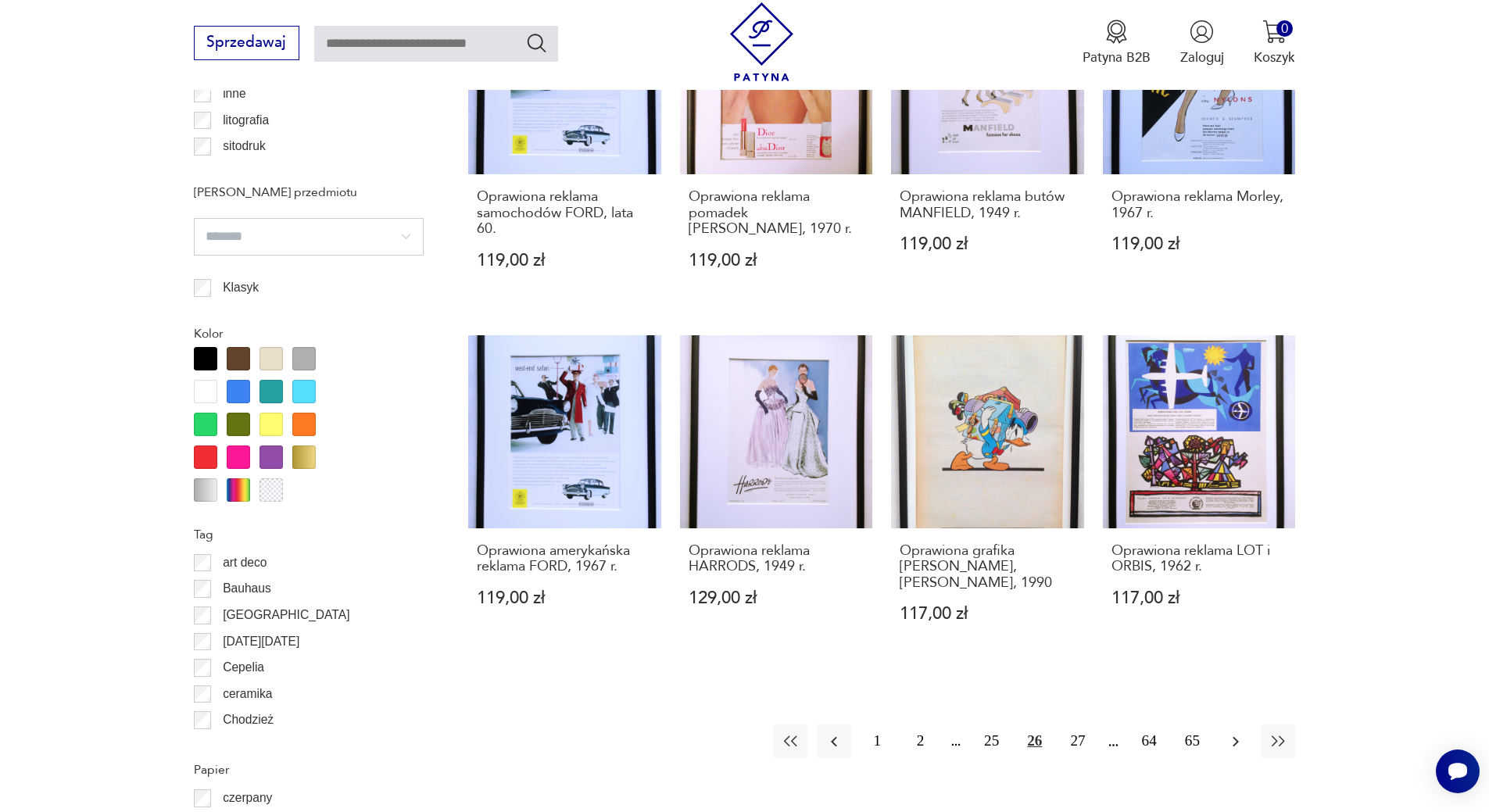
click at [1244, 744] on icon "button" at bounding box center [1235, 741] width 18 height 18
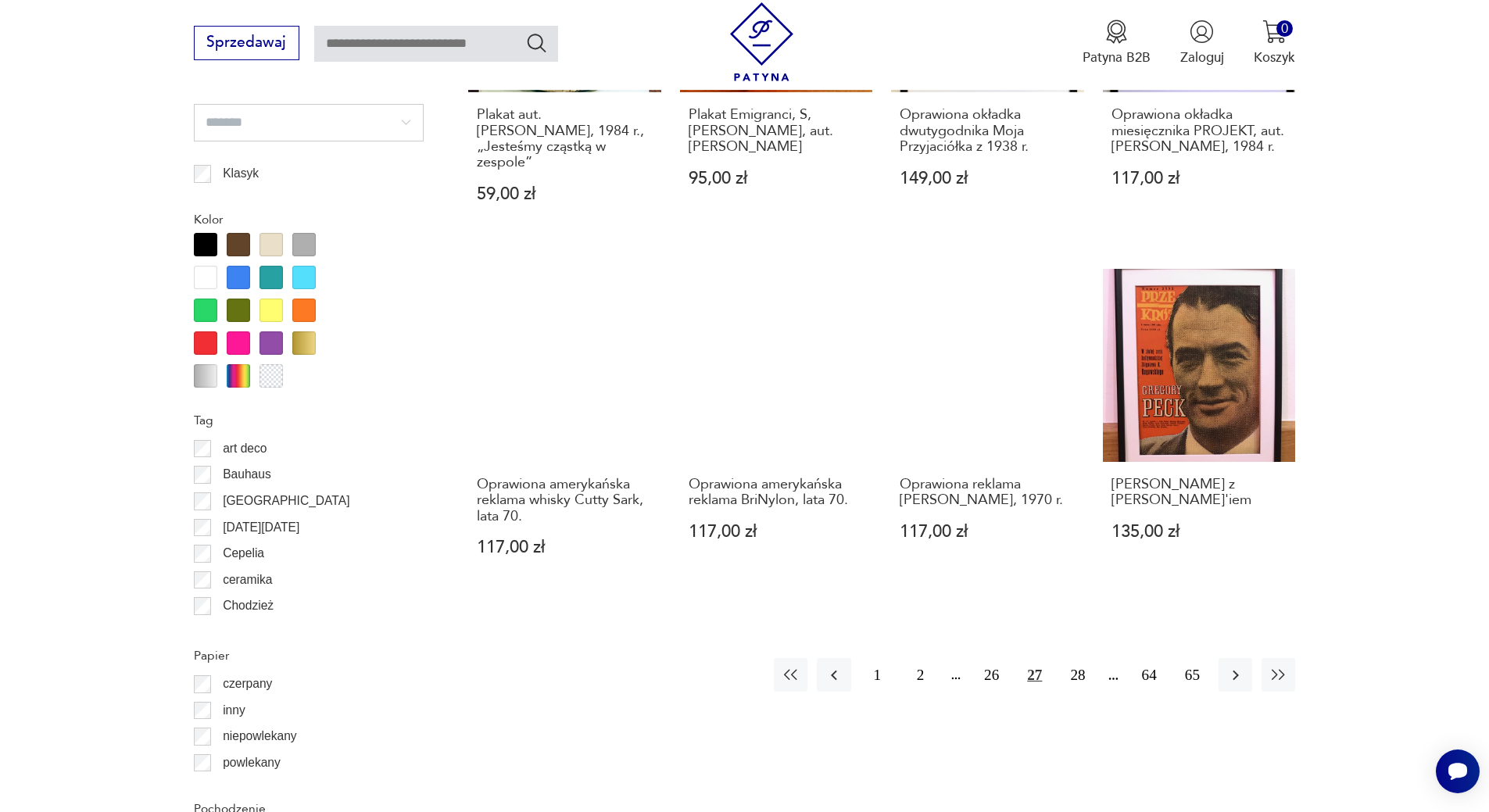
scroll to position [1632, 0]
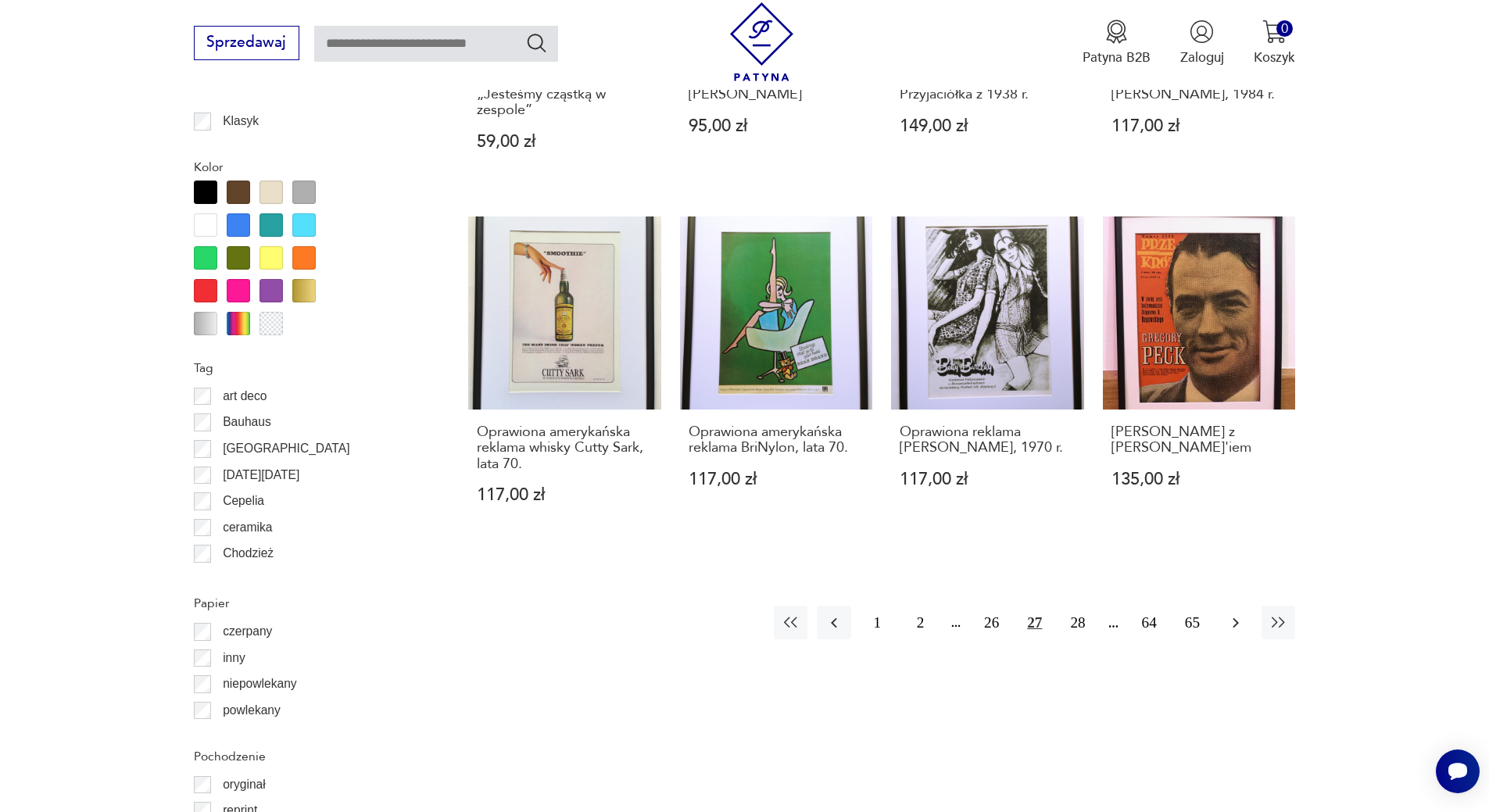
click at [1230, 613] on icon "button" at bounding box center [1235, 622] width 18 height 18
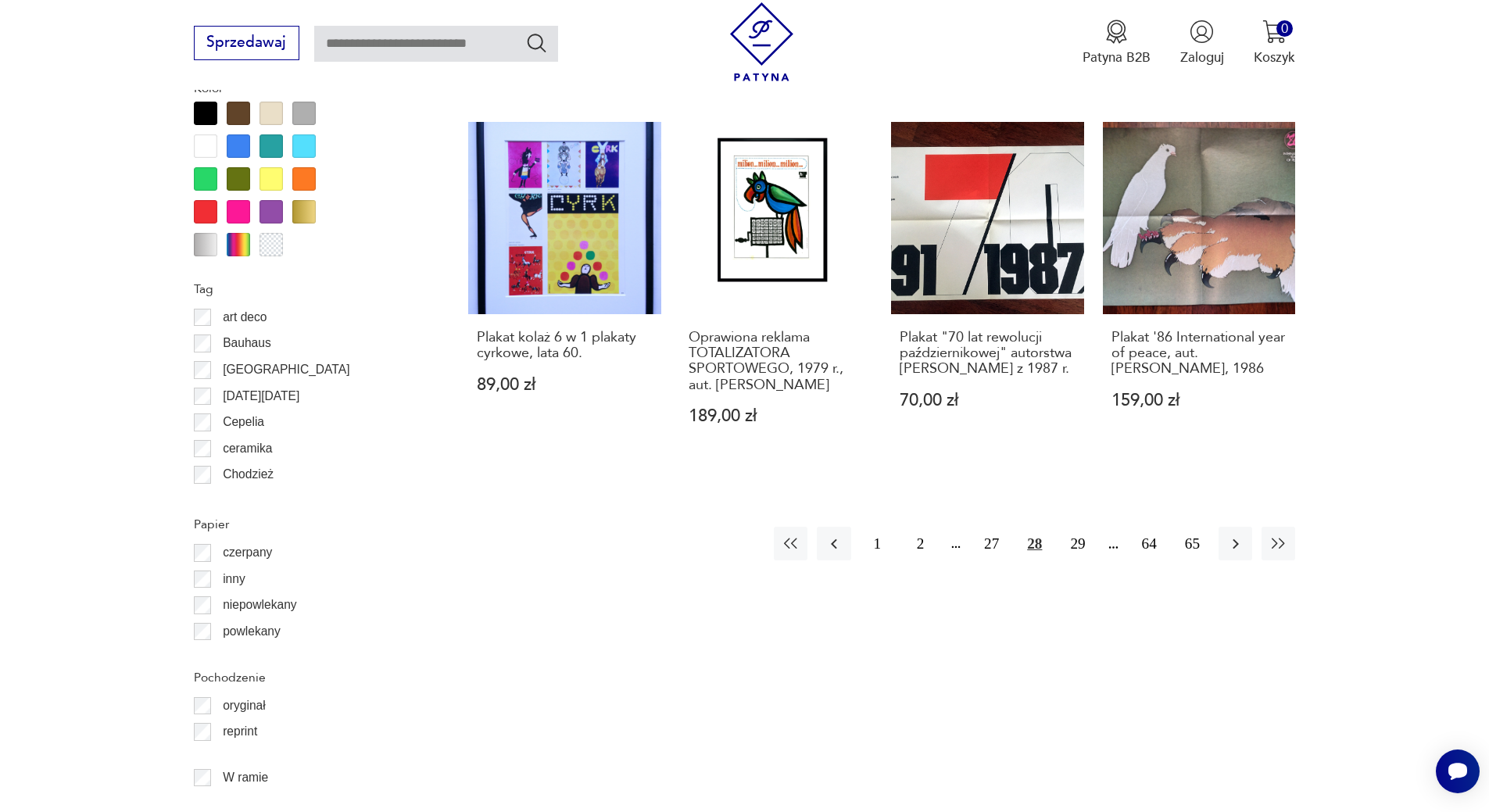
scroll to position [1721, 0]
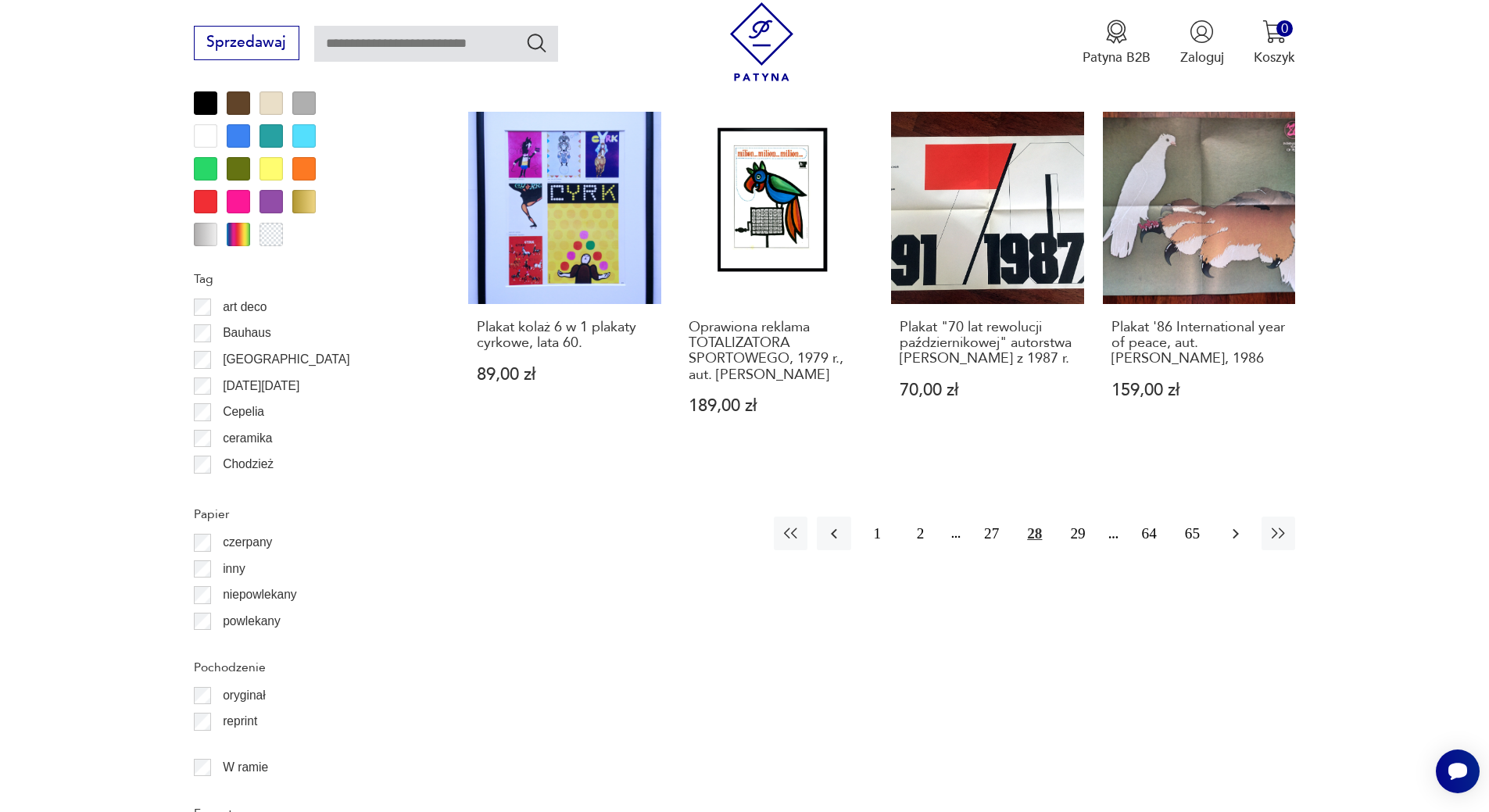
click at [1233, 524] on icon "button" at bounding box center [1235, 533] width 18 height 18
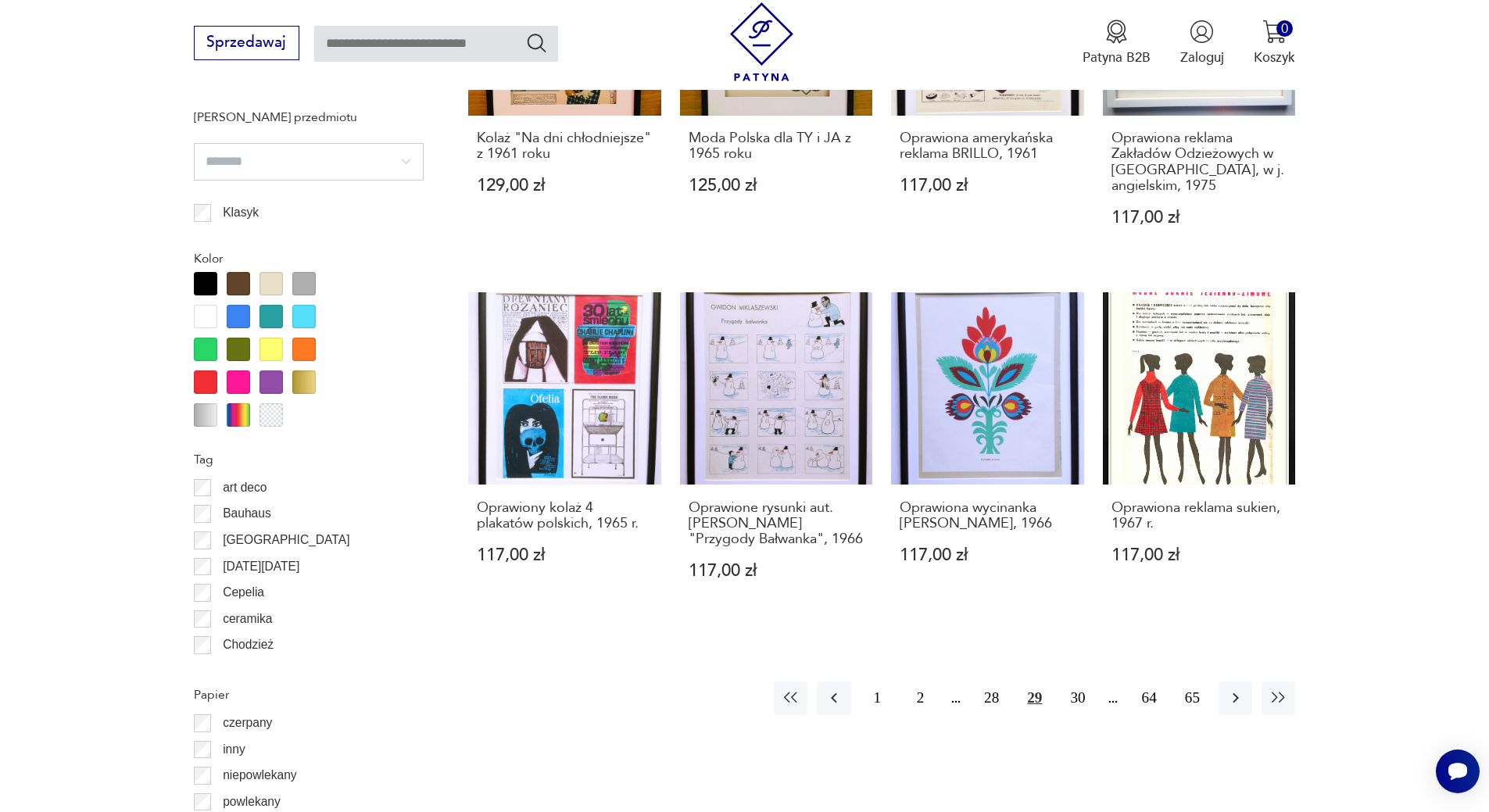
scroll to position [1536, 0]
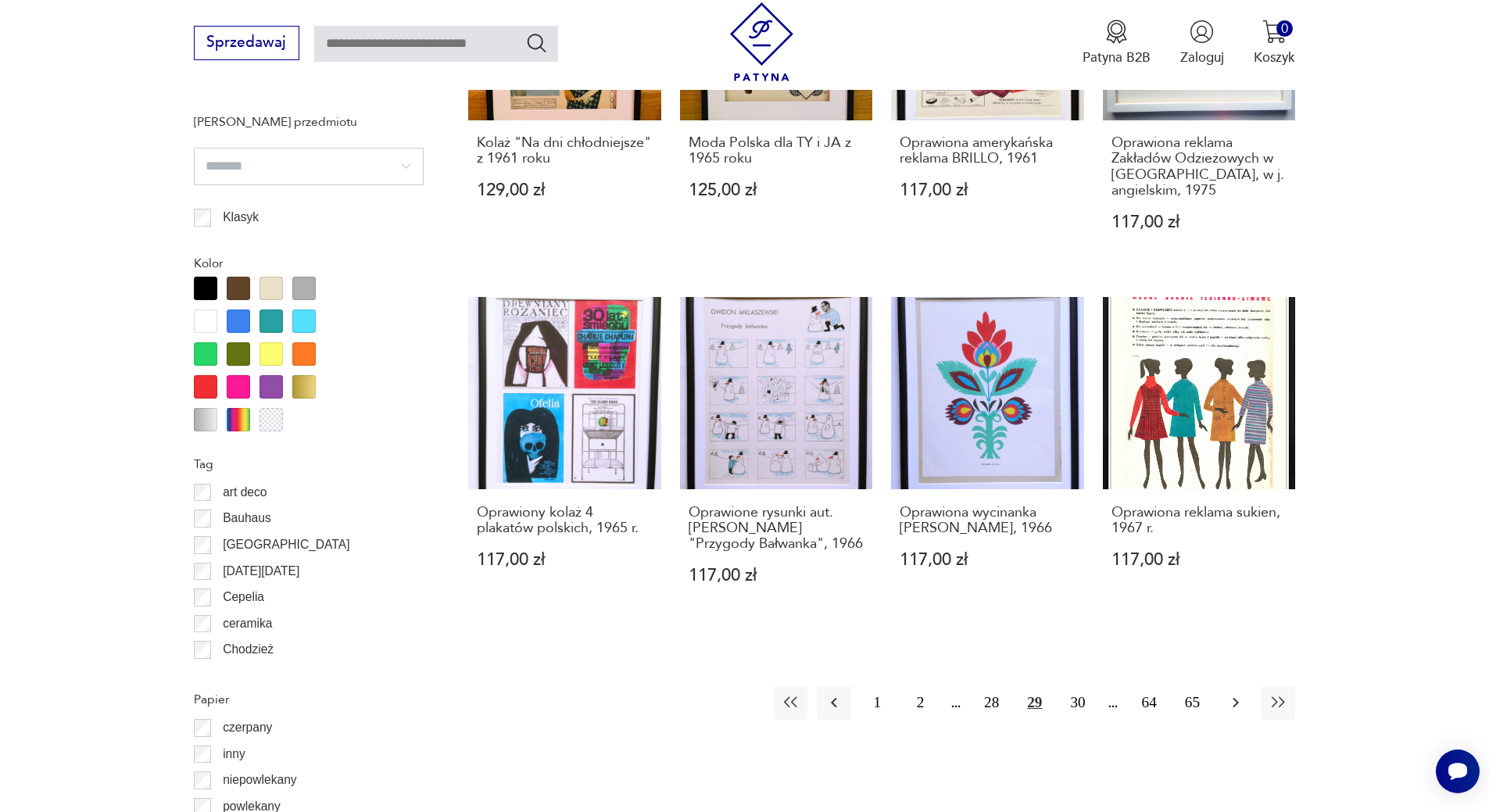
click at [1240, 703] on icon "button" at bounding box center [1235, 702] width 18 height 18
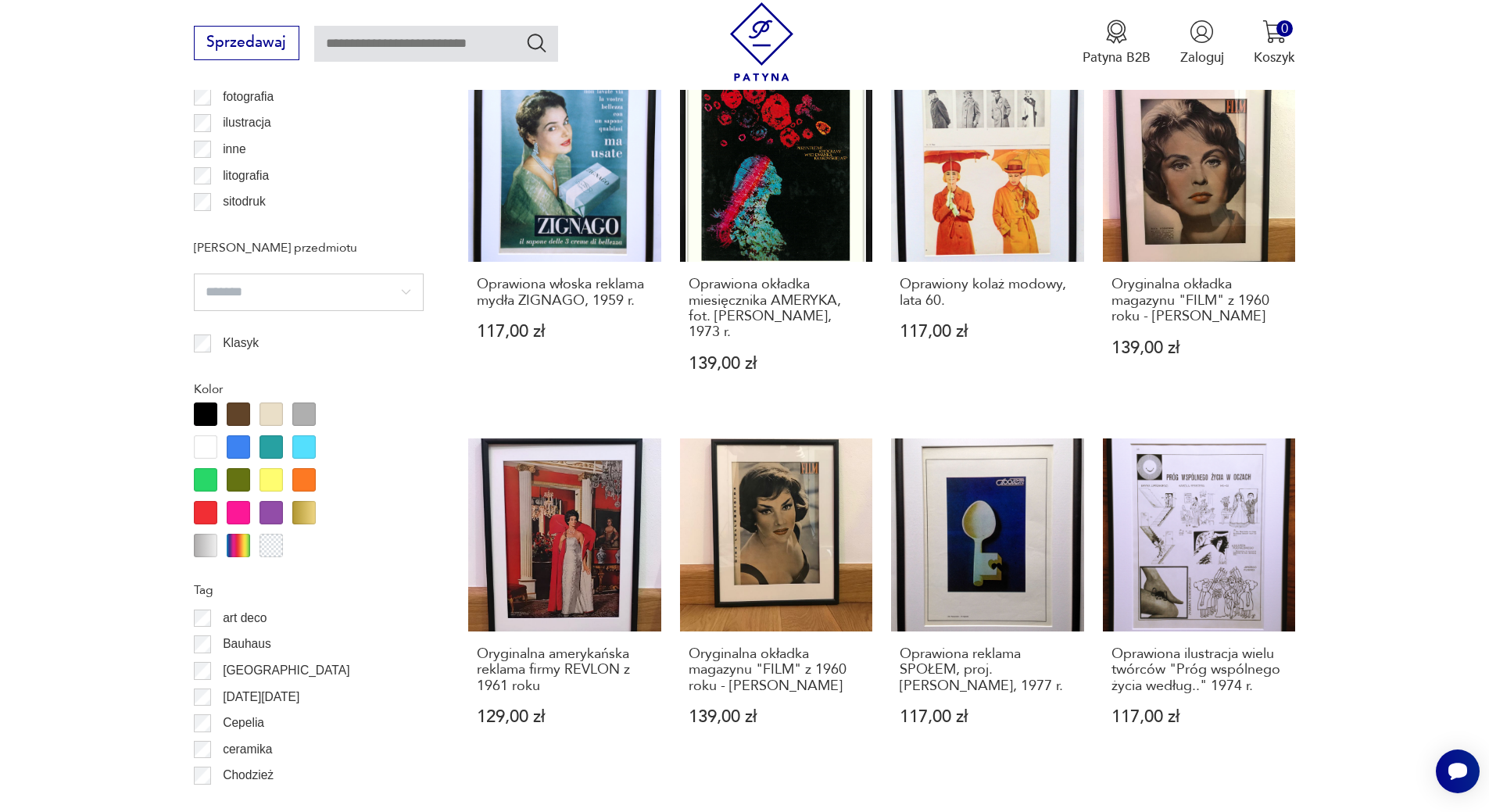
scroll to position [1718, 0]
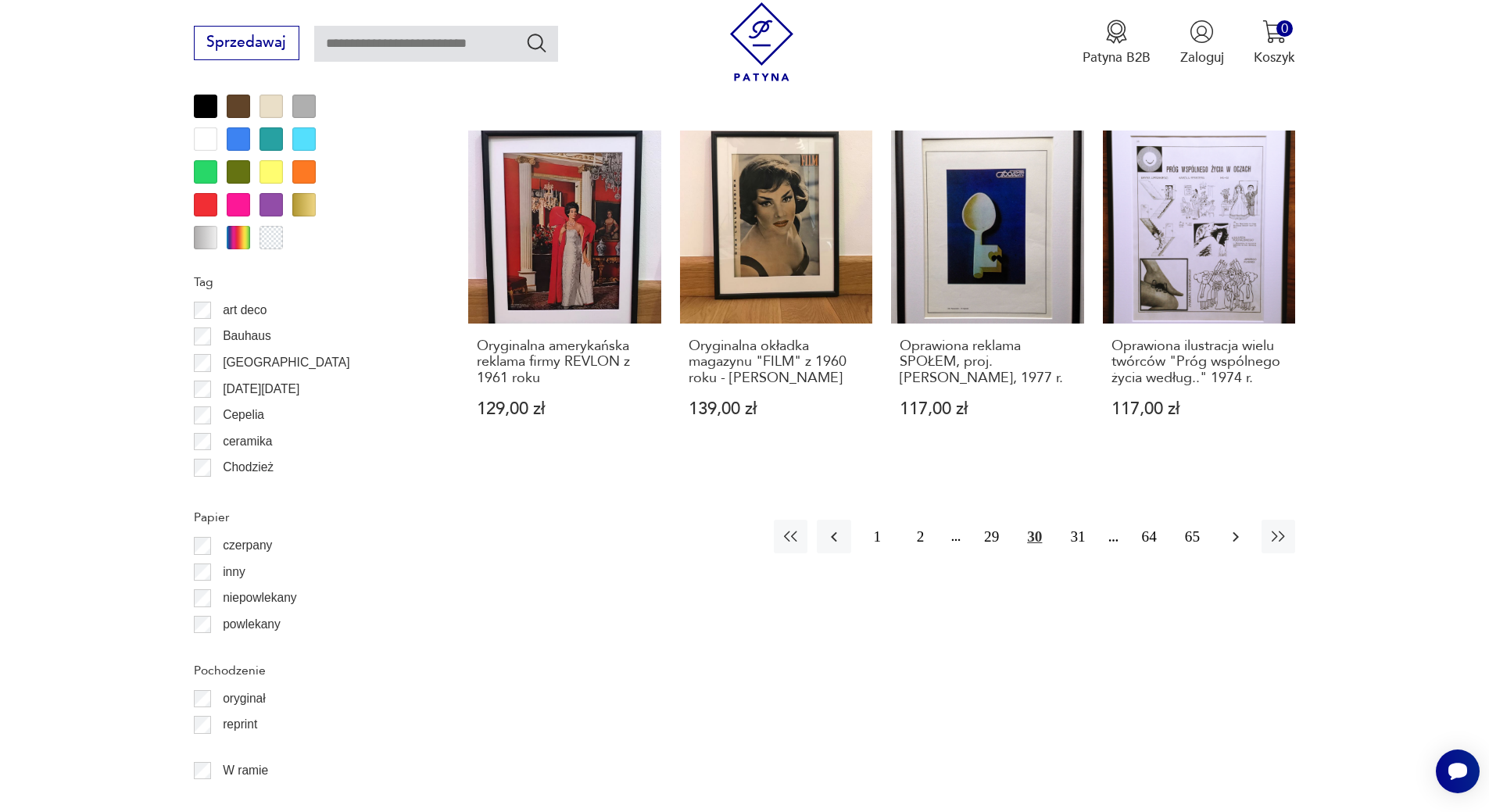
click at [1233, 528] on icon "button" at bounding box center [1235, 536] width 18 height 18
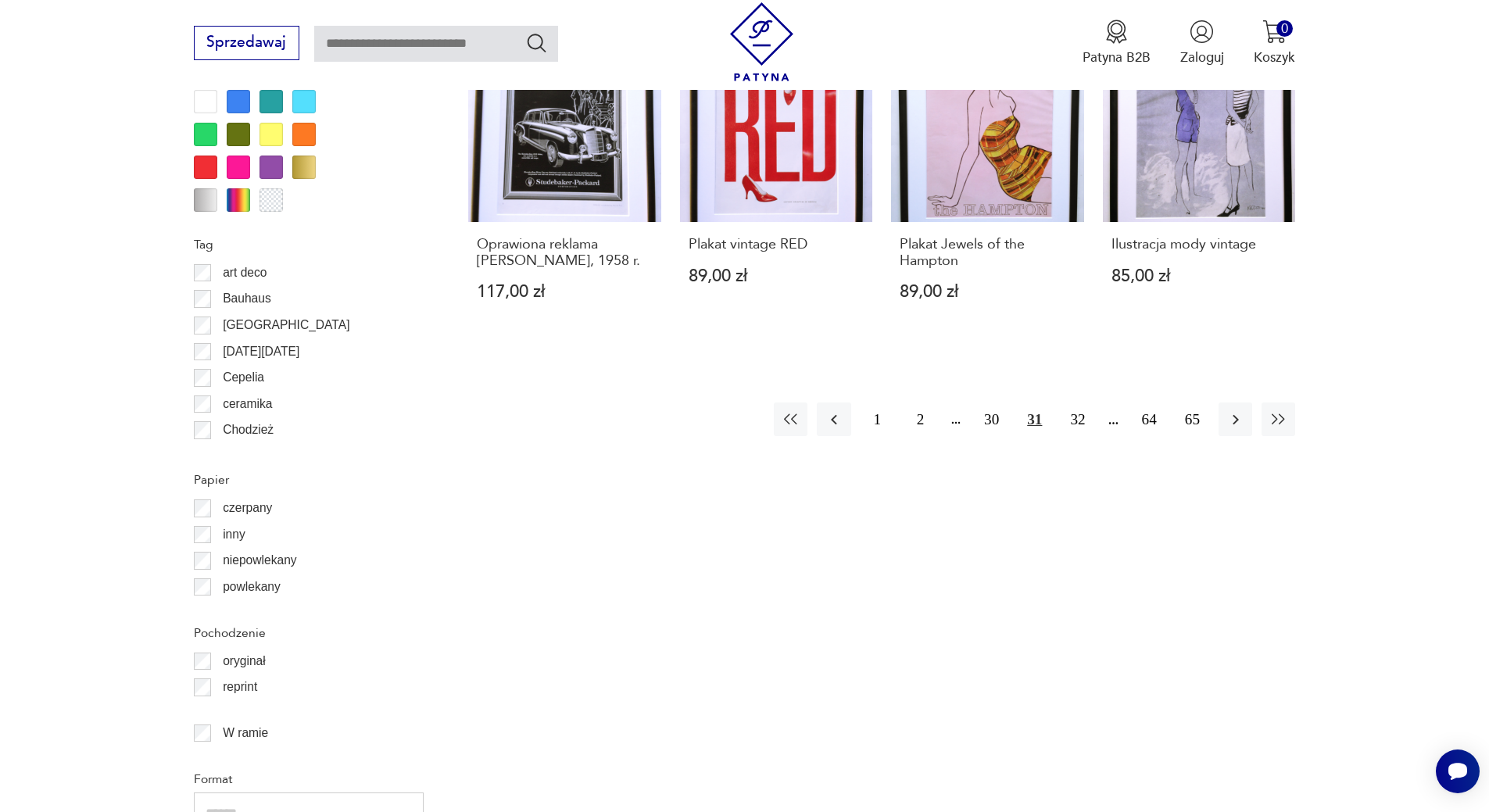
scroll to position [1826, 0]
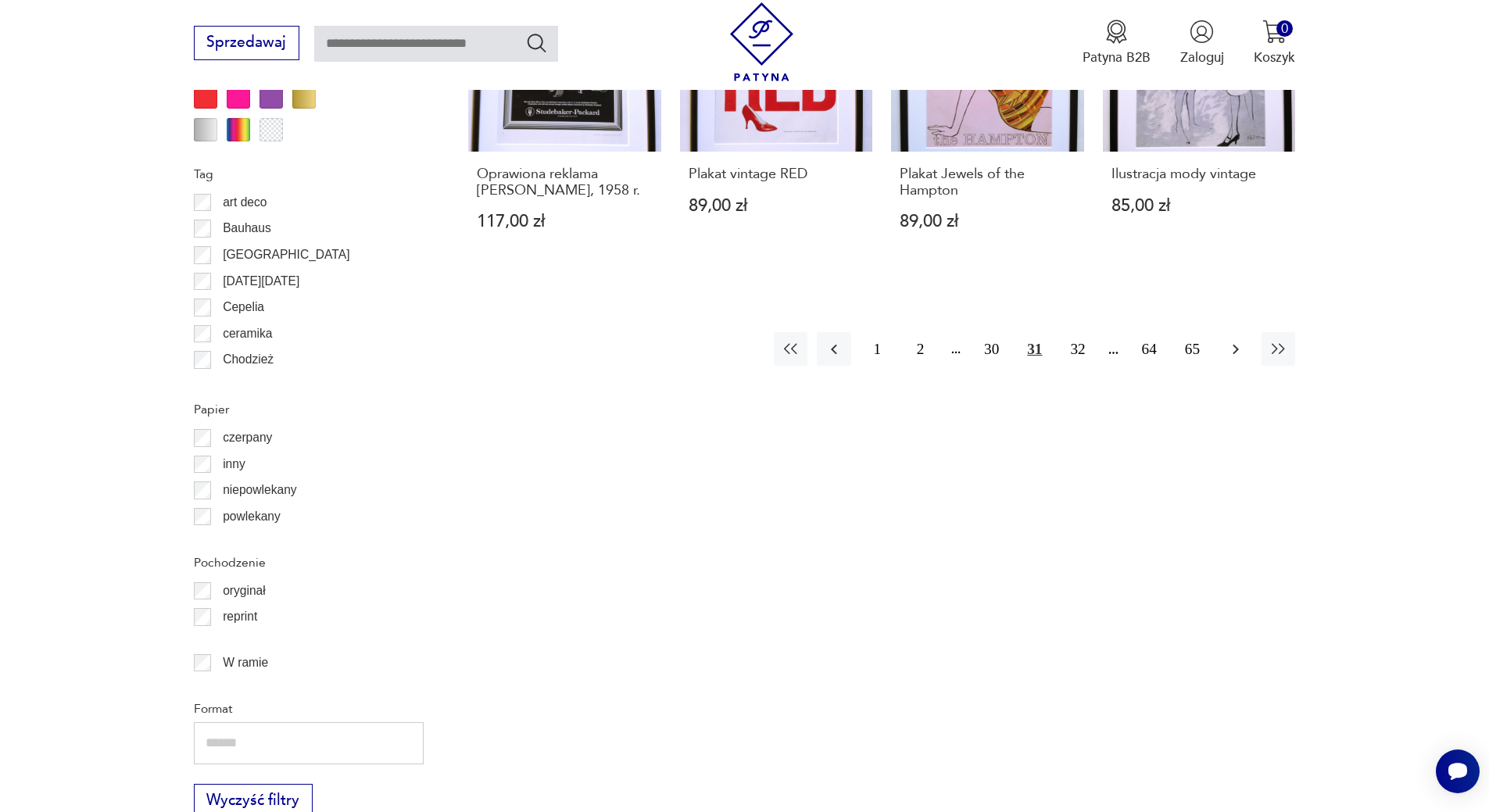
click at [1243, 356] on icon "button" at bounding box center [1235, 348] width 18 height 18
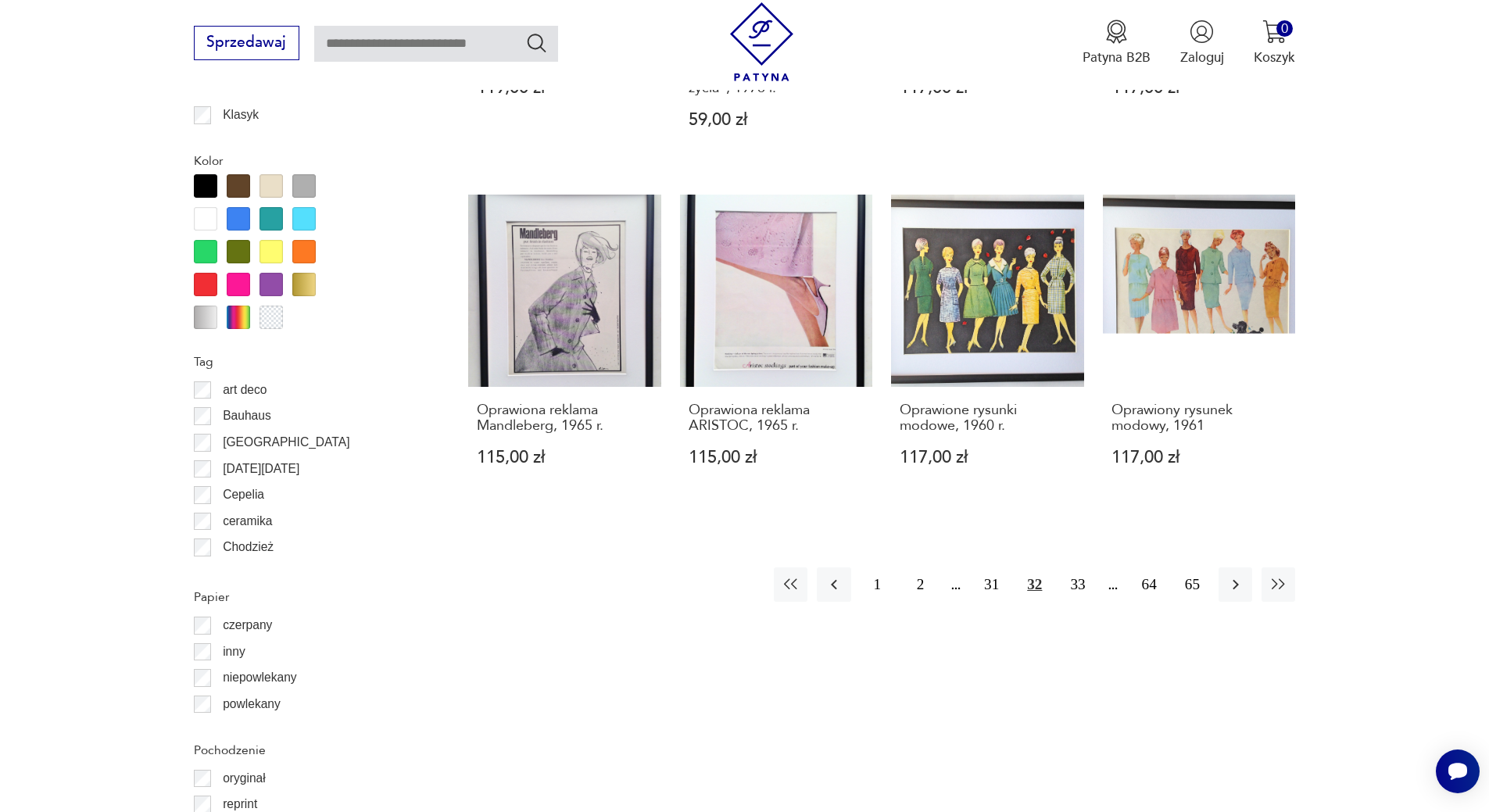
scroll to position [1622, 0]
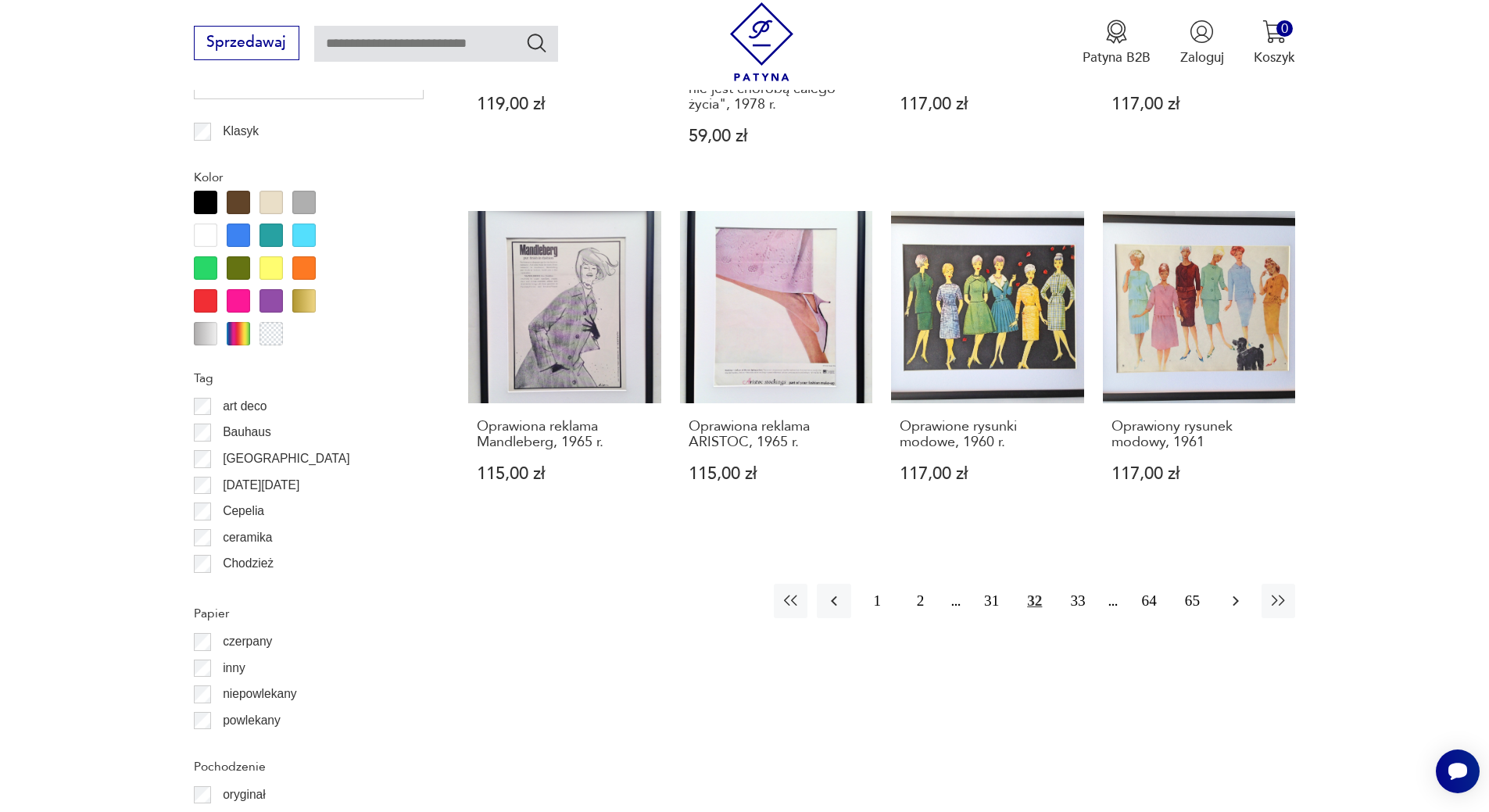
click at [1241, 604] on icon "button" at bounding box center [1235, 600] width 18 height 18
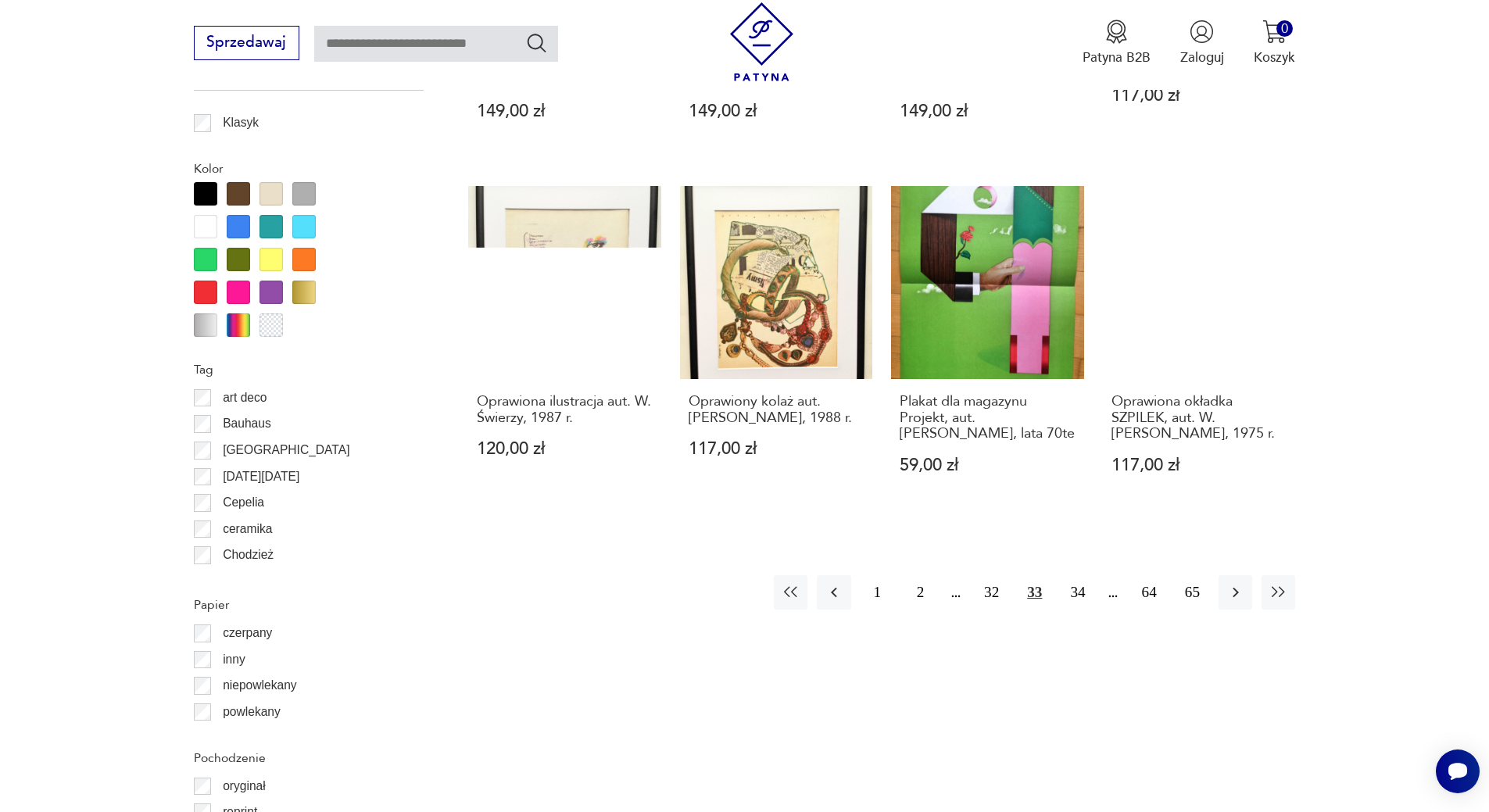
scroll to position [1636, 0]
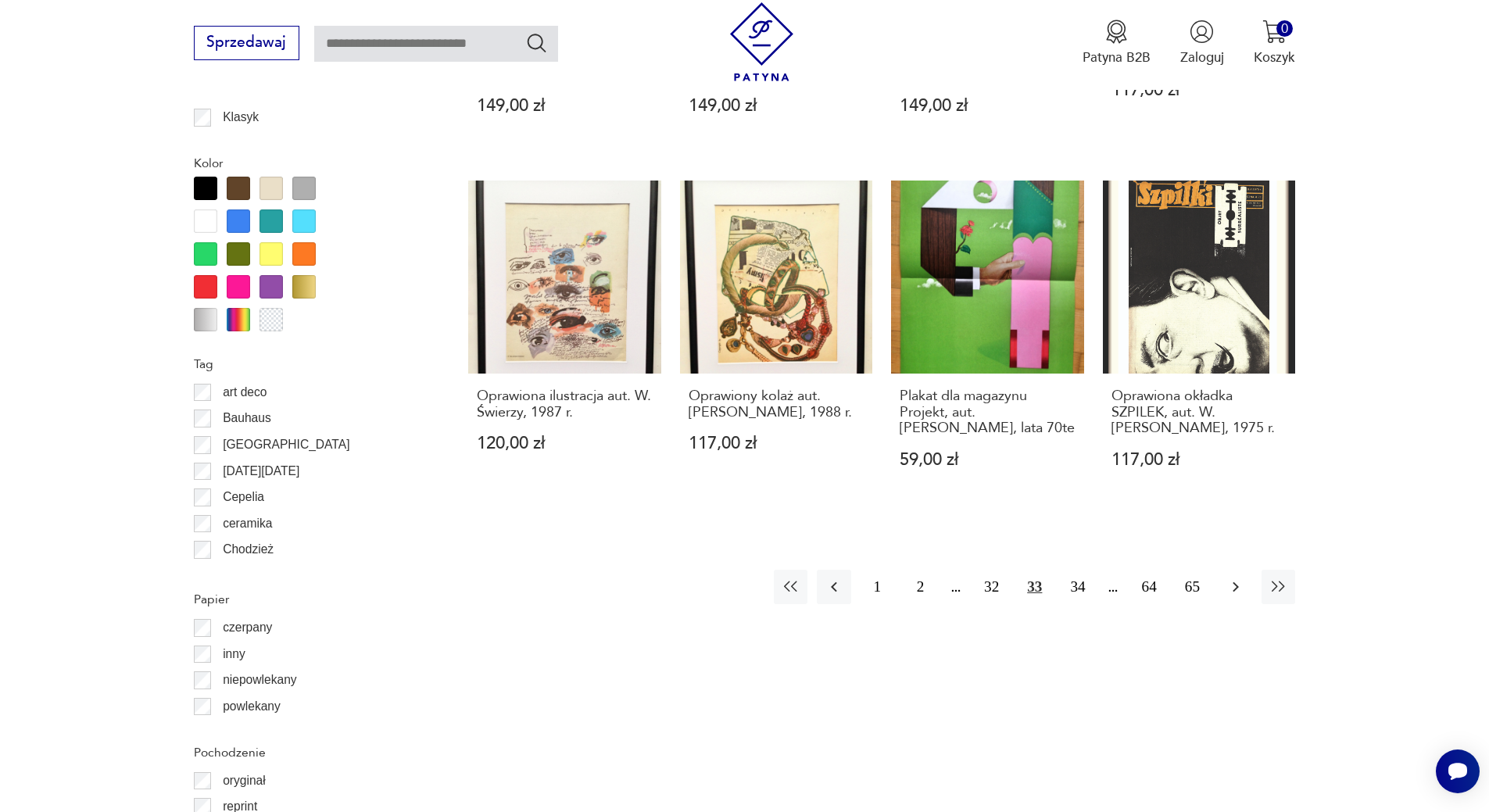
click at [1232, 587] on icon "button" at bounding box center [1235, 586] width 18 height 18
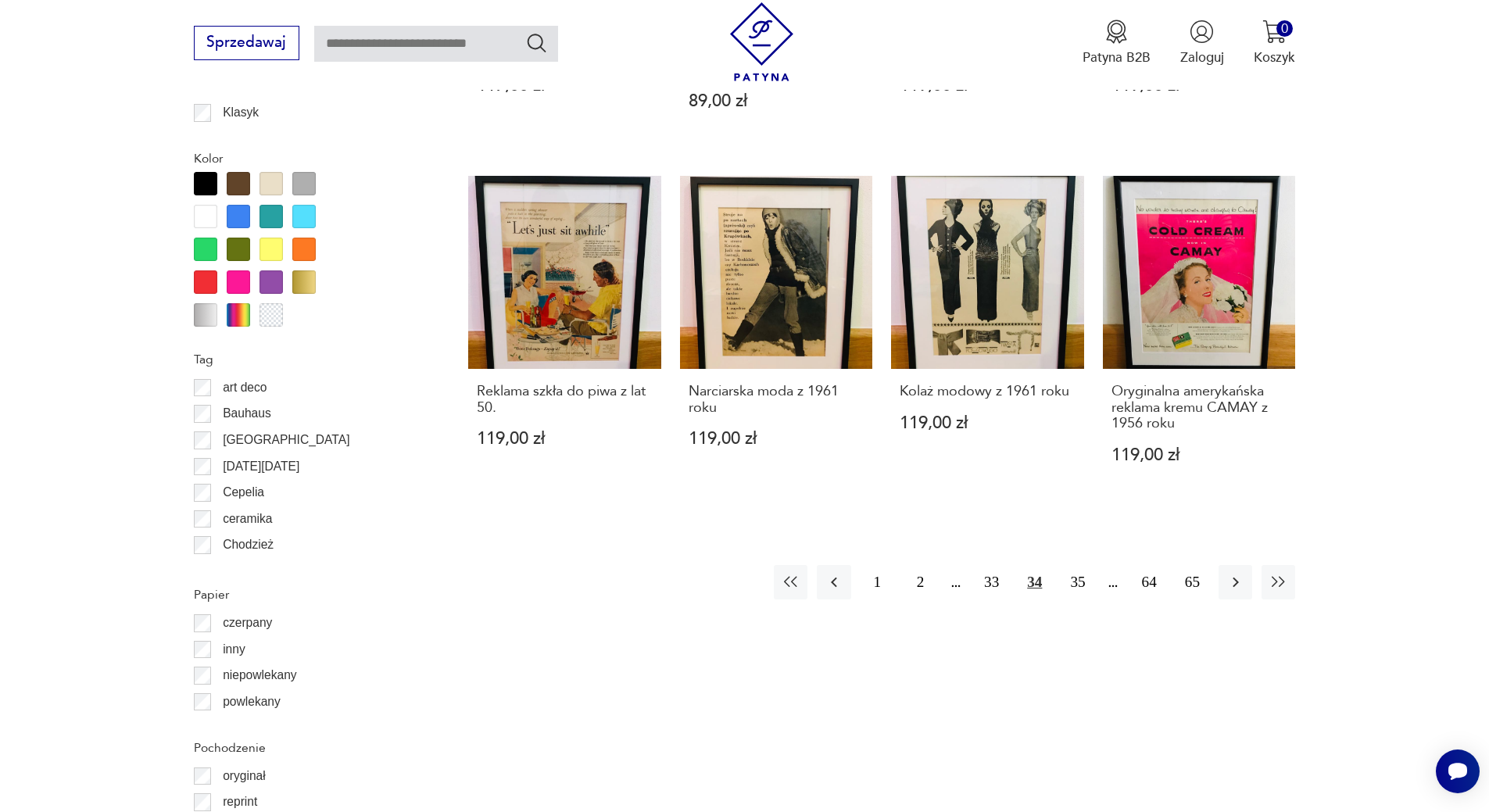
scroll to position [1558, 0]
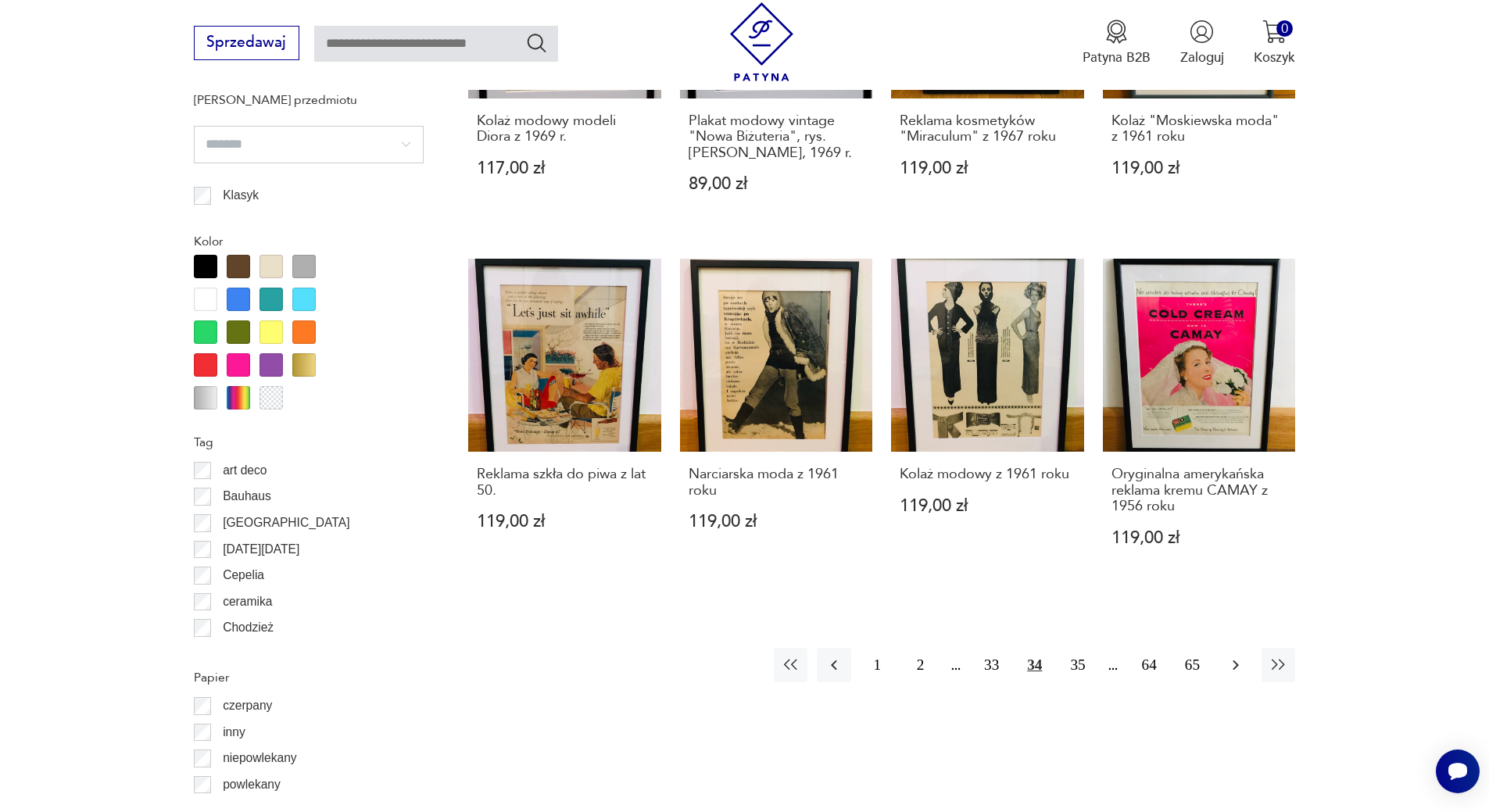
click at [1231, 670] on icon "button" at bounding box center [1235, 664] width 18 height 18
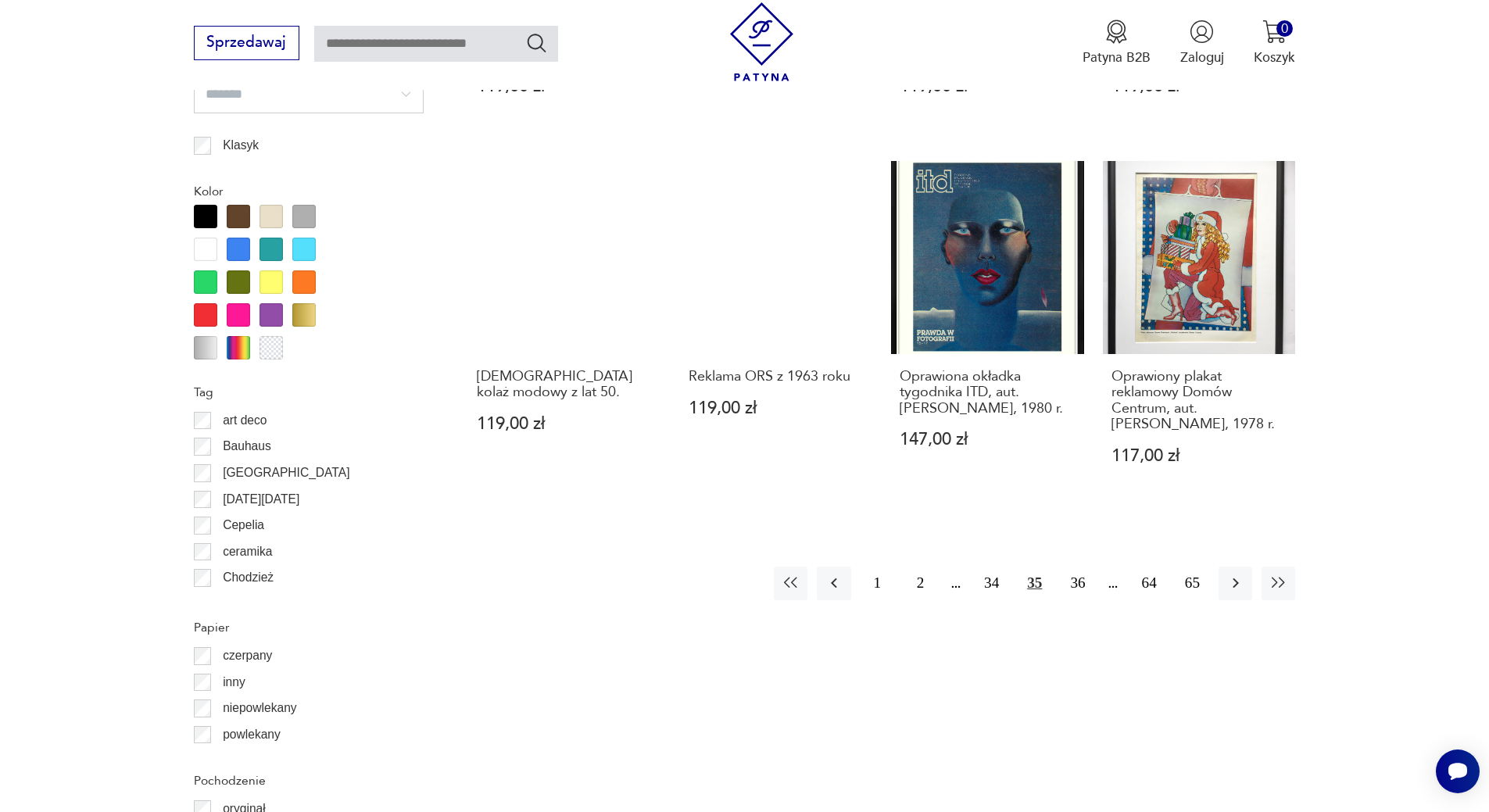
scroll to position [1636, 0]
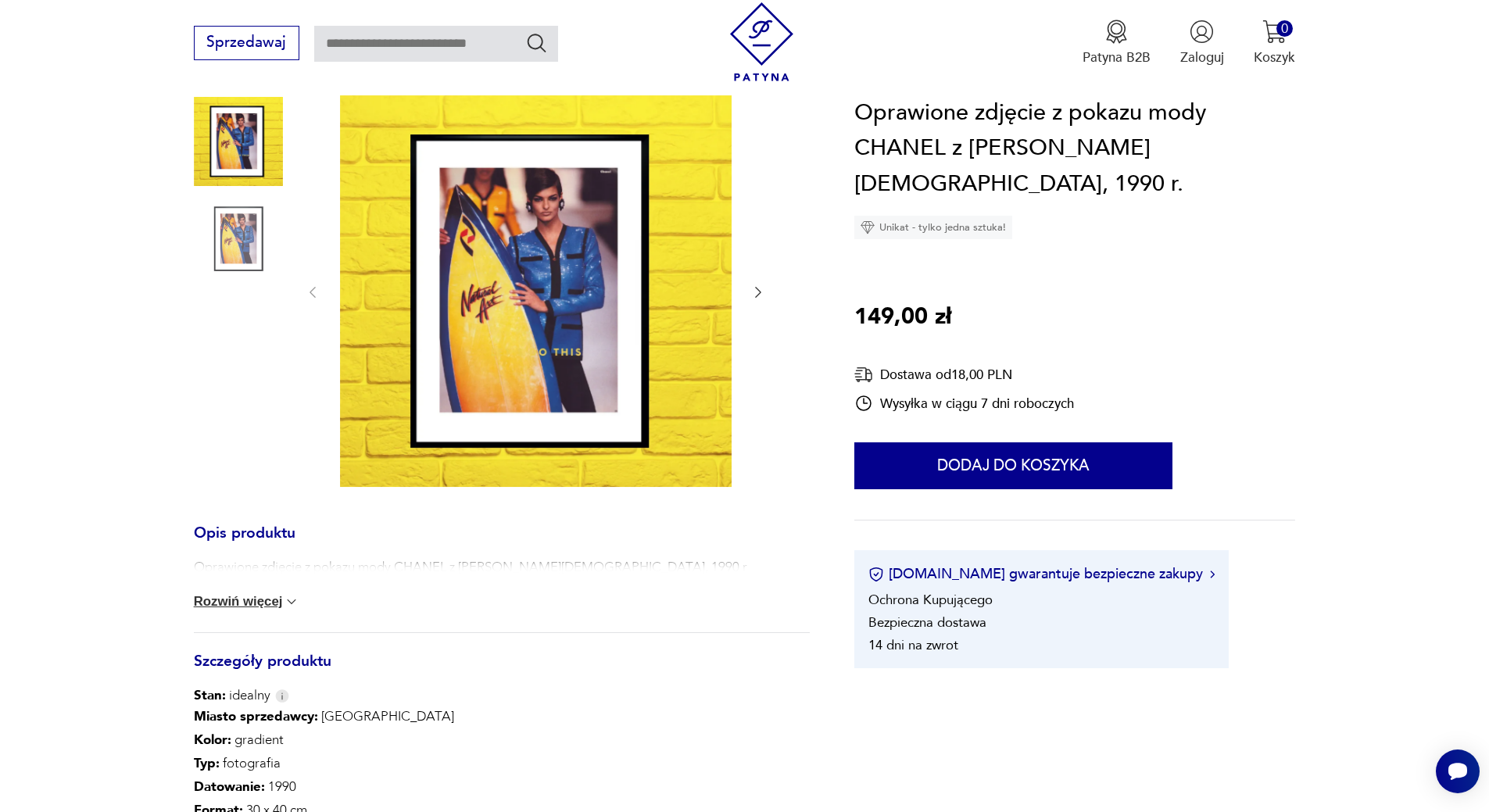
scroll to position [234, 0]
